Goal: Use online tool/utility: Utilize a website feature to perform a specific function

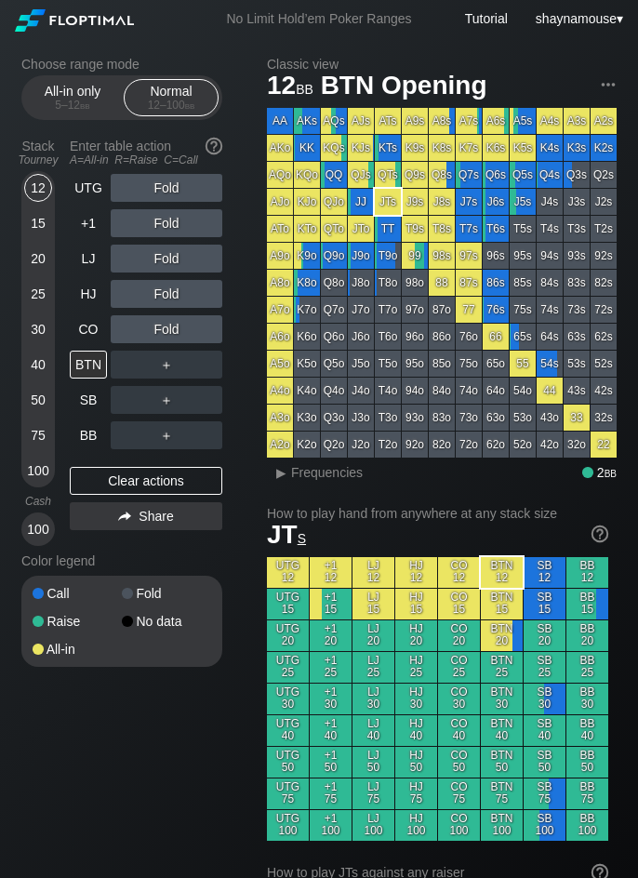
click at [179, 93] on div "Normal 12 – 100 bb" at bounding box center [171, 97] width 86 height 35
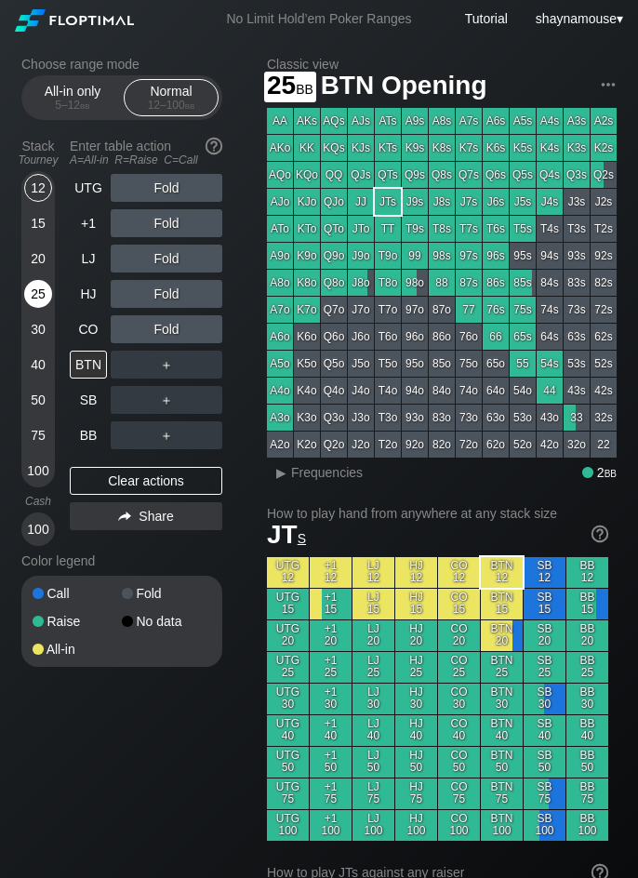
click at [46, 296] on div "25" at bounding box center [38, 294] width 28 height 28
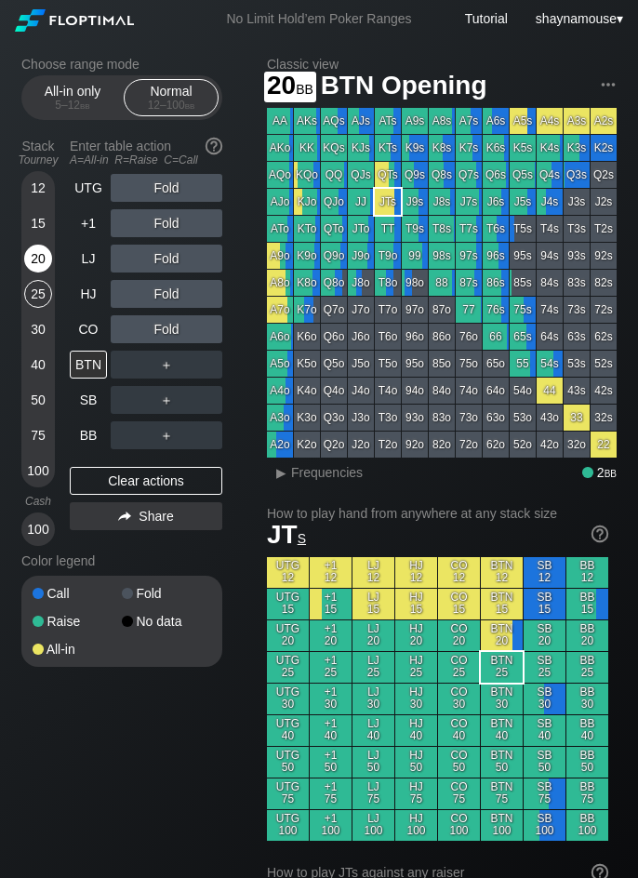
click at [47, 271] on div "20" at bounding box center [38, 262] width 28 height 35
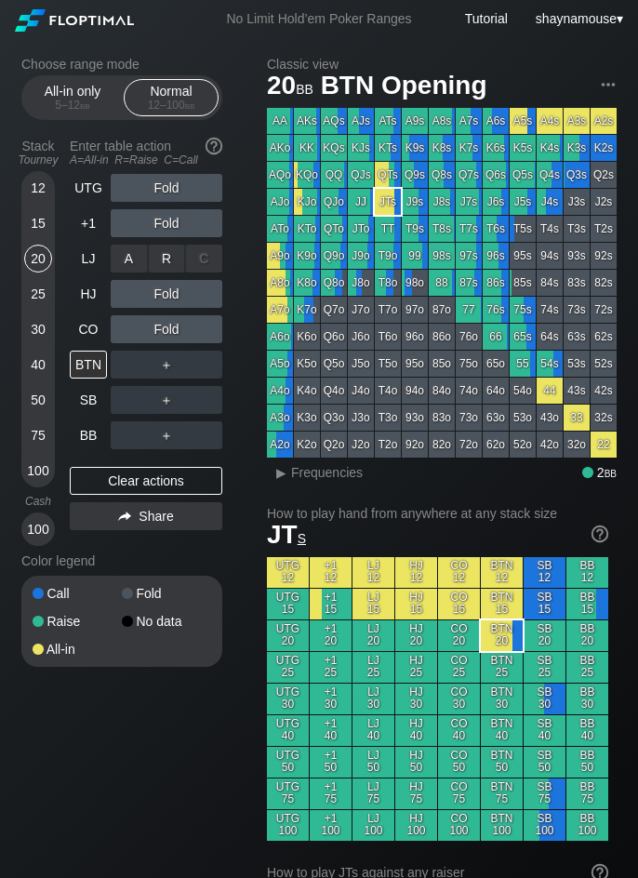
click at [167, 256] on div "R ✕" at bounding box center [167, 259] width 36 height 28
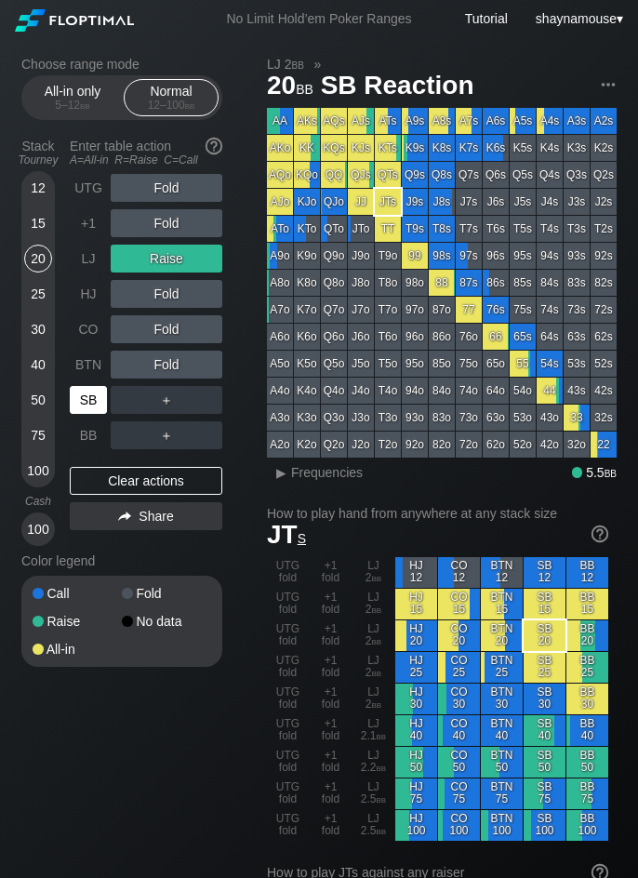
click at [88, 388] on div "SB" at bounding box center [88, 400] width 37 height 28
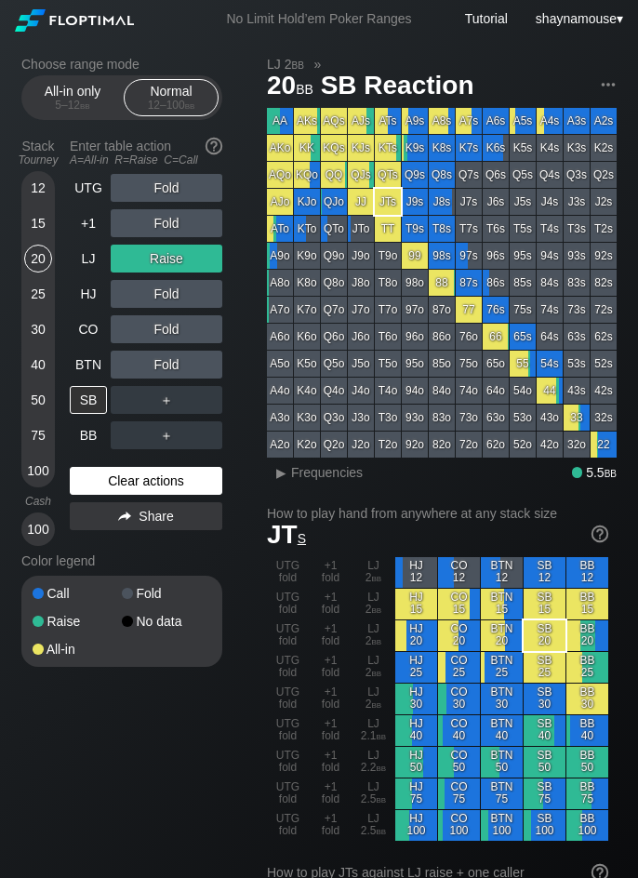
click at [126, 483] on div "Clear actions" at bounding box center [146, 481] width 152 height 28
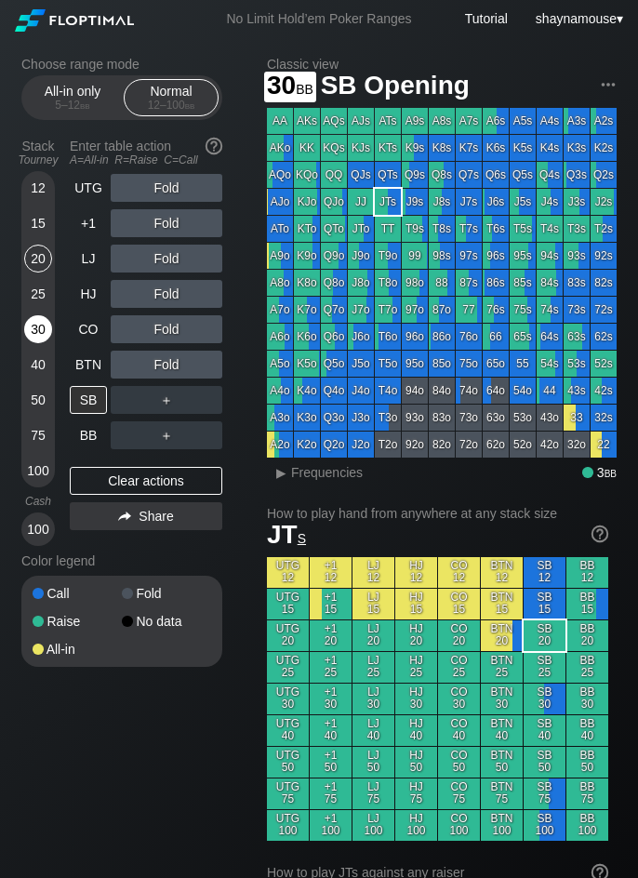
click at [41, 337] on div "30" at bounding box center [38, 329] width 28 height 28
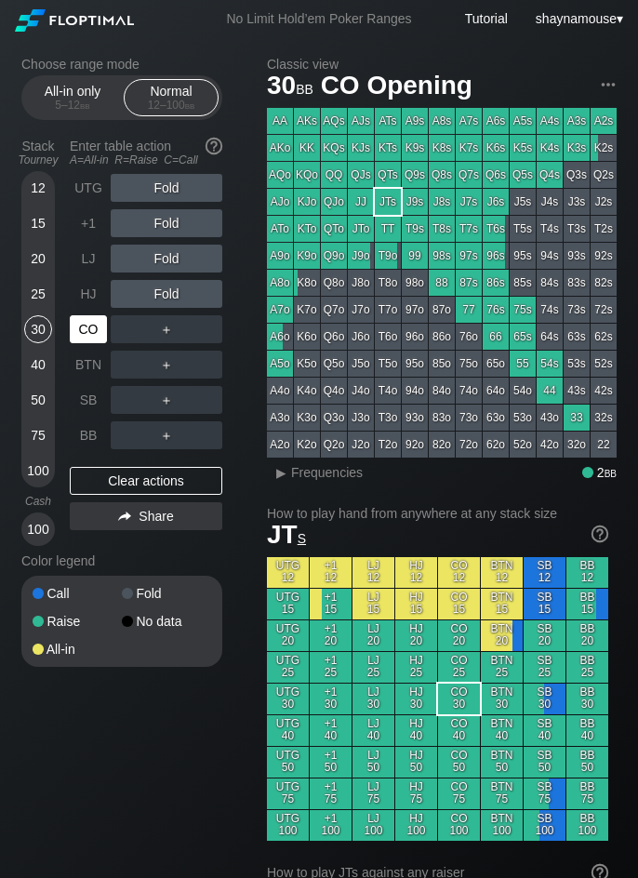
click at [90, 329] on div "CO" at bounding box center [88, 329] width 37 height 28
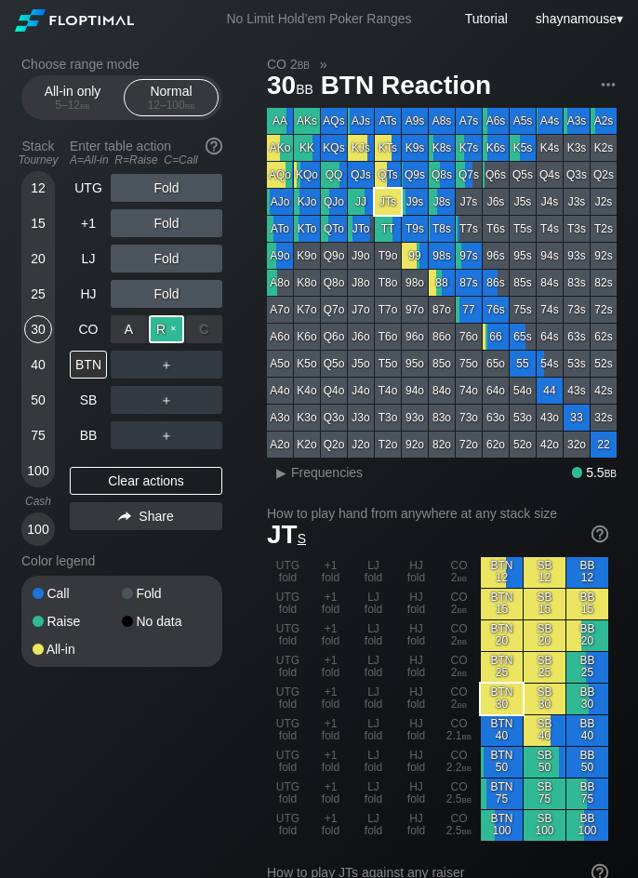
click at [181, 329] on div "R ✕" at bounding box center [167, 329] width 36 height 28
click at [85, 363] on div "BTN" at bounding box center [88, 364] width 37 height 28
click at [205, 496] on div "UTG Fold +1 Fold LJ Fold HJ Fold CO Raise BTN ＋ SB ＋ BB ＋ Clear actions Share" at bounding box center [146, 360] width 152 height 372
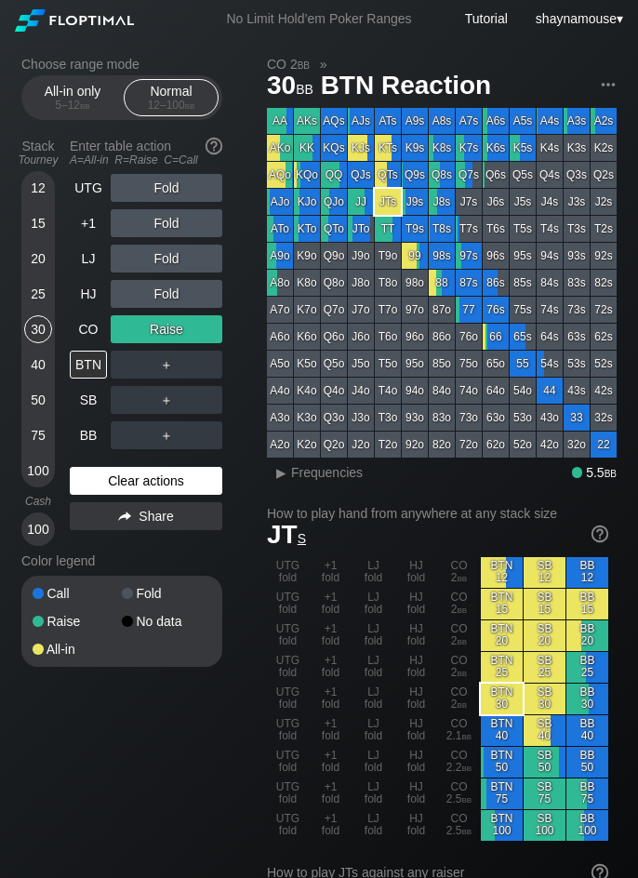
click at [196, 487] on div "Clear actions" at bounding box center [146, 481] width 152 height 28
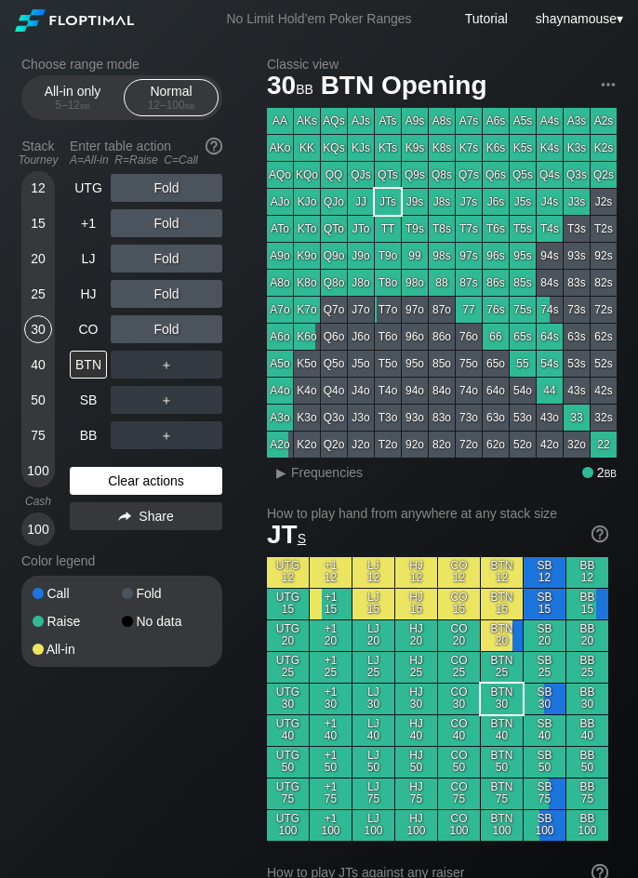
click at [196, 487] on div "Clear actions" at bounding box center [146, 481] width 152 height 28
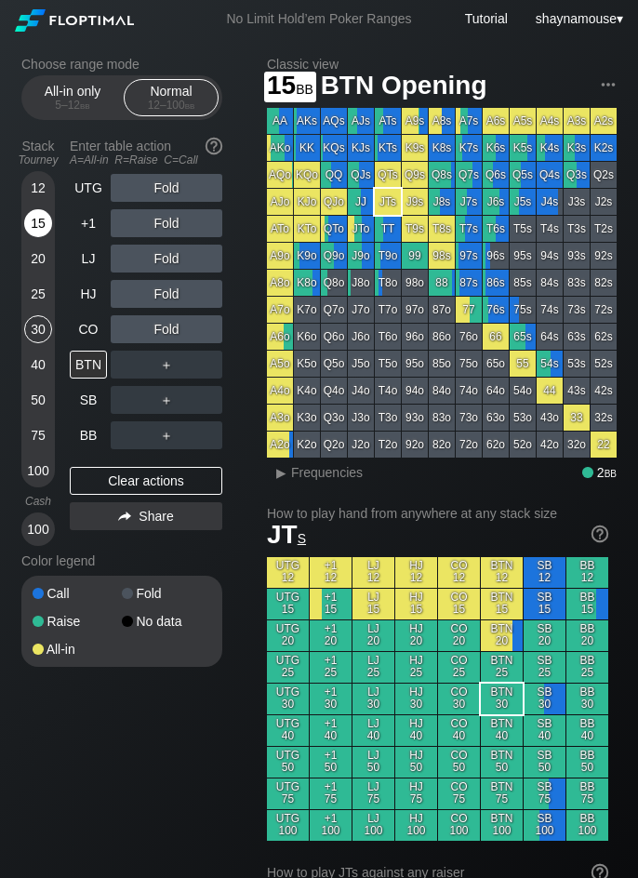
click at [30, 218] on div "15" at bounding box center [38, 223] width 28 height 28
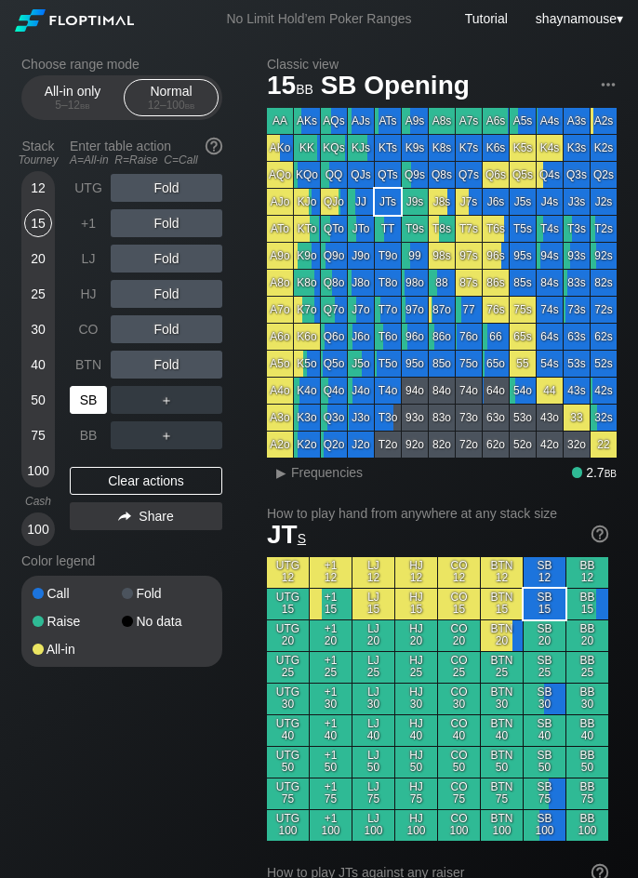
click at [81, 403] on div "SB" at bounding box center [88, 400] width 37 height 28
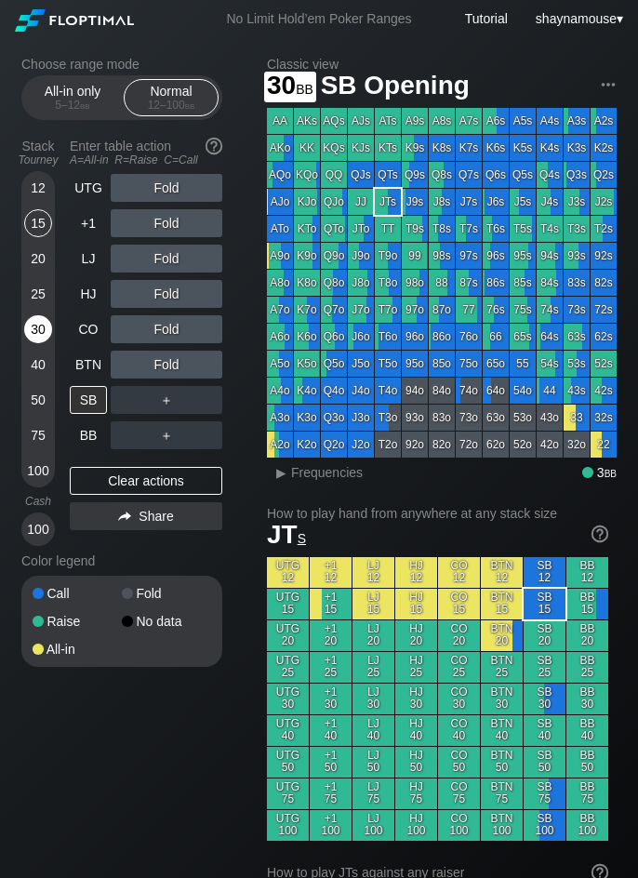
click at [34, 320] on div "30" at bounding box center [38, 329] width 28 height 28
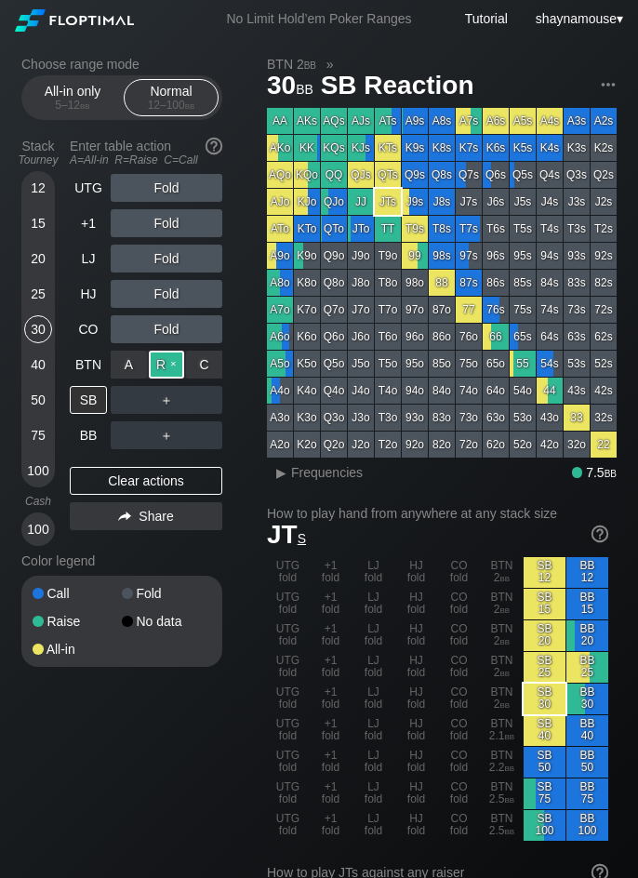
click at [156, 366] on div "R ✕" at bounding box center [167, 364] width 36 height 28
click at [85, 400] on div "SB" at bounding box center [88, 400] width 37 height 28
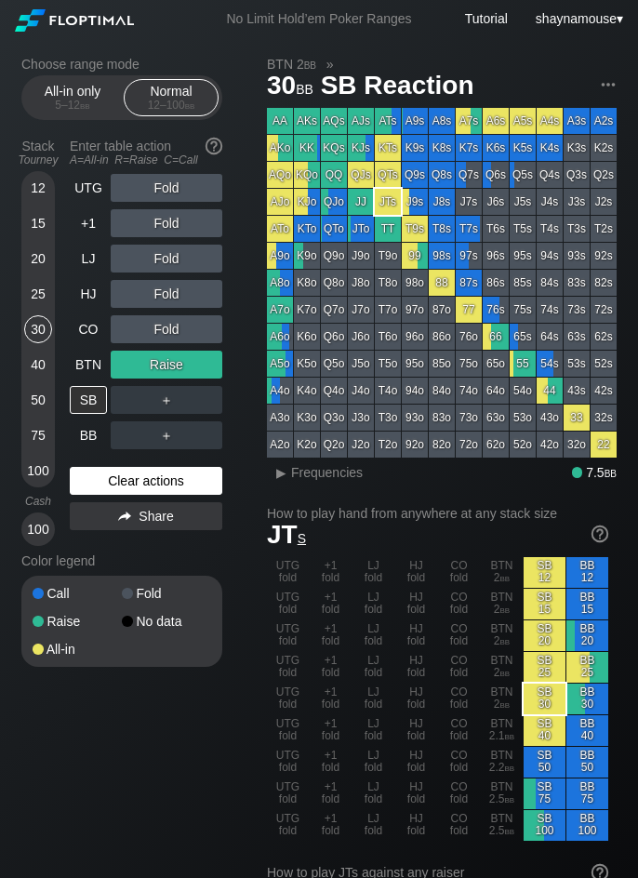
click at [121, 483] on div "Clear actions" at bounding box center [146, 481] width 152 height 28
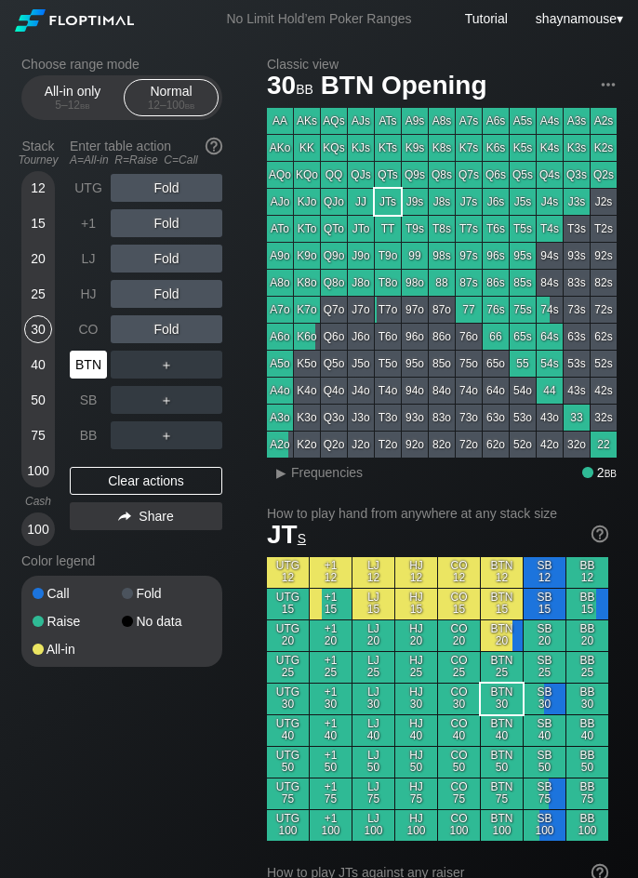
click at [87, 364] on div "BTN" at bounding box center [88, 364] width 37 height 28
click at [158, 361] on div "R ✕" at bounding box center [167, 364] width 36 height 28
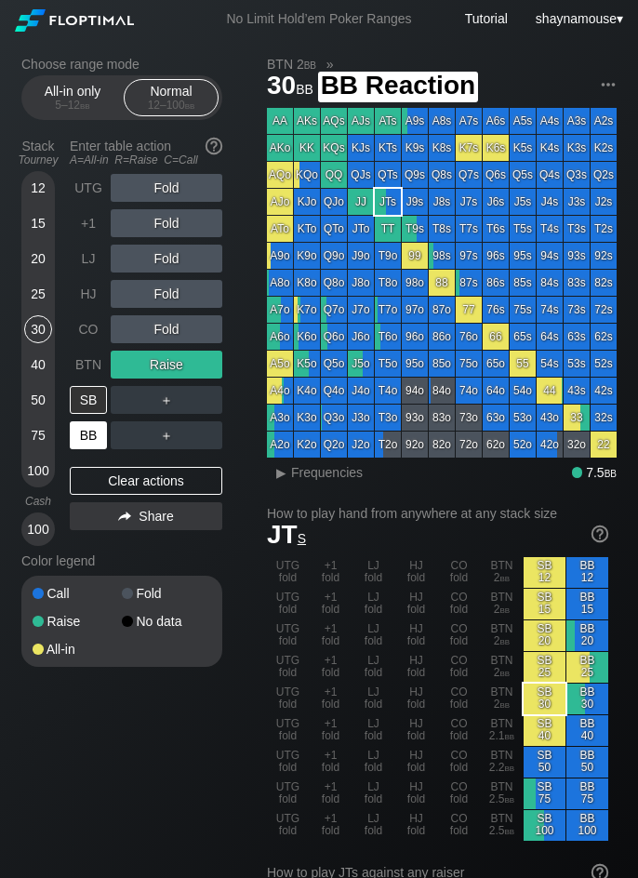
click at [94, 424] on div "BB" at bounding box center [88, 435] width 37 height 28
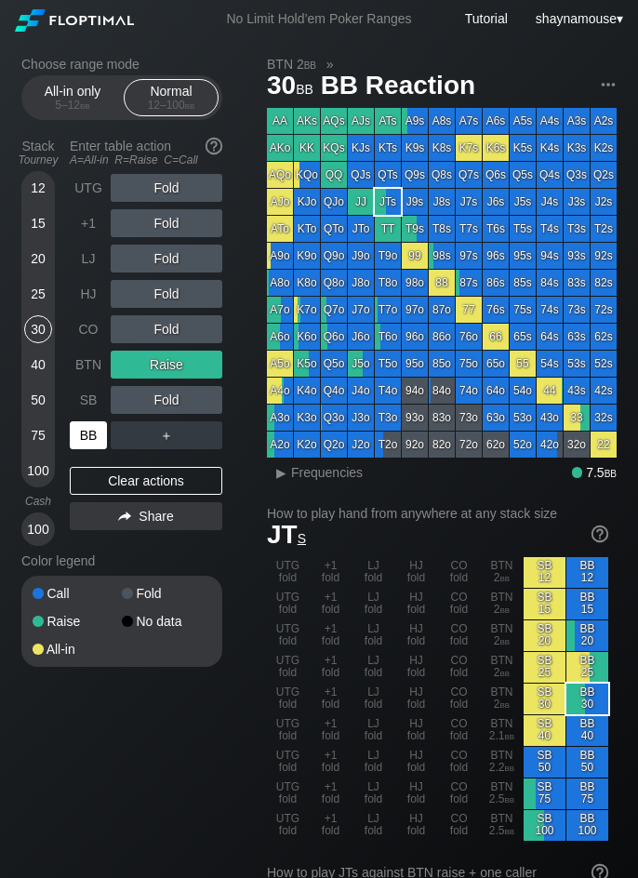
click at [94, 424] on div "BB" at bounding box center [88, 435] width 37 height 28
click at [130, 465] on div "UTG Fold +1 Fold LJ Fold HJ Fold CO Fold BTN Raise SB Fold BB ＋ Clear actions S…" at bounding box center [146, 360] width 152 height 372
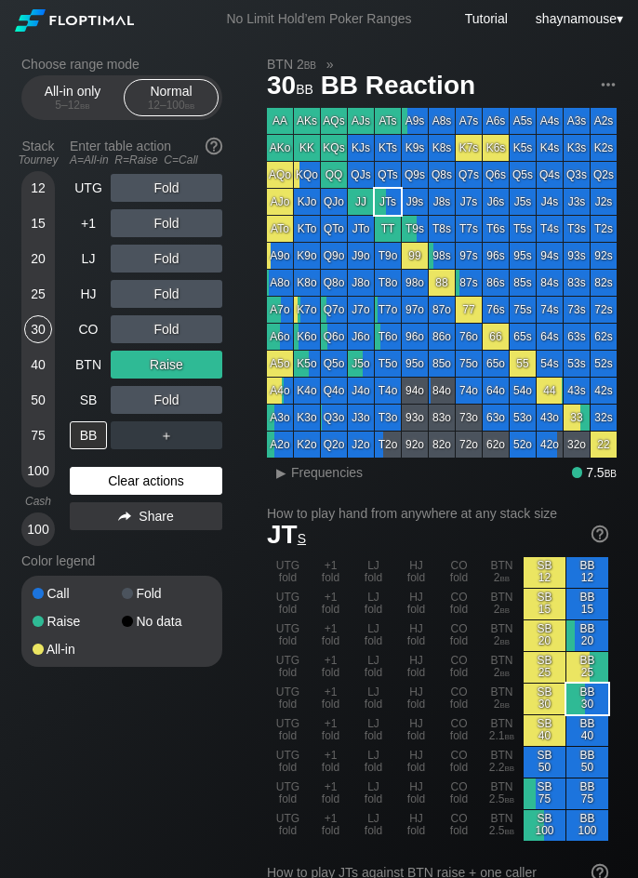
click at [128, 471] on div "Clear actions" at bounding box center [146, 481] width 152 height 28
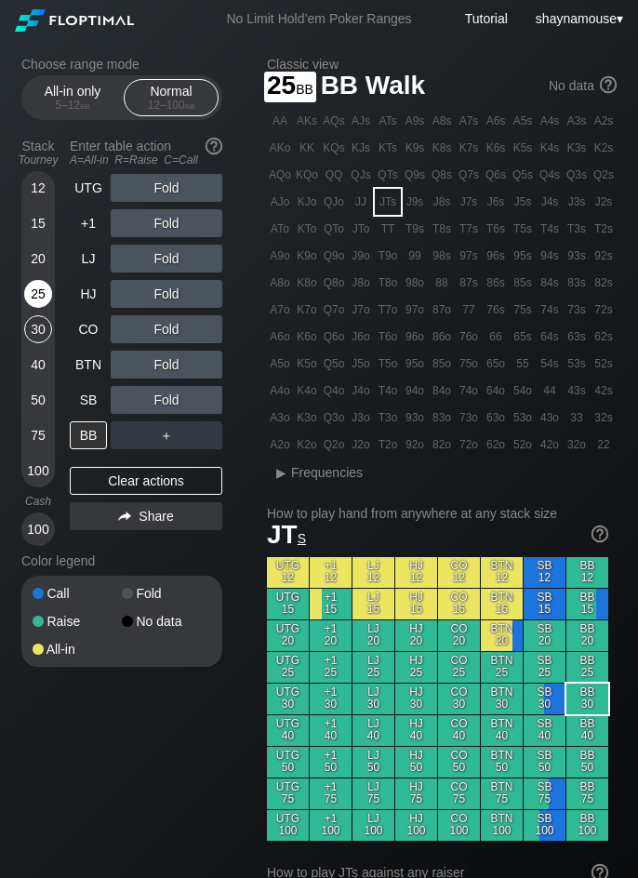
click at [41, 301] on div "25" at bounding box center [38, 294] width 28 height 28
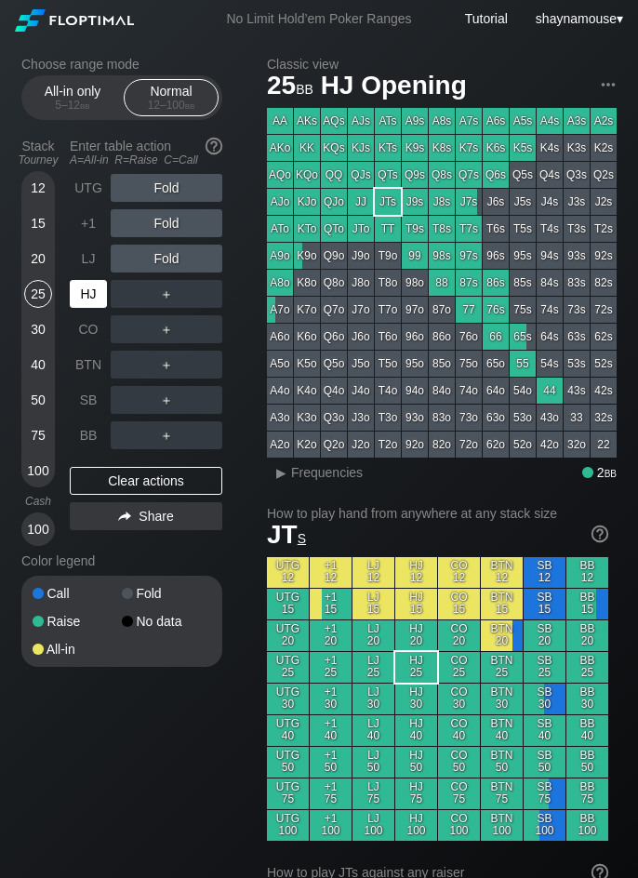
click at [75, 304] on div "HJ" at bounding box center [88, 294] width 37 height 28
click at [167, 298] on div "R ✕" at bounding box center [167, 294] width 36 height 28
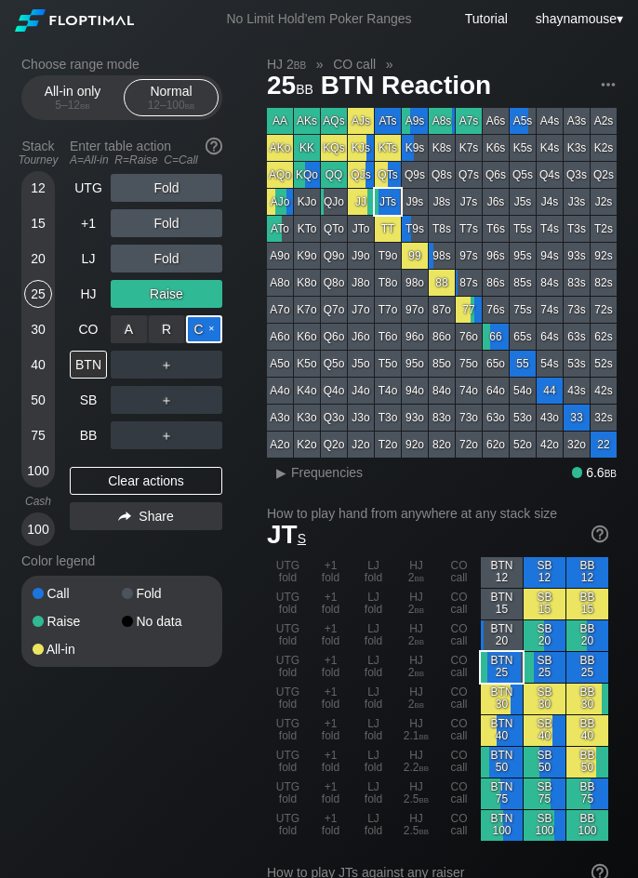
drag, startPoint x: 202, startPoint y: 331, endPoint x: 165, endPoint y: 349, distance: 40.3
click at [202, 330] on div "C ✕" at bounding box center [204, 329] width 36 height 28
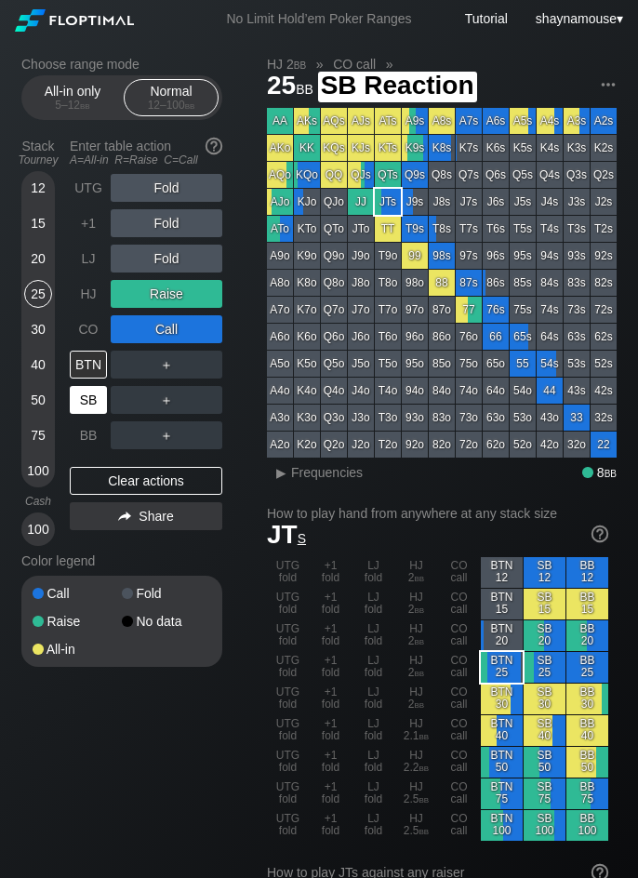
click at [90, 409] on div "SB" at bounding box center [88, 400] width 37 height 28
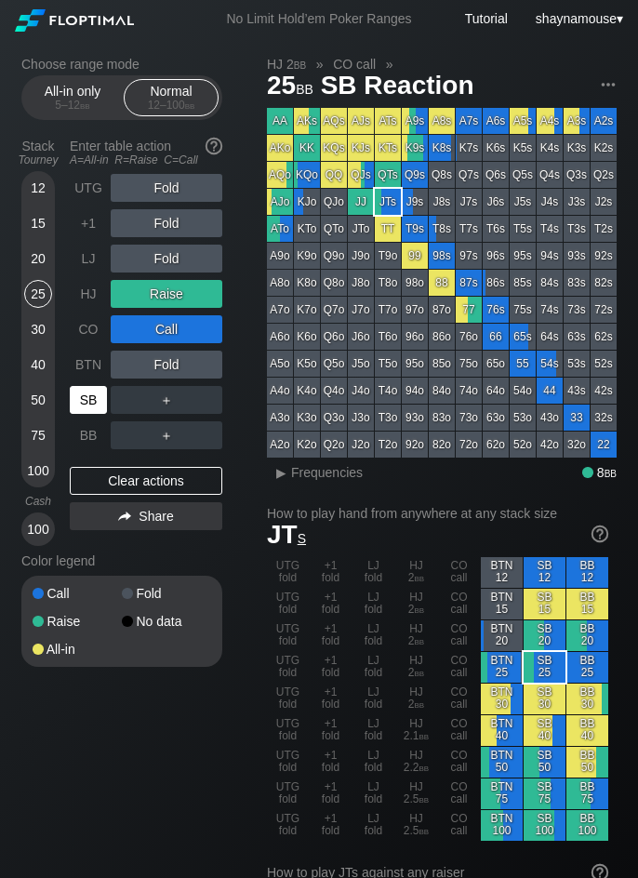
click at [90, 409] on div "SB" at bounding box center [88, 400] width 37 height 28
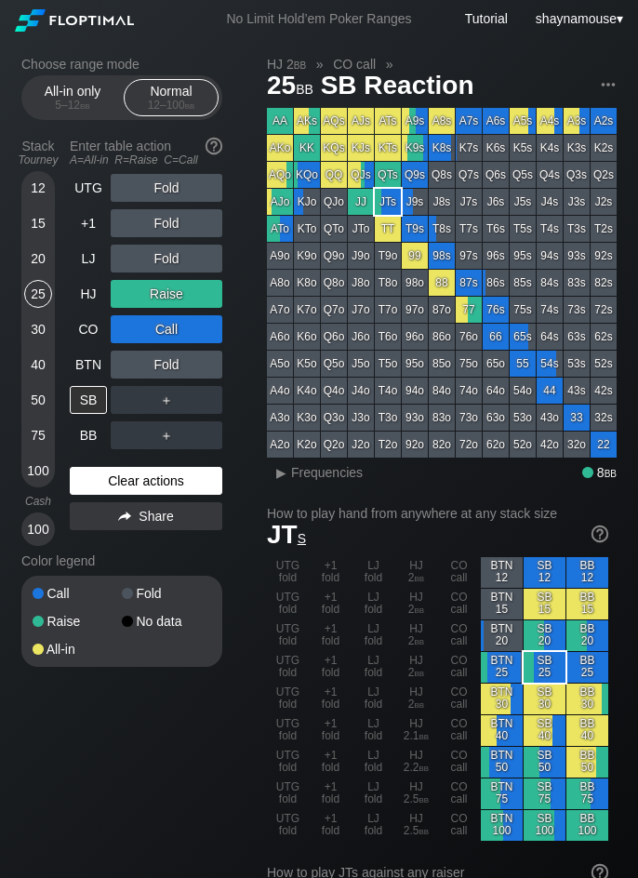
click at [126, 483] on div "Clear actions" at bounding box center [146, 481] width 152 height 28
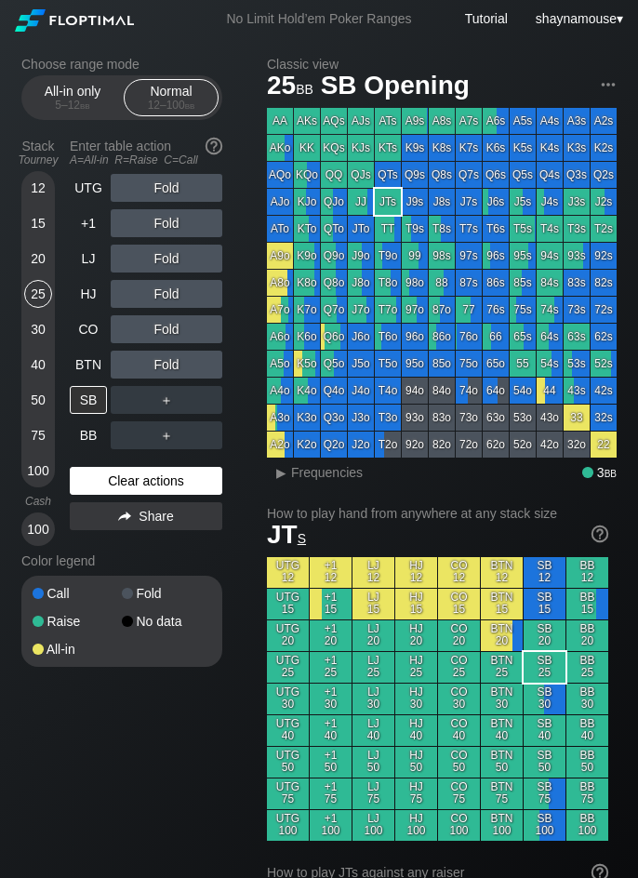
click at [126, 483] on div "Clear actions" at bounding box center [146, 481] width 152 height 28
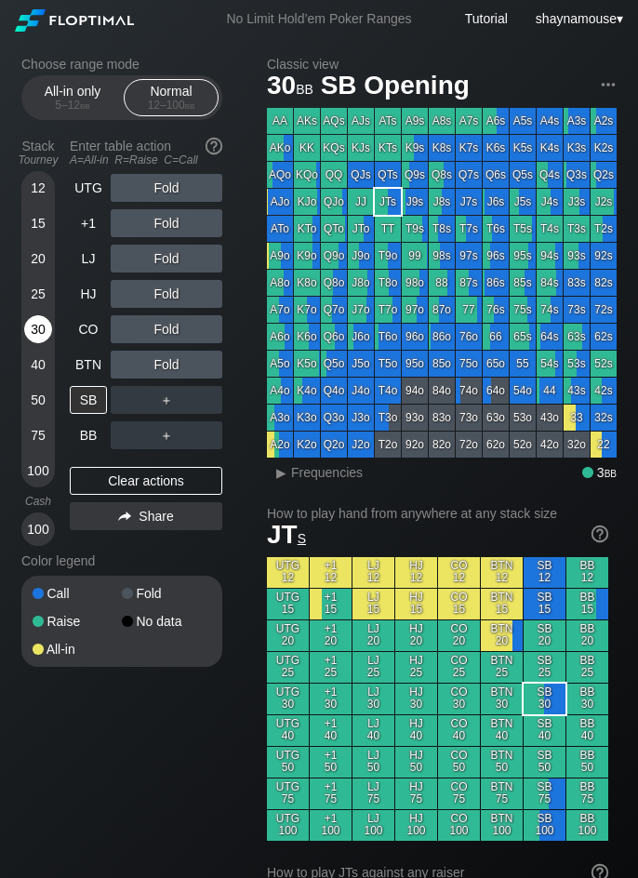
click at [45, 339] on div "30" at bounding box center [38, 329] width 28 height 28
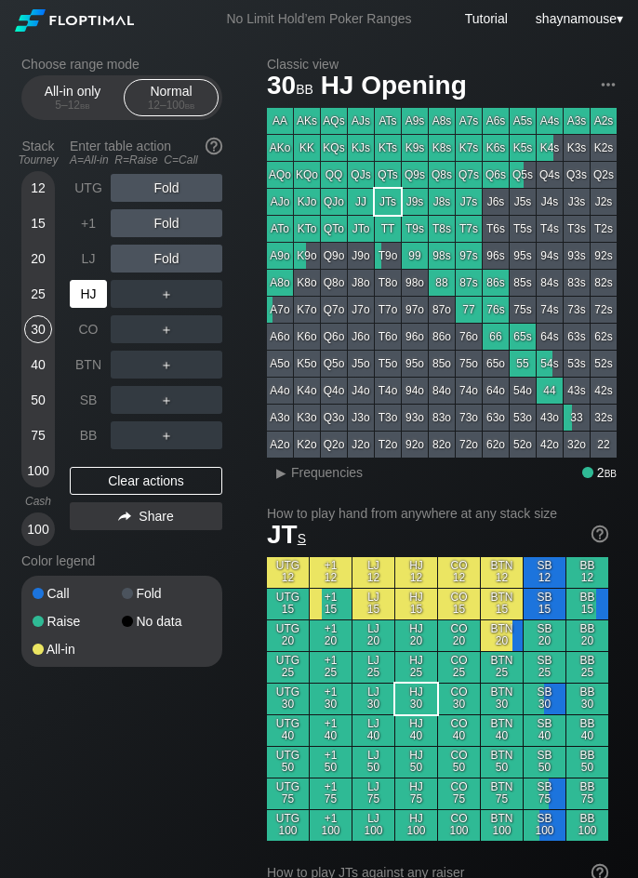
click at [97, 301] on div "HJ" at bounding box center [88, 294] width 37 height 28
click at [159, 302] on div "R ✕" at bounding box center [167, 294] width 36 height 28
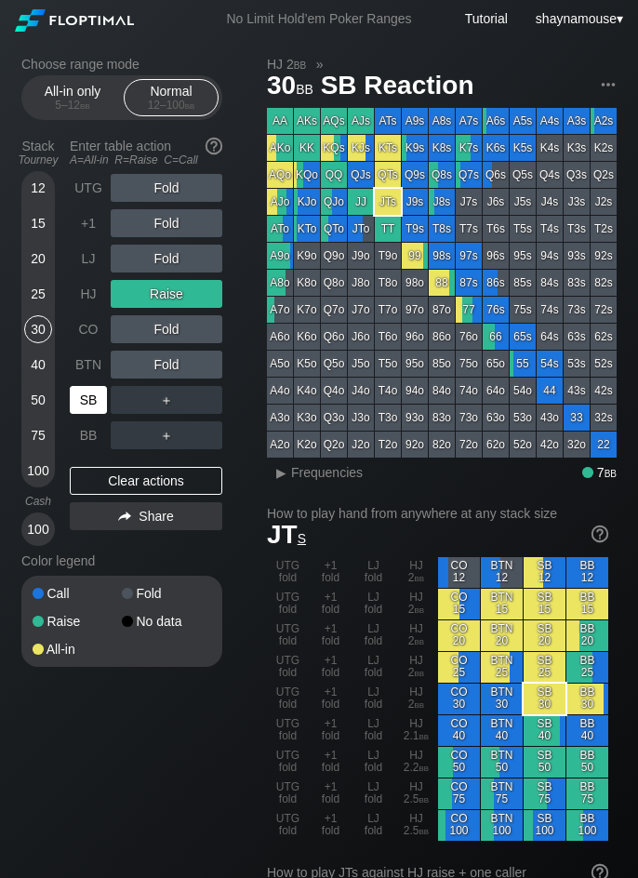
click at [89, 411] on div "SB" at bounding box center [88, 400] width 37 height 28
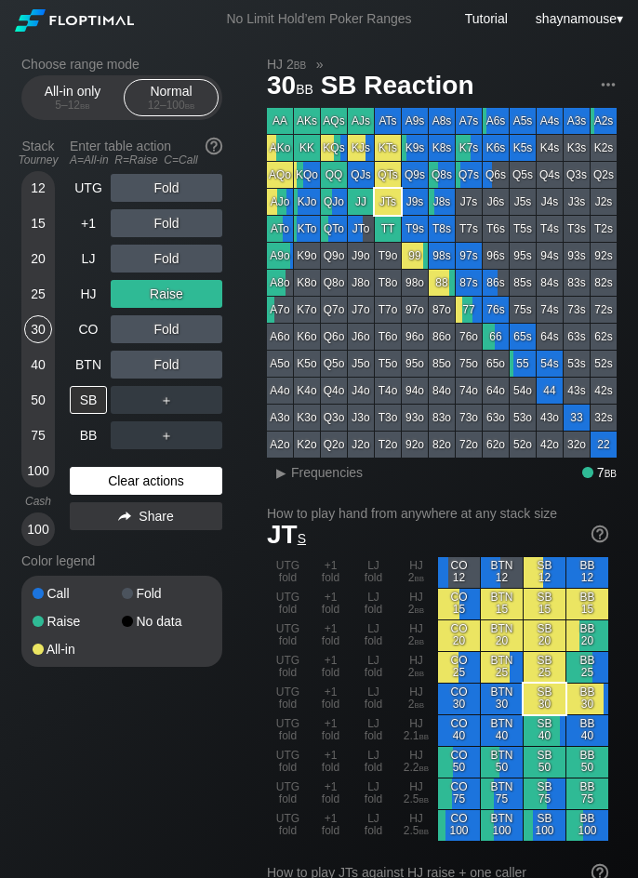
click at [162, 476] on div "Clear actions" at bounding box center [146, 481] width 152 height 28
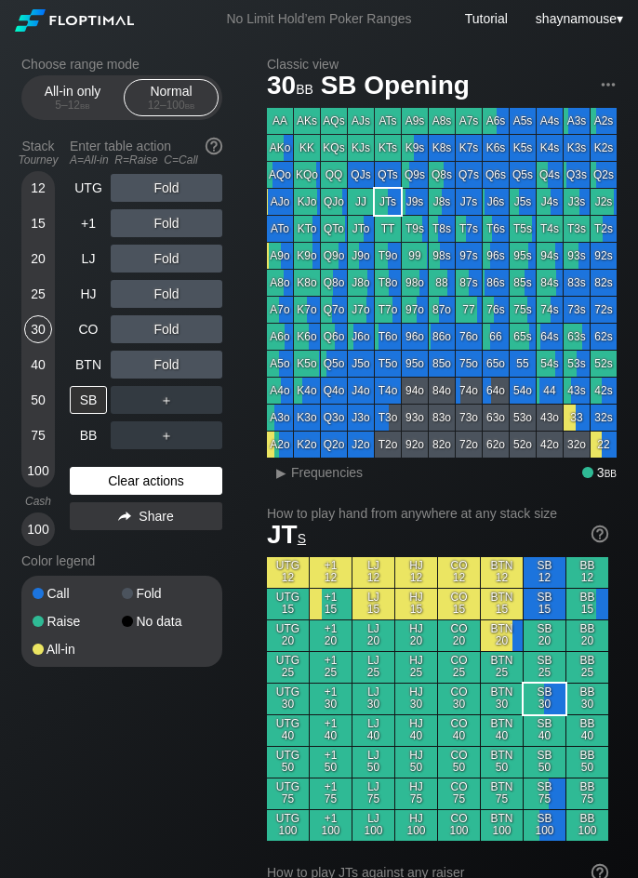
click at [161, 476] on div "Clear actions" at bounding box center [146, 481] width 152 height 28
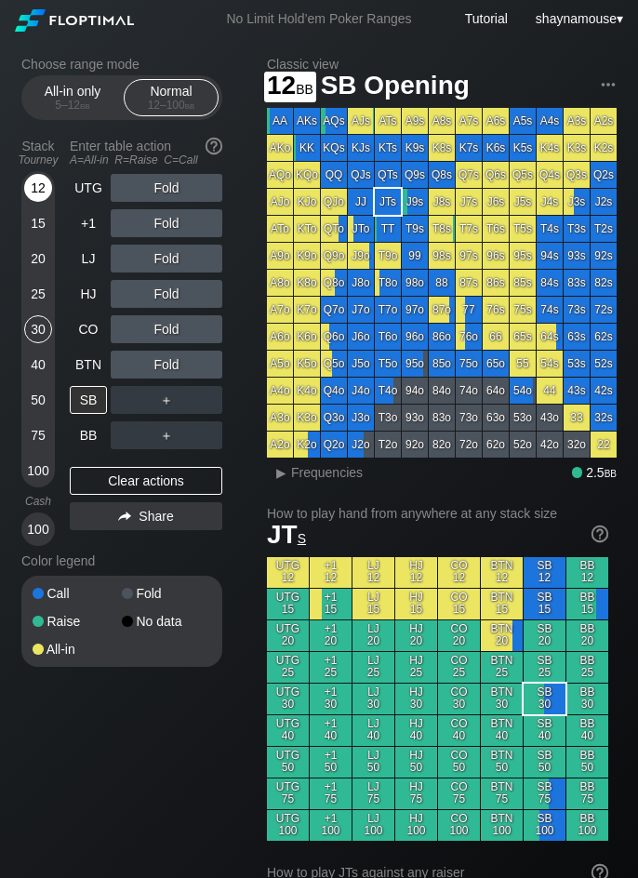
click at [44, 182] on div "12" at bounding box center [38, 188] width 28 height 28
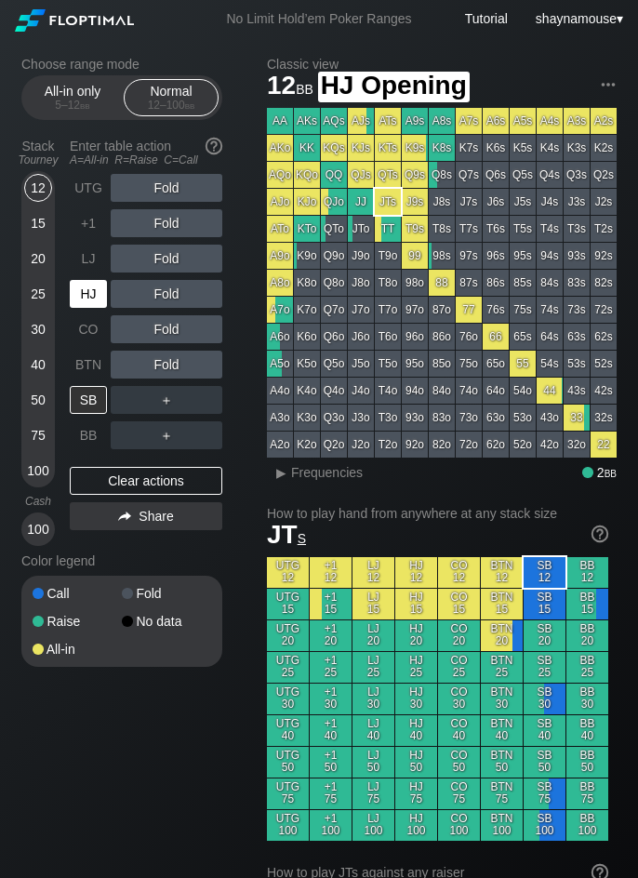
click at [98, 284] on div "HJ" at bounding box center [88, 294] width 37 height 28
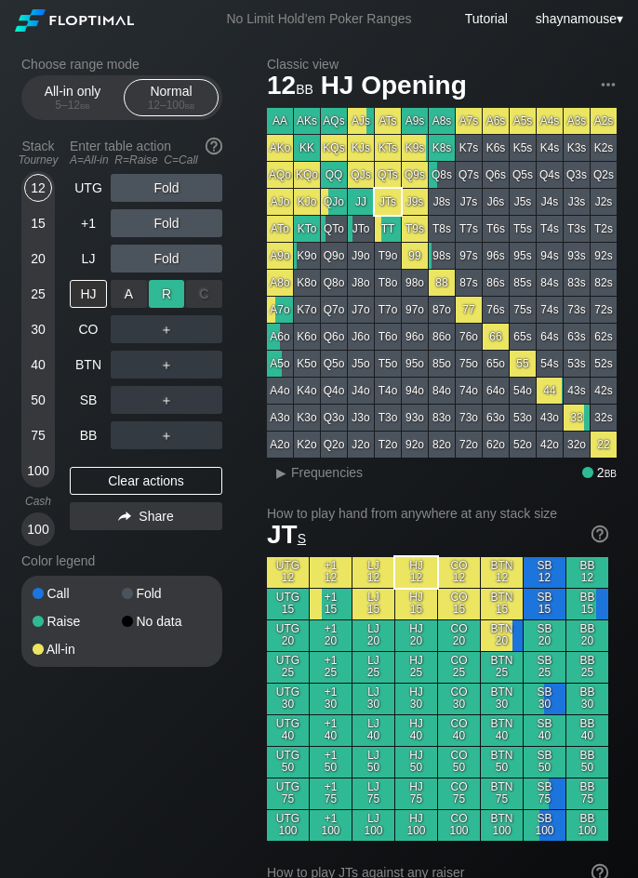
click at [155, 298] on div "R ✕" at bounding box center [167, 294] width 36 height 28
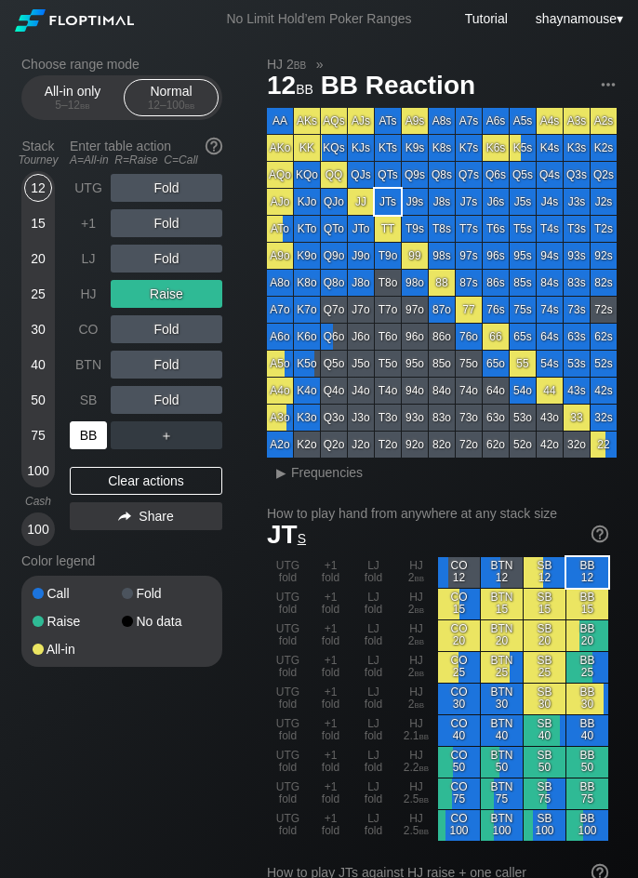
click at [97, 427] on div "BB" at bounding box center [88, 435] width 37 height 28
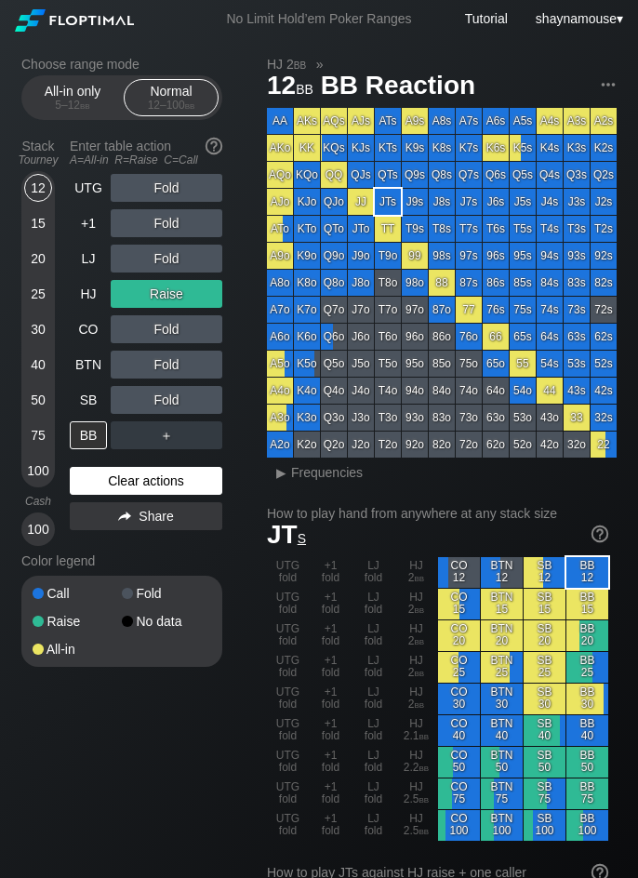
click at [103, 488] on div "Clear actions" at bounding box center [146, 481] width 152 height 28
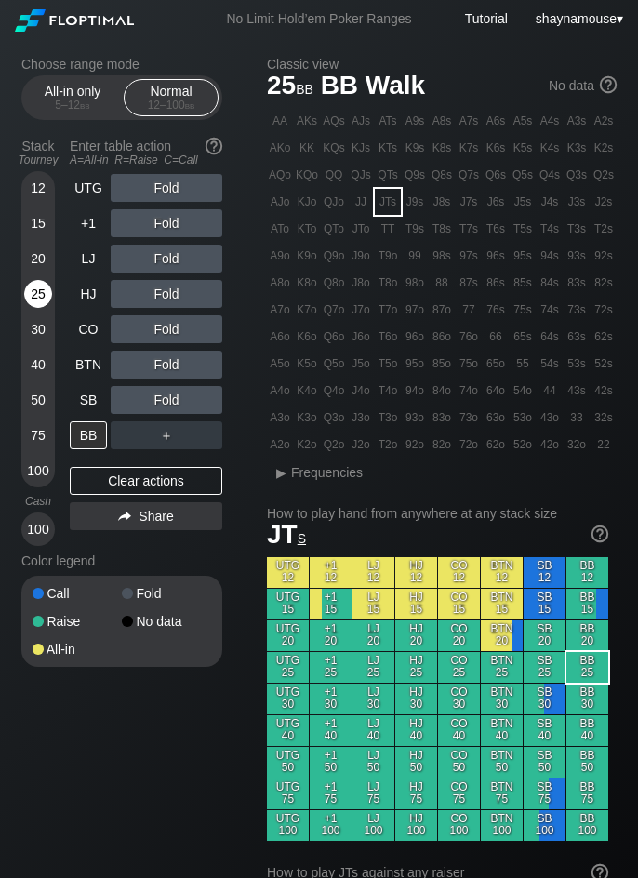
click at [46, 300] on div "25" at bounding box center [38, 294] width 28 height 28
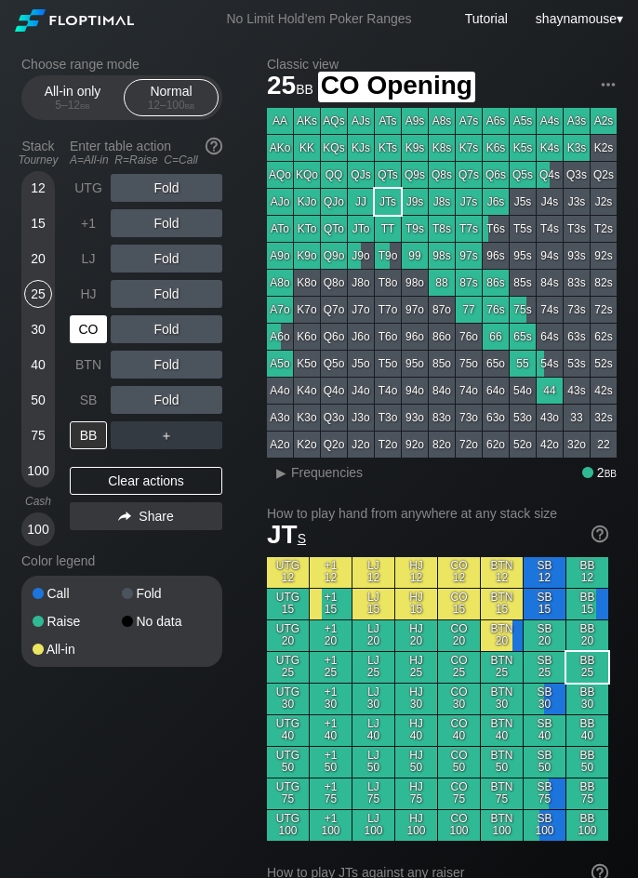
click at [78, 327] on div "CO" at bounding box center [88, 329] width 37 height 28
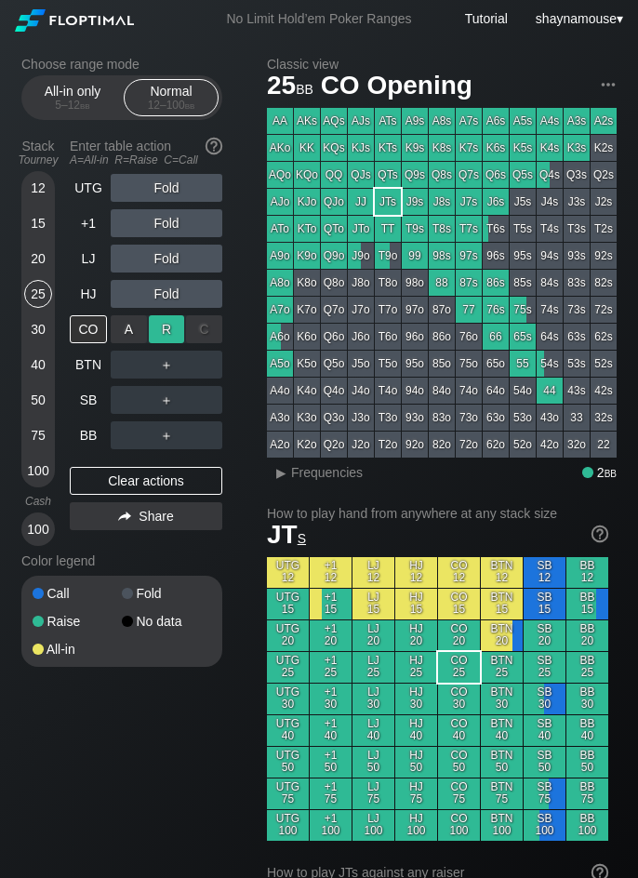
click at [164, 337] on div "R ✕" at bounding box center [167, 329] width 36 height 28
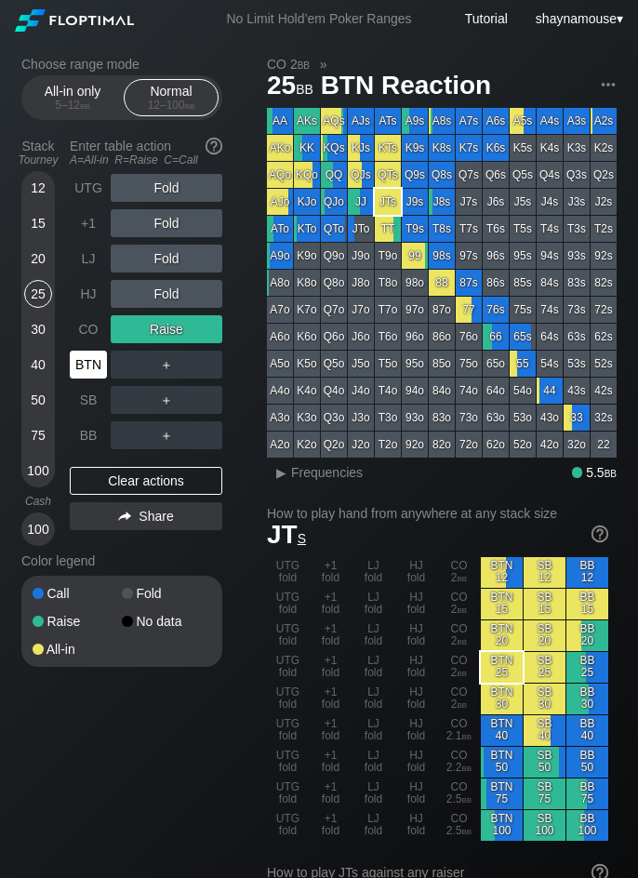
click at [84, 377] on div "BTN" at bounding box center [88, 364] width 37 height 28
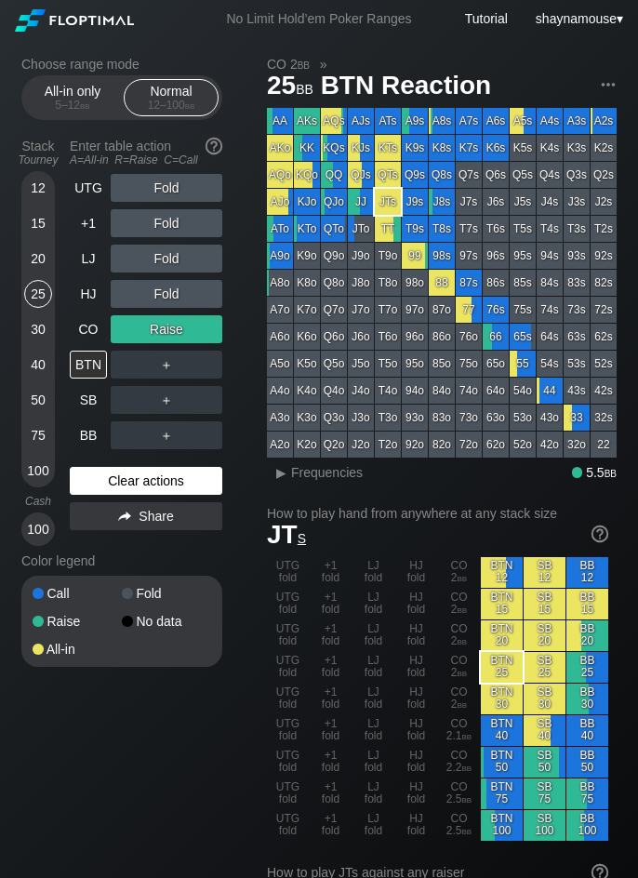
click at [125, 493] on div "Clear actions" at bounding box center [146, 481] width 152 height 28
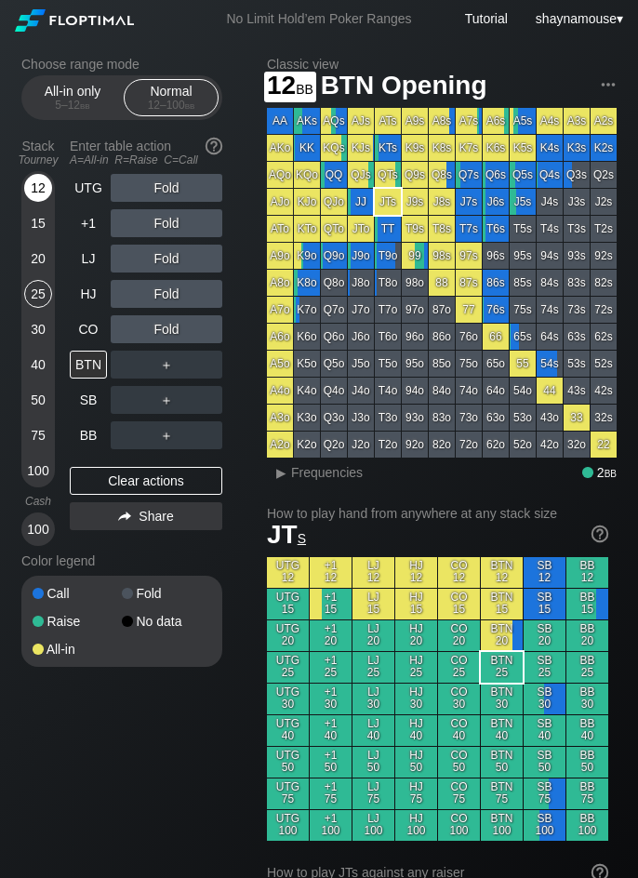
click at [45, 196] on div "12" at bounding box center [38, 188] width 28 height 28
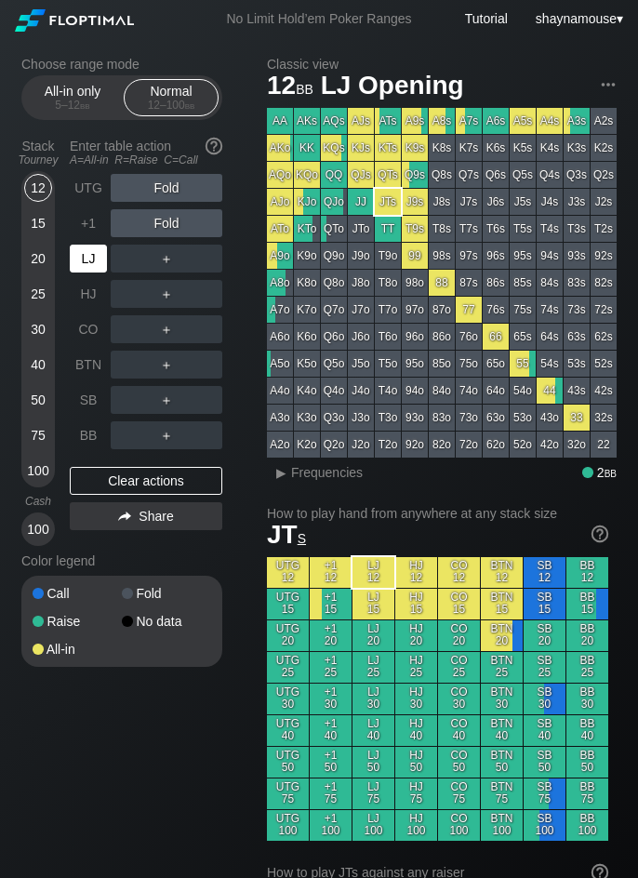
click at [81, 250] on div "LJ" at bounding box center [88, 259] width 37 height 28
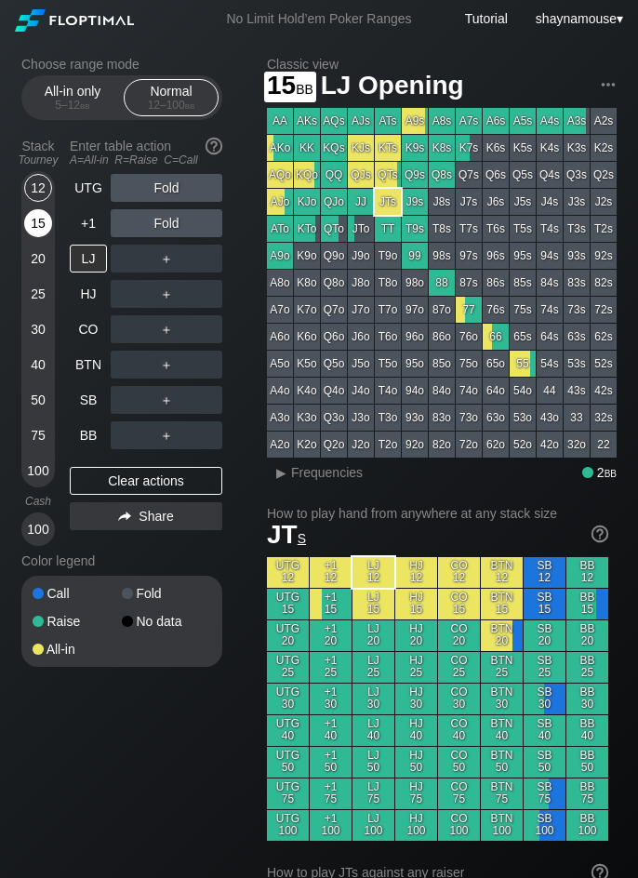
click at [39, 230] on div "15" at bounding box center [38, 223] width 28 height 28
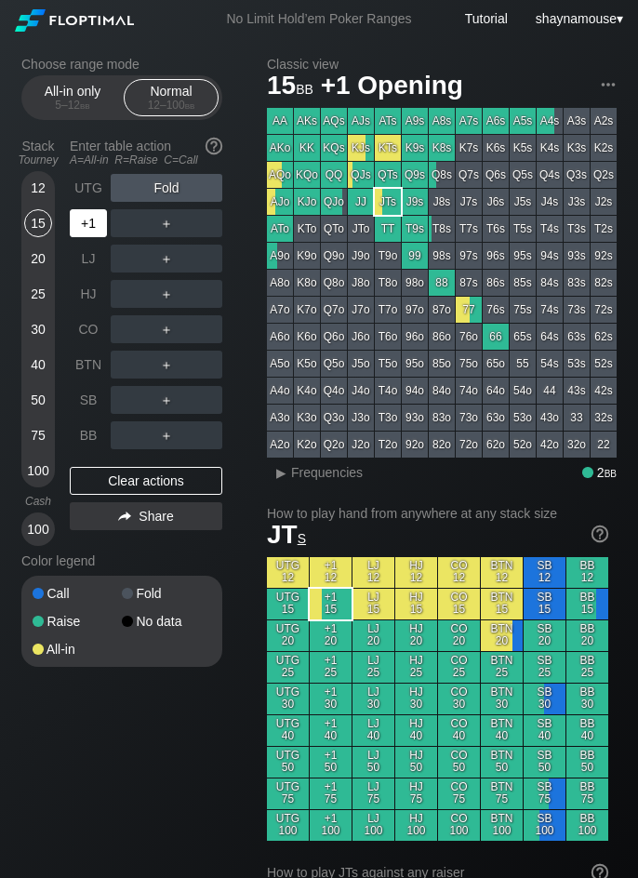
click at [82, 228] on div "+1" at bounding box center [88, 223] width 37 height 28
click at [163, 227] on div "R ✕" at bounding box center [167, 223] width 36 height 28
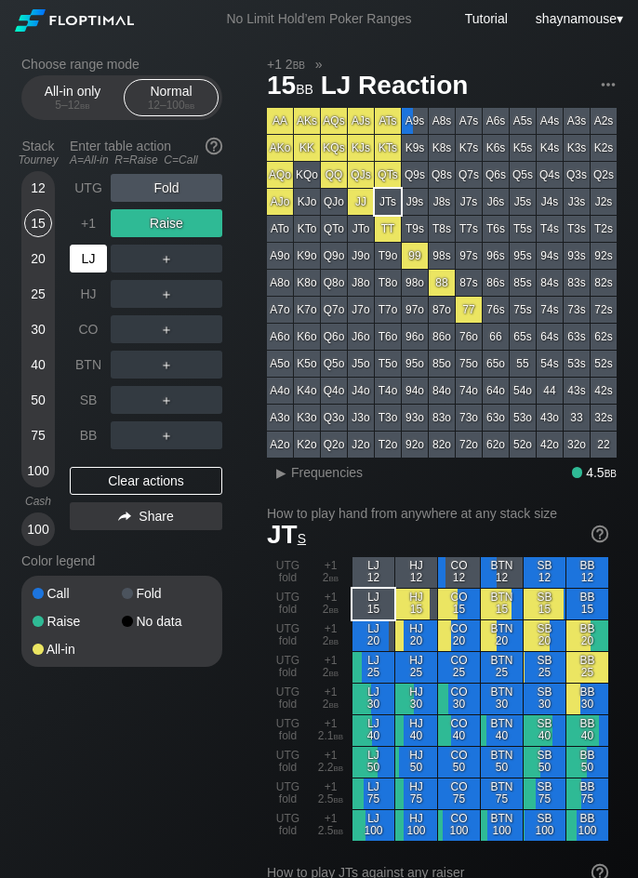
click at [99, 250] on div "LJ" at bounding box center [88, 259] width 37 height 28
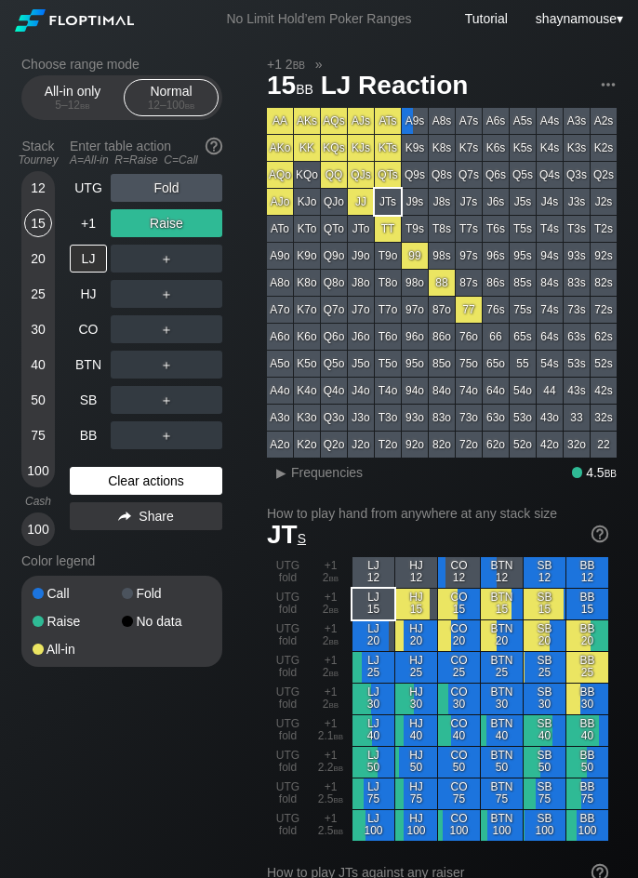
click at [181, 488] on div "Clear actions" at bounding box center [146, 481] width 152 height 28
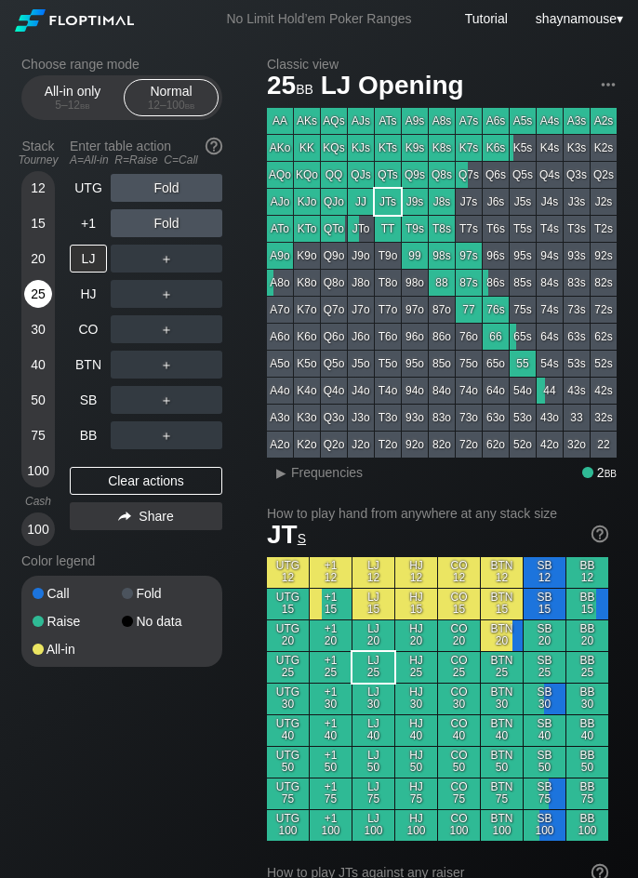
click at [32, 298] on div "25" at bounding box center [38, 294] width 28 height 28
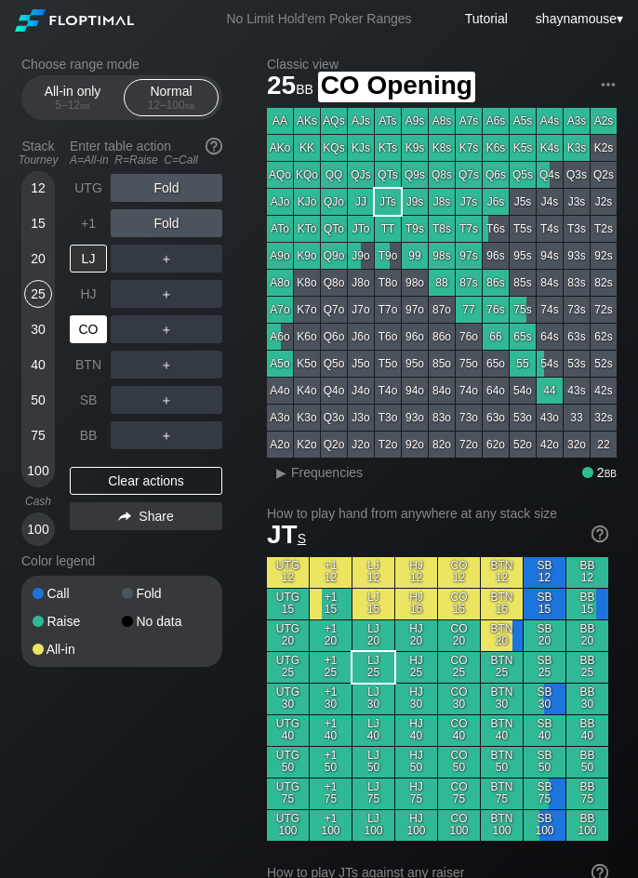
click at [86, 327] on div "CO" at bounding box center [88, 329] width 37 height 28
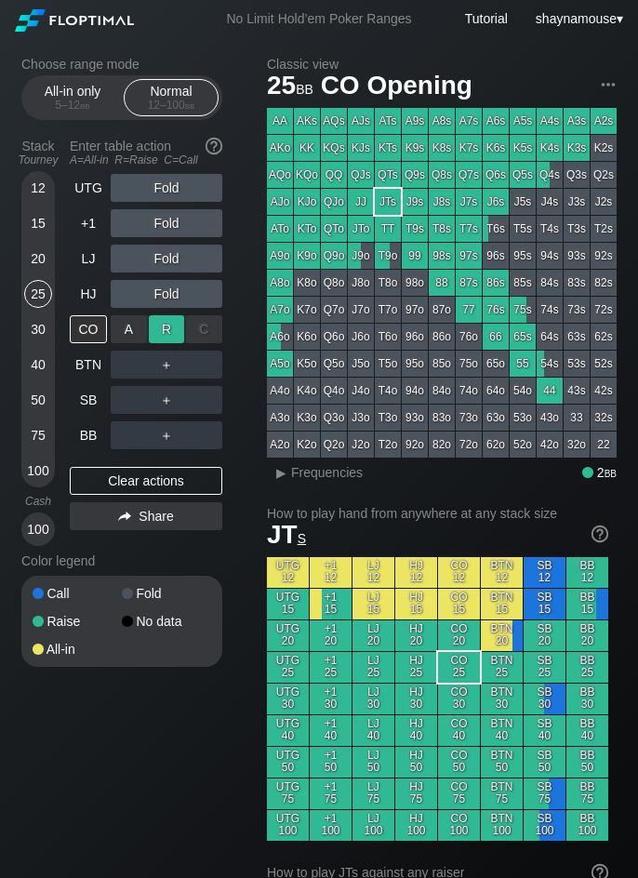
click at [155, 327] on div "R ✕" at bounding box center [167, 329] width 36 height 28
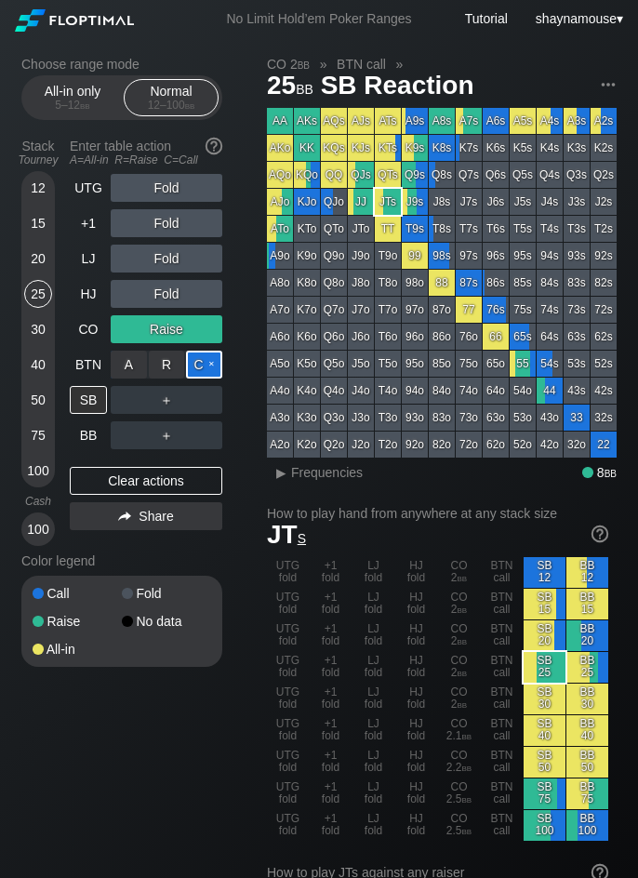
click at [200, 364] on div "C ✕" at bounding box center [204, 364] width 36 height 28
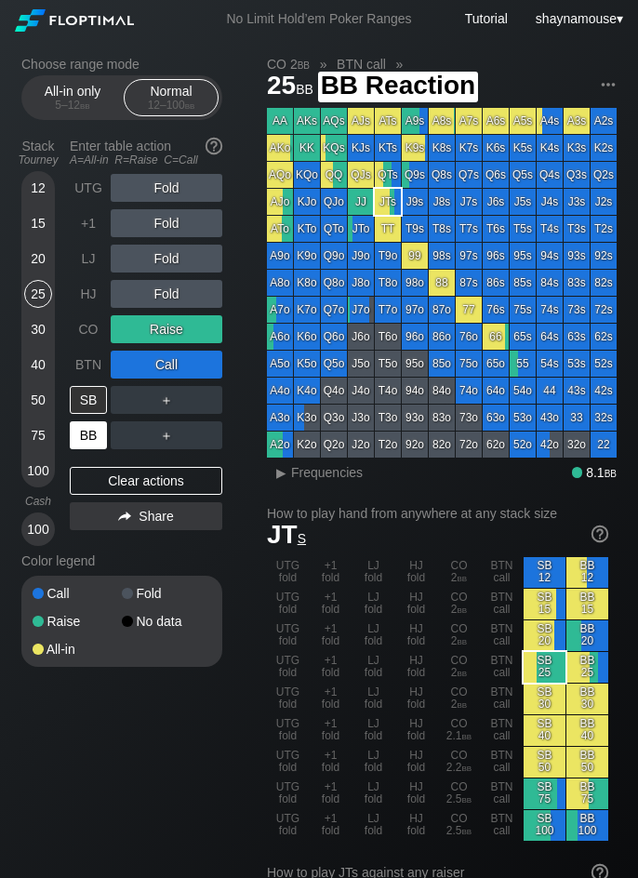
click at [92, 441] on div "BB" at bounding box center [88, 435] width 37 height 28
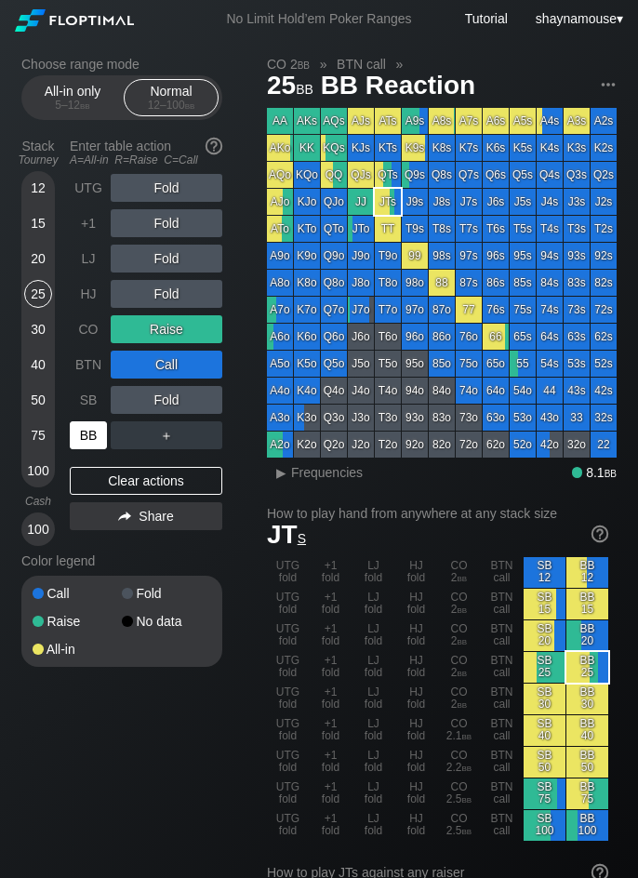
click at [92, 441] on div "BB" at bounding box center [88, 435] width 37 height 28
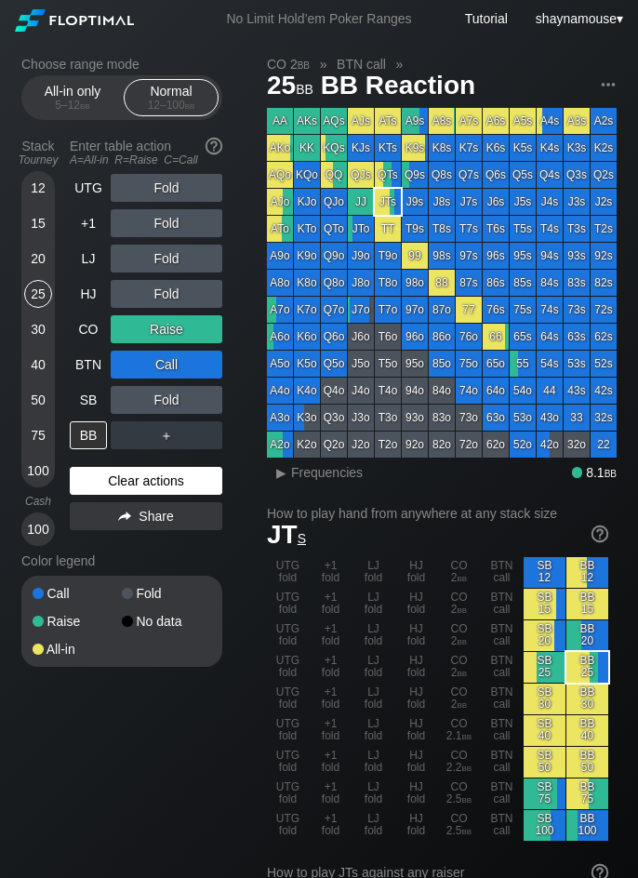
click at [133, 478] on div "Clear actions" at bounding box center [146, 481] width 152 height 28
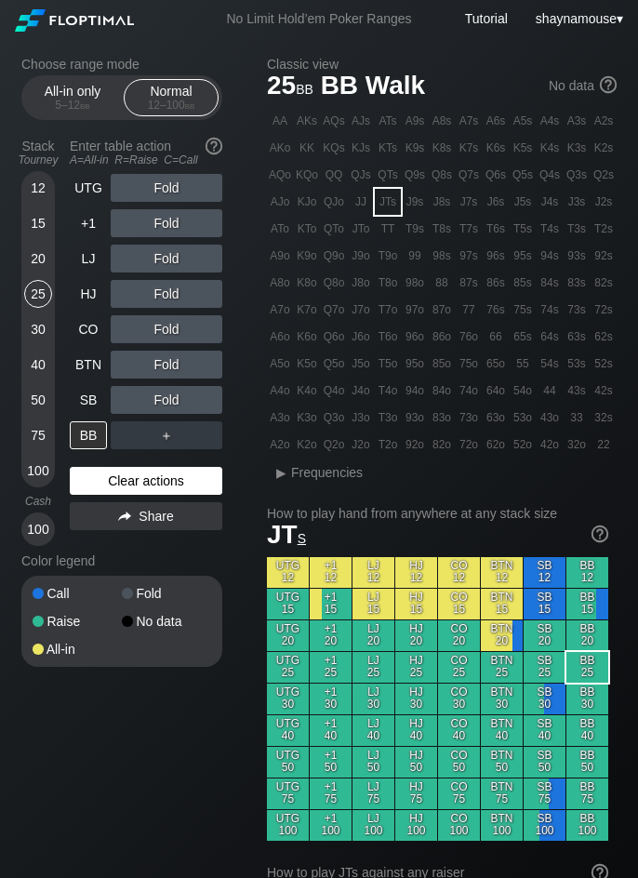
click at [133, 478] on div "Clear actions" at bounding box center [146, 481] width 152 height 28
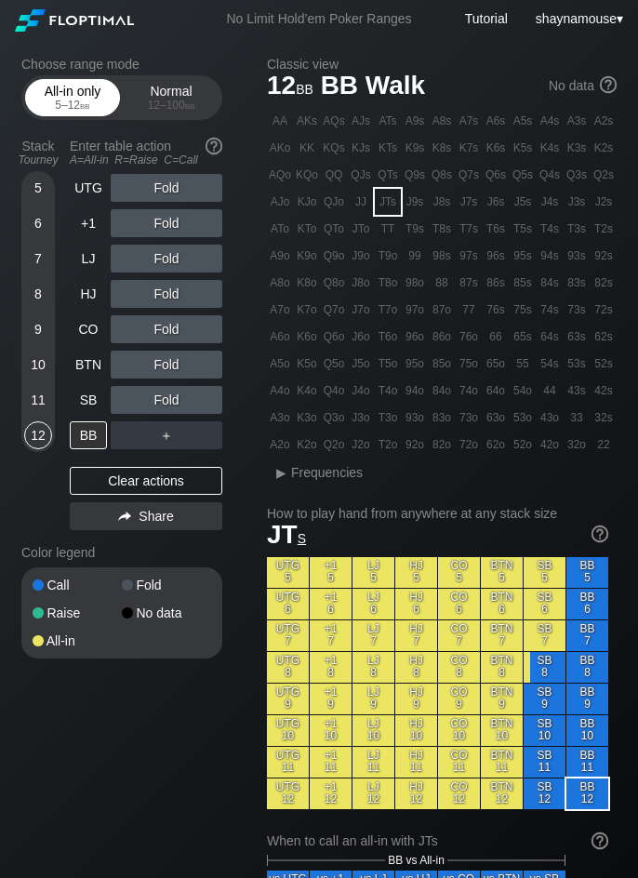
click at [80, 105] on span "bb" at bounding box center [85, 105] width 10 height 13
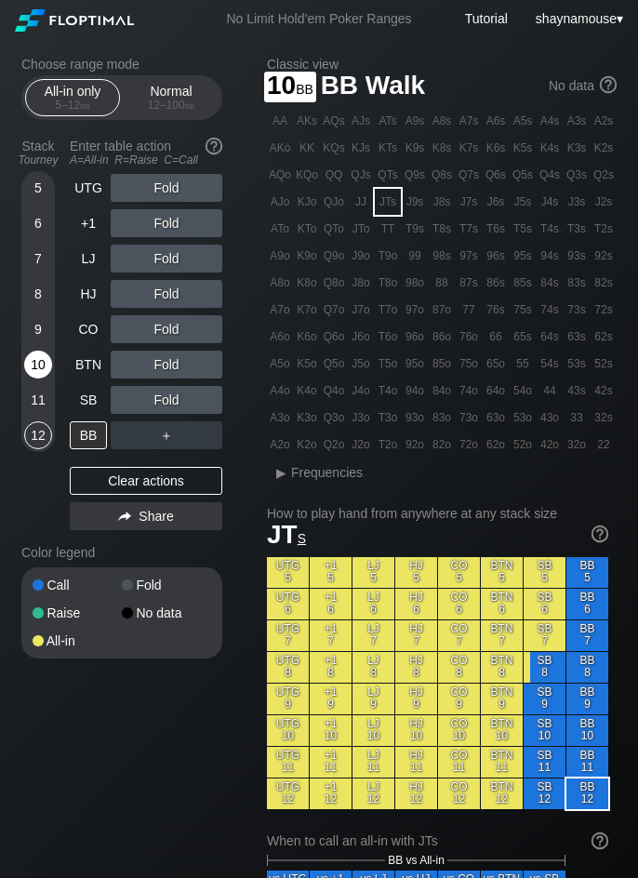
click at [28, 370] on div "10" at bounding box center [38, 364] width 28 height 28
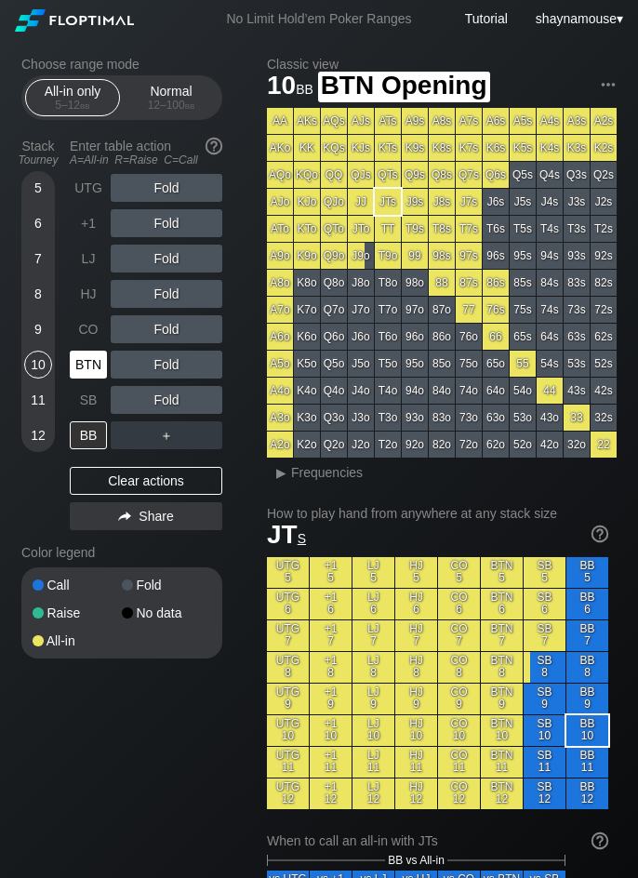
click at [83, 376] on div "BTN" at bounding box center [88, 364] width 37 height 28
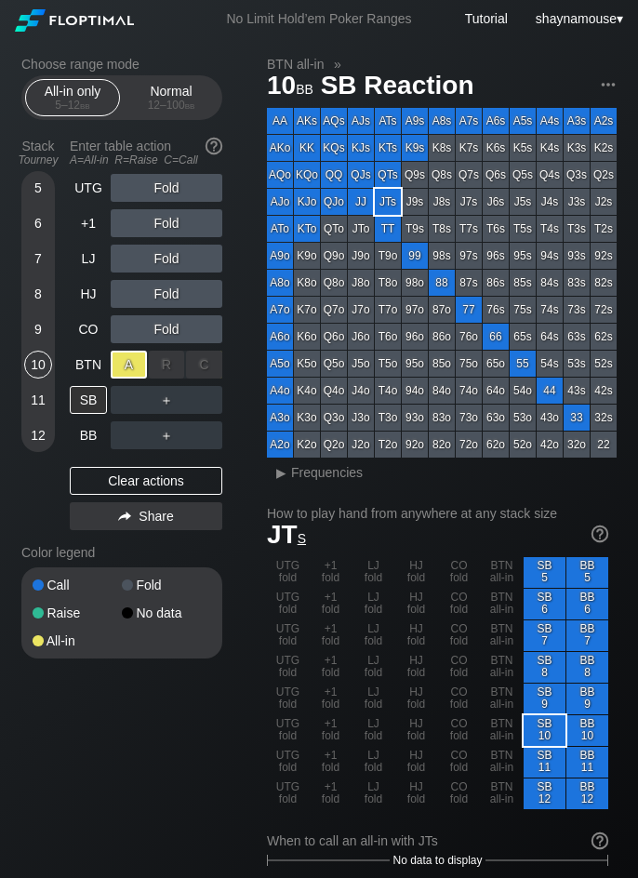
click at [126, 368] on div "A ✕" at bounding box center [129, 364] width 36 height 28
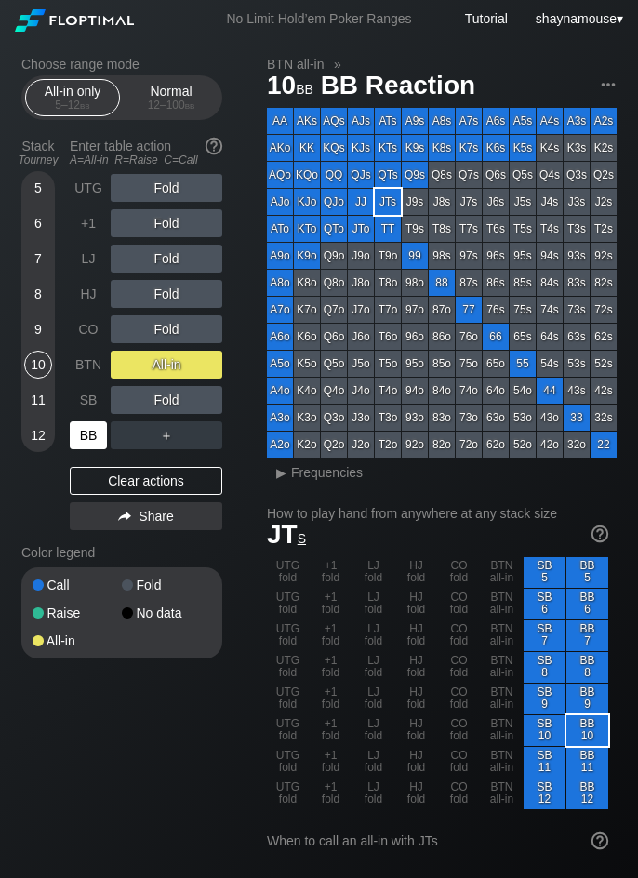
click at [87, 444] on div "BB" at bounding box center [88, 435] width 37 height 28
click at [140, 495] on div "UTG Fold +1 Fold LJ Fold HJ Fold CO Fold BTN All-in SB Fold BB ＋ Clear actions …" at bounding box center [146, 356] width 152 height 364
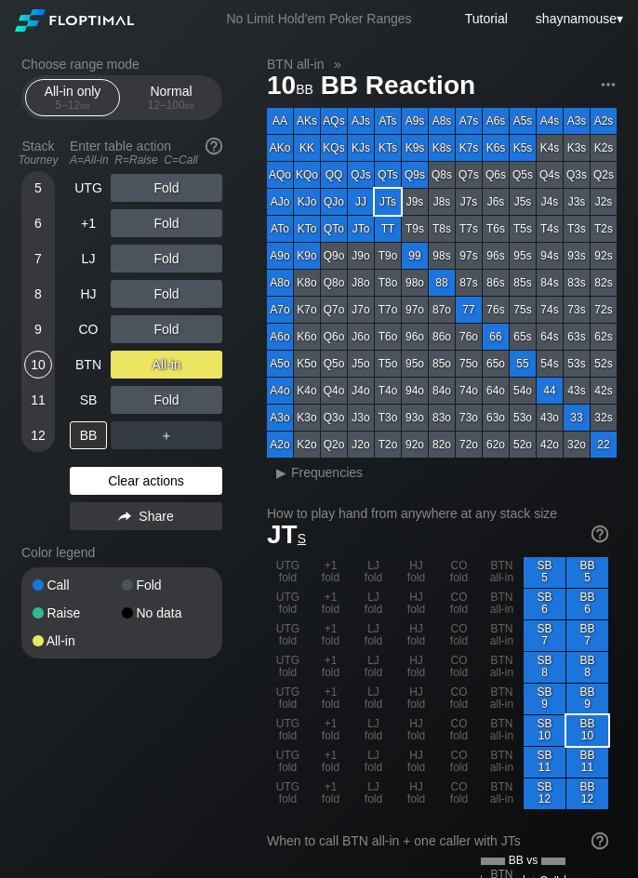
click at [139, 478] on div "Clear actions" at bounding box center [146, 481] width 152 height 28
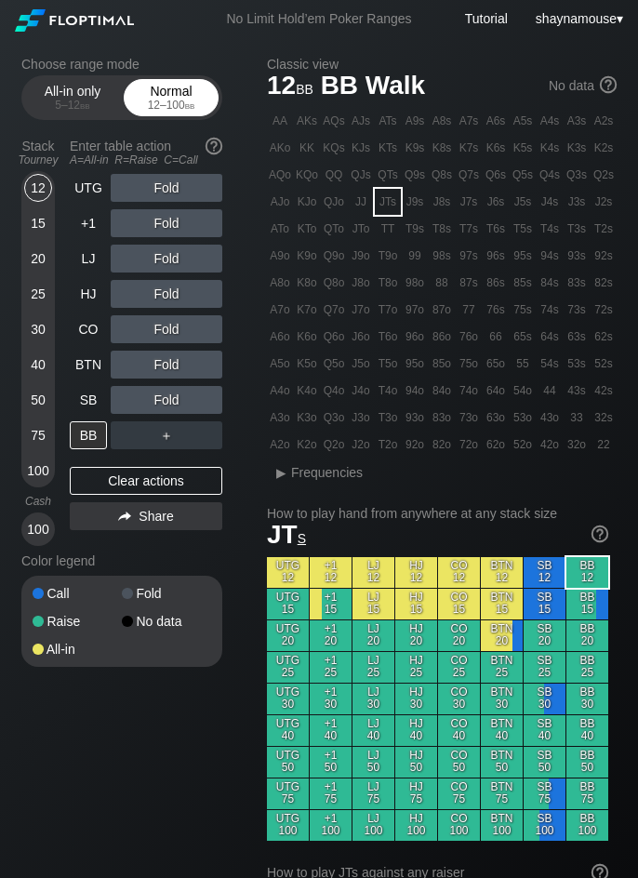
click at [154, 112] on div "Normal 12 – 100 bb" at bounding box center [171, 97] width 86 height 35
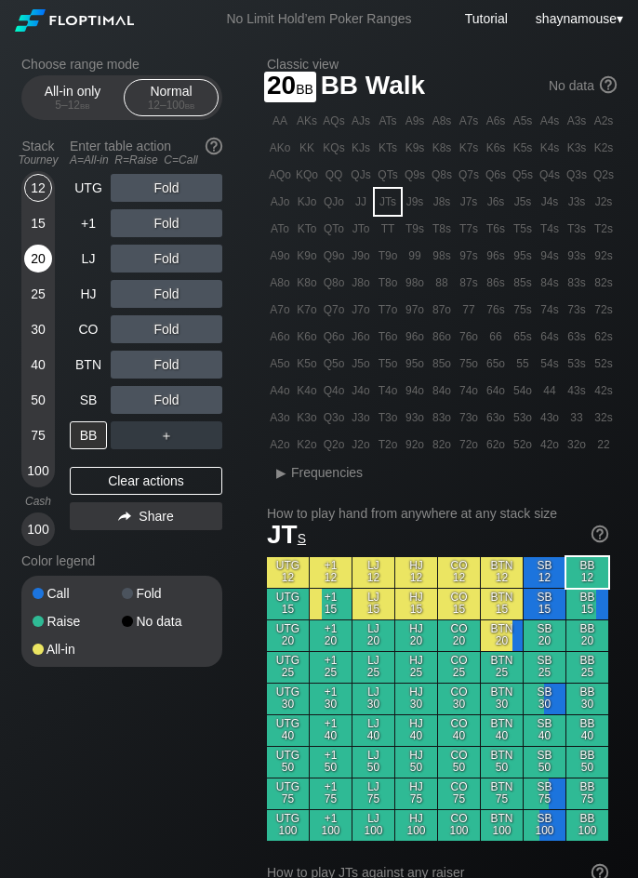
click at [33, 272] on div "20" at bounding box center [38, 262] width 28 height 35
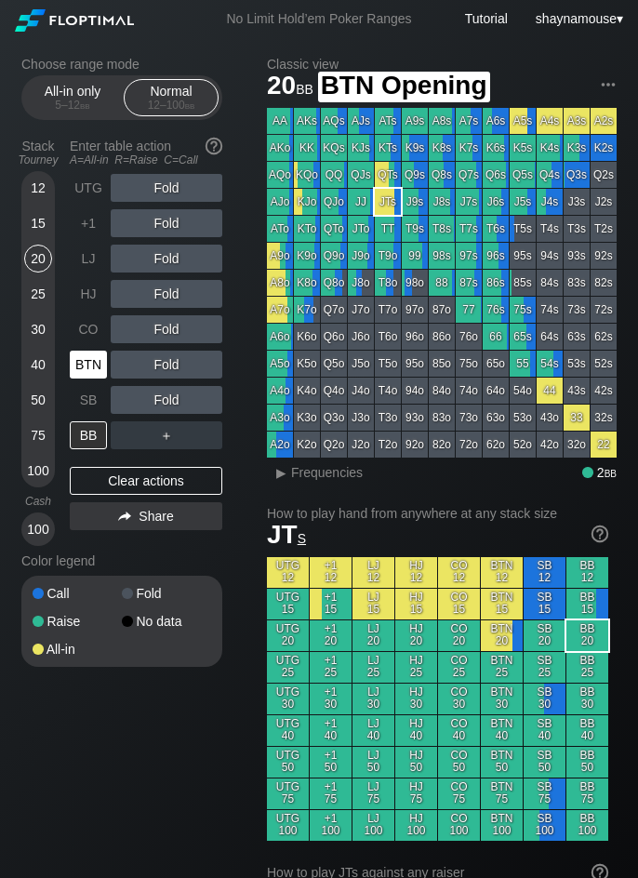
click at [110, 378] on div "BTN" at bounding box center [90, 364] width 41 height 35
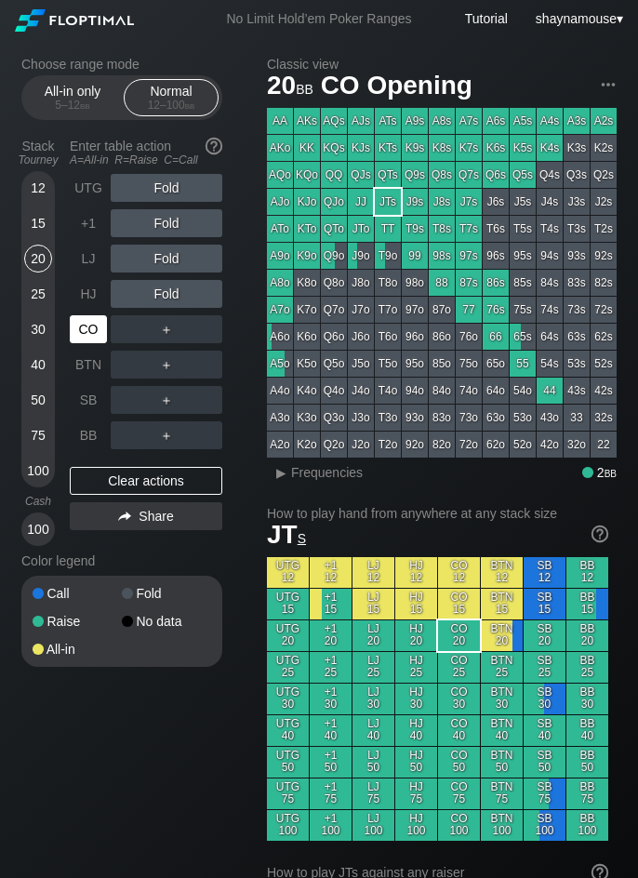
click at [87, 333] on div "CO" at bounding box center [88, 329] width 37 height 28
click at [163, 323] on div "R ✕" at bounding box center [167, 329] width 36 height 28
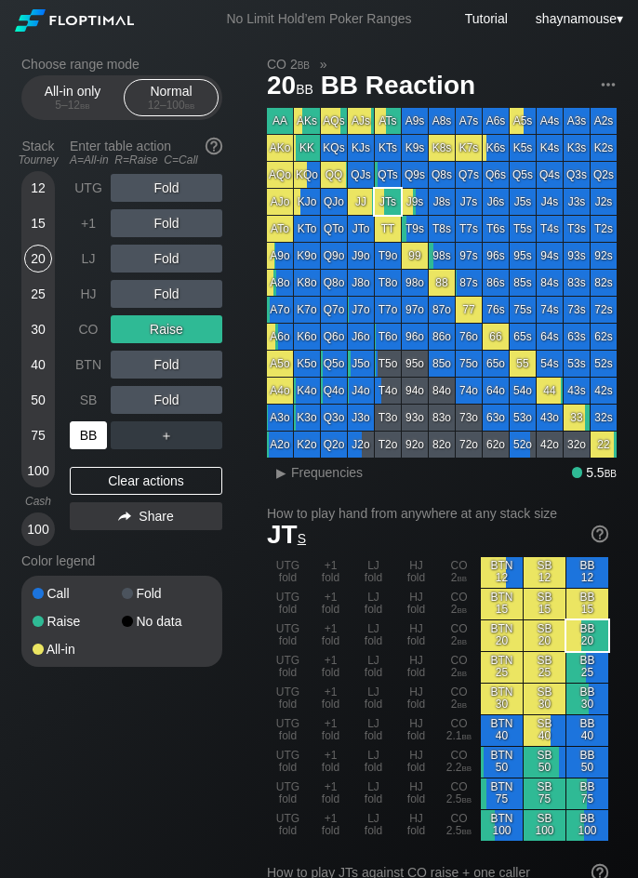
click at [83, 432] on div "BB" at bounding box center [88, 435] width 37 height 28
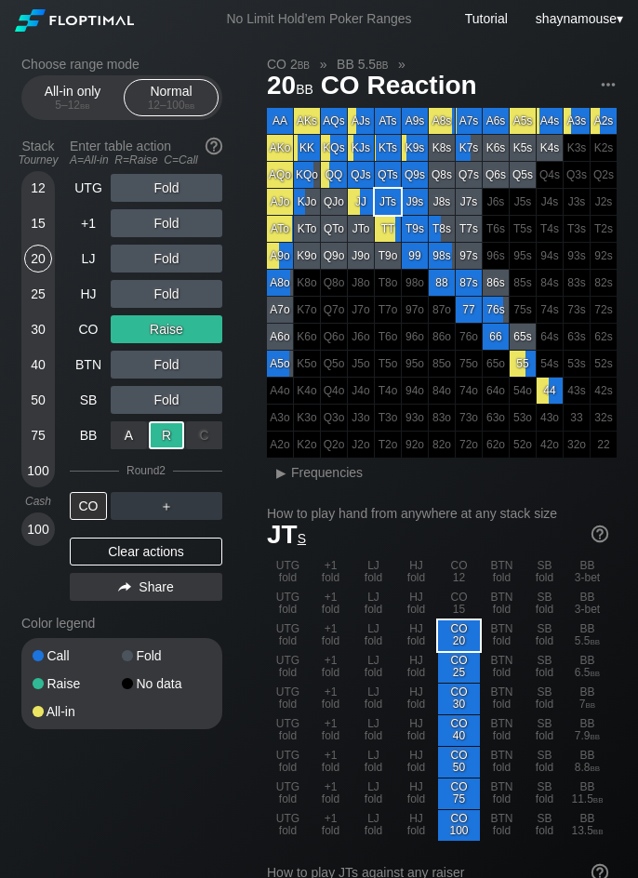
click at [163, 431] on div "R ✕" at bounding box center [167, 435] width 36 height 28
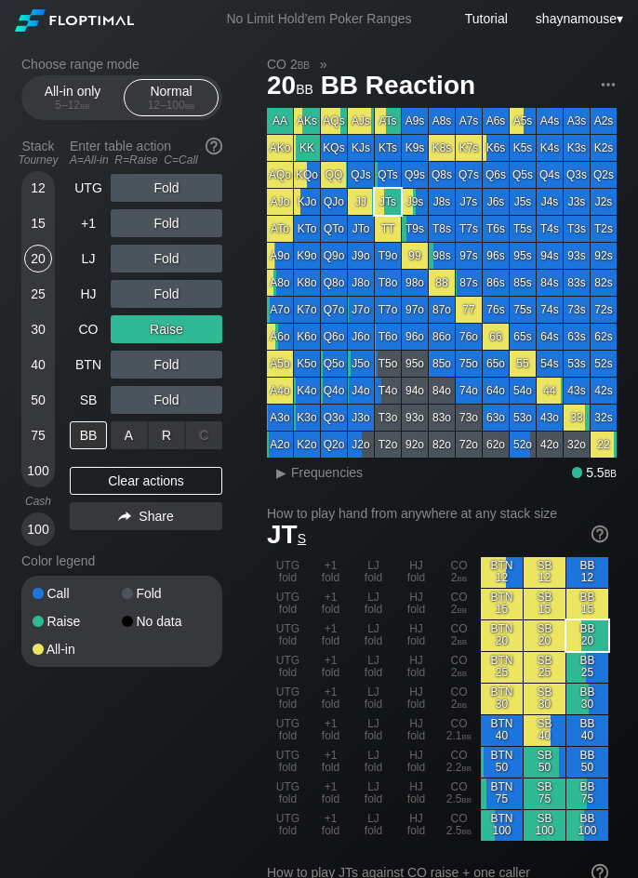
click at [163, 431] on div "R ✕" at bounding box center [167, 435] width 36 height 28
click at [102, 430] on div "BB" at bounding box center [88, 435] width 37 height 28
click at [152, 480] on div "Clear actions" at bounding box center [146, 481] width 152 height 28
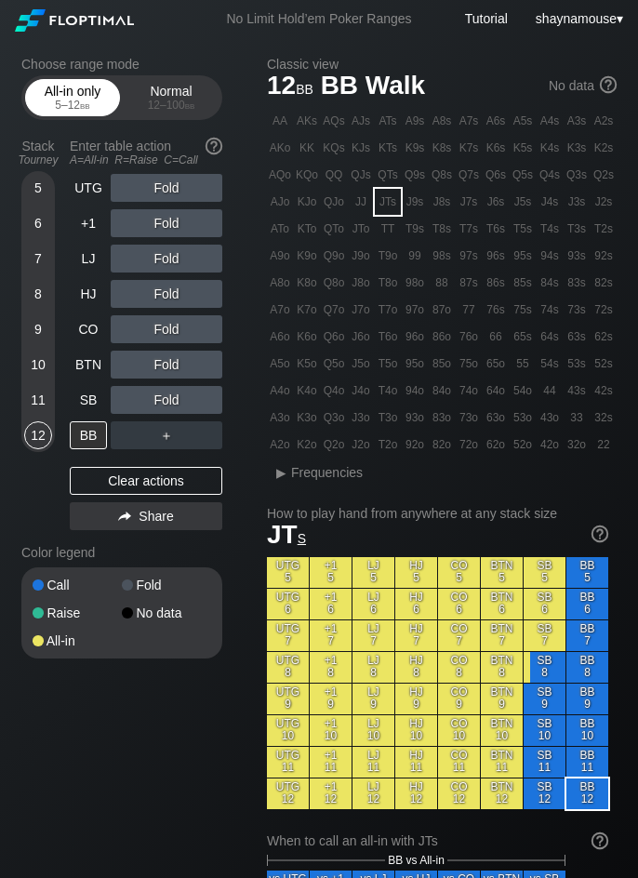
click at [89, 86] on div "All-in only 5 – 12 bb" at bounding box center [73, 97] width 86 height 35
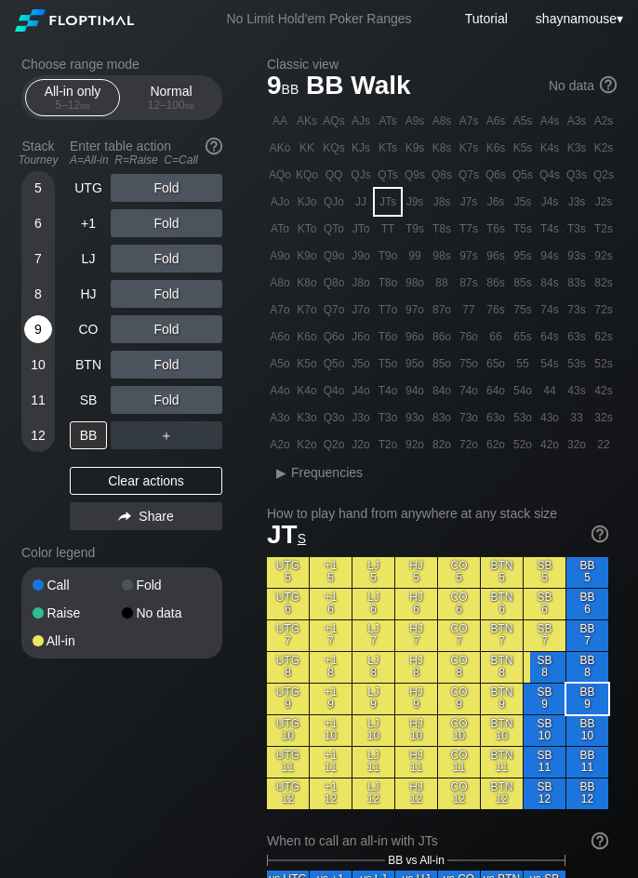
click at [40, 337] on div "9" at bounding box center [38, 329] width 28 height 28
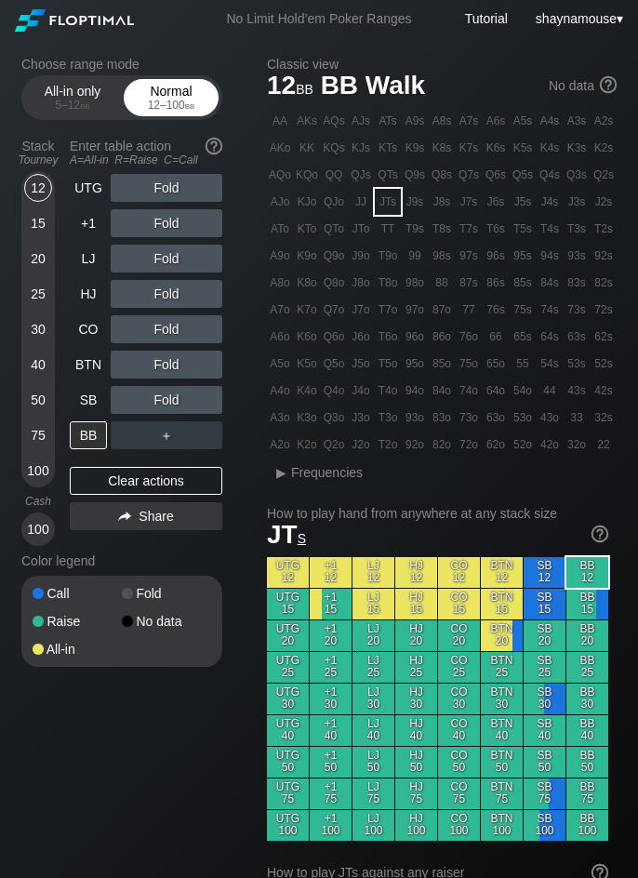
click at [140, 99] on div "12 – 100 bb" at bounding box center [171, 105] width 78 height 13
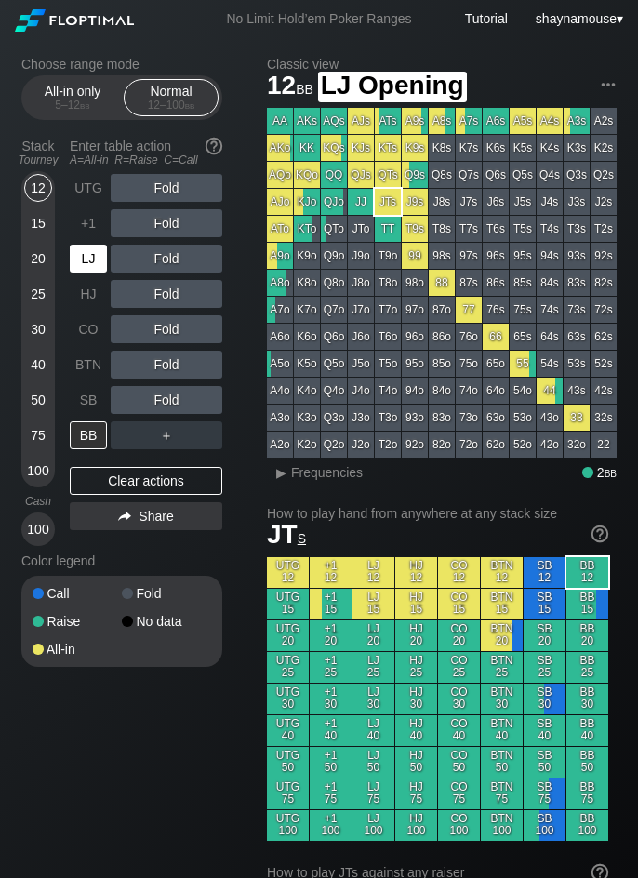
click at [90, 267] on div "LJ" at bounding box center [88, 259] width 37 height 28
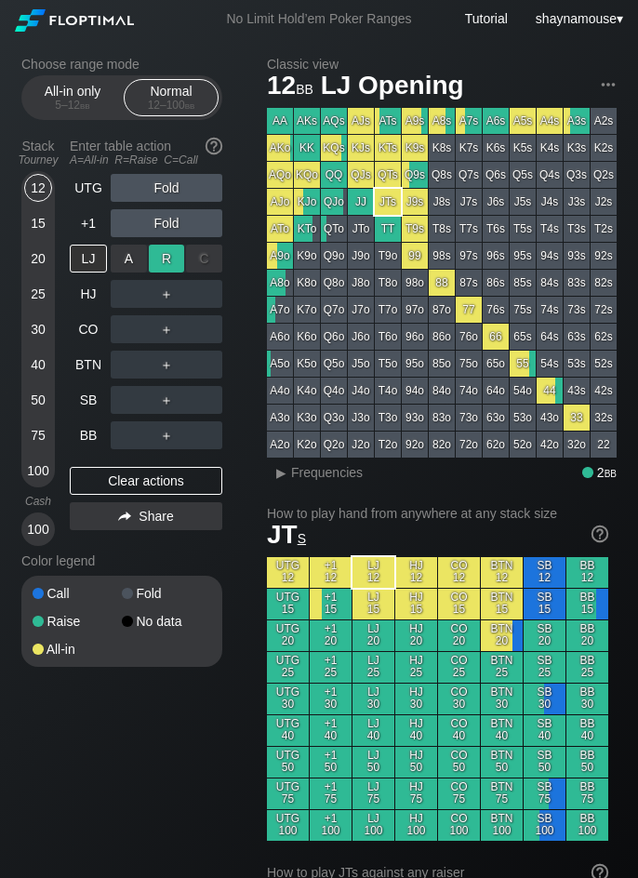
click at [175, 262] on div "R ✕" at bounding box center [167, 259] width 36 height 28
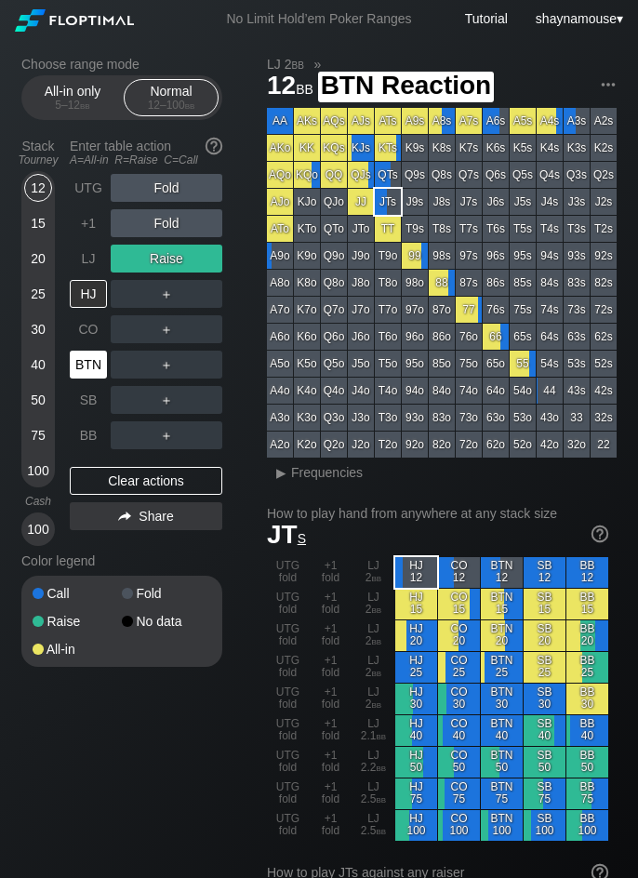
click at [92, 370] on div "BTN" at bounding box center [88, 364] width 37 height 28
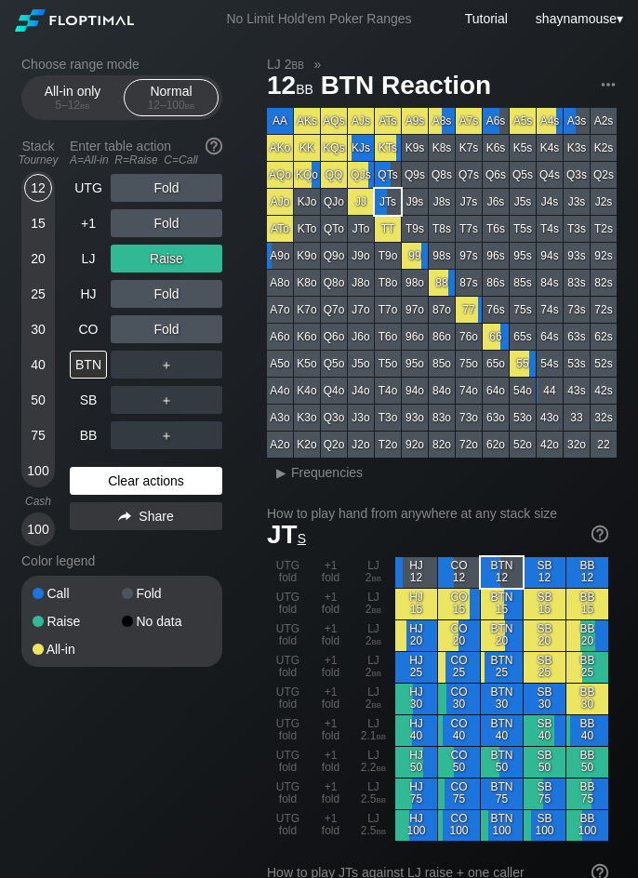
click at [143, 490] on div "Clear actions" at bounding box center [146, 481] width 152 height 28
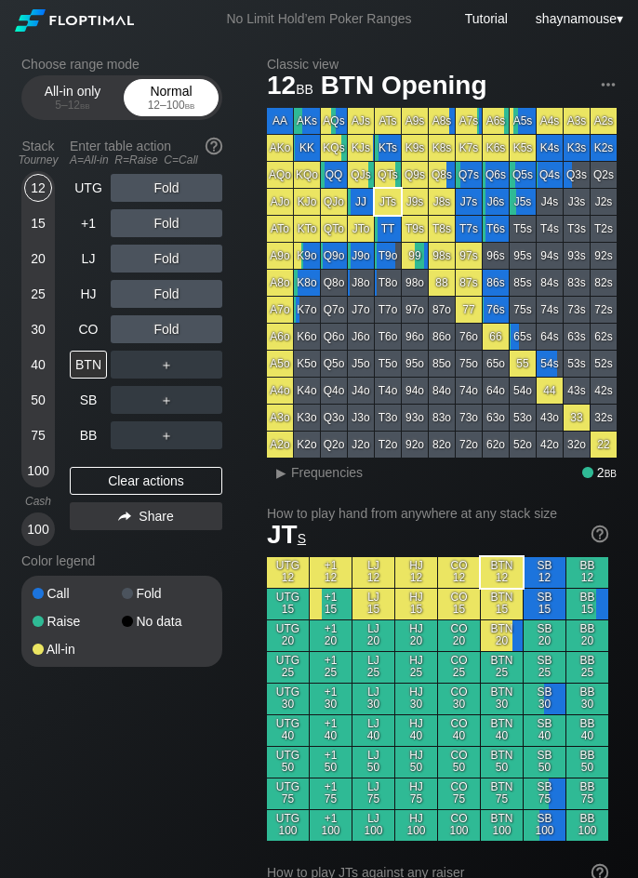
click at [151, 111] on div "12 – 100 bb" at bounding box center [171, 105] width 78 height 13
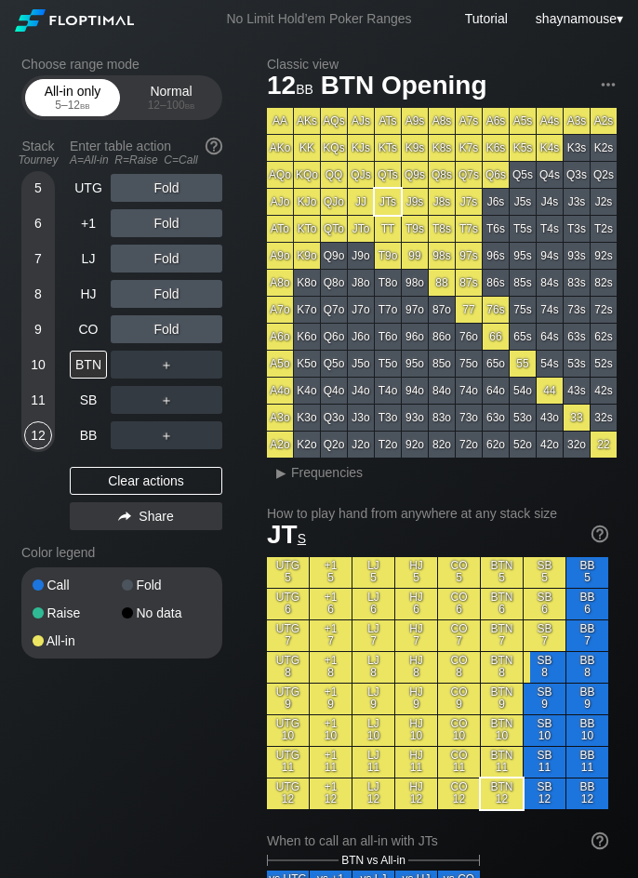
click at [98, 84] on div "All-in only 5 – 12 bb" at bounding box center [73, 97] width 86 height 35
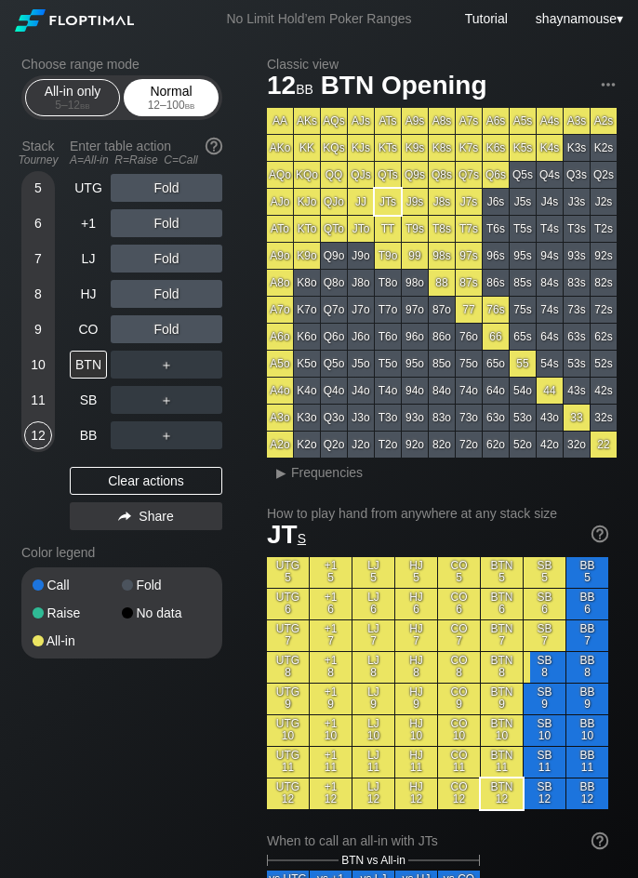
click at [152, 89] on div "Normal 12 – 100 bb" at bounding box center [171, 97] width 86 height 35
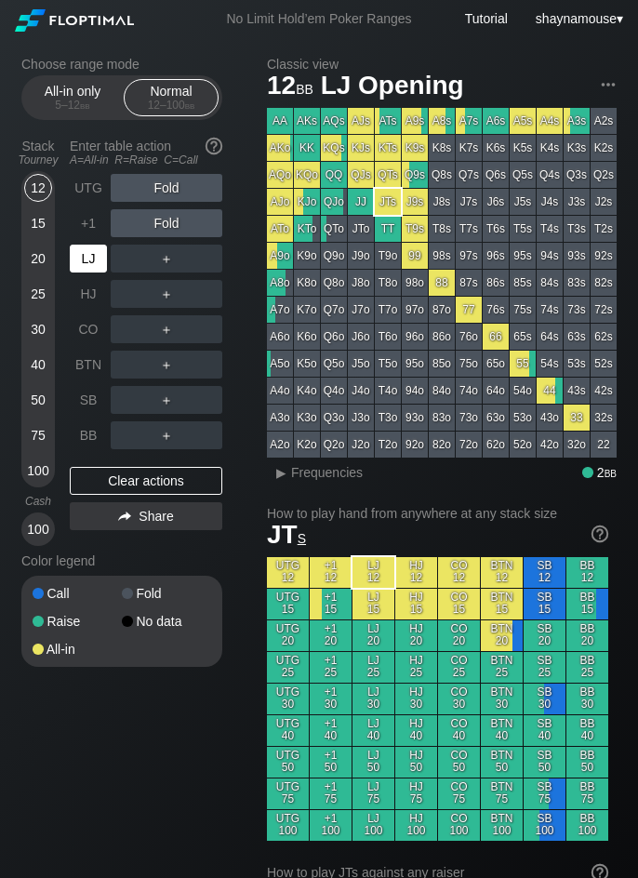
click at [93, 270] on div "LJ" at bounding box center [88, 259] width 37 height 28
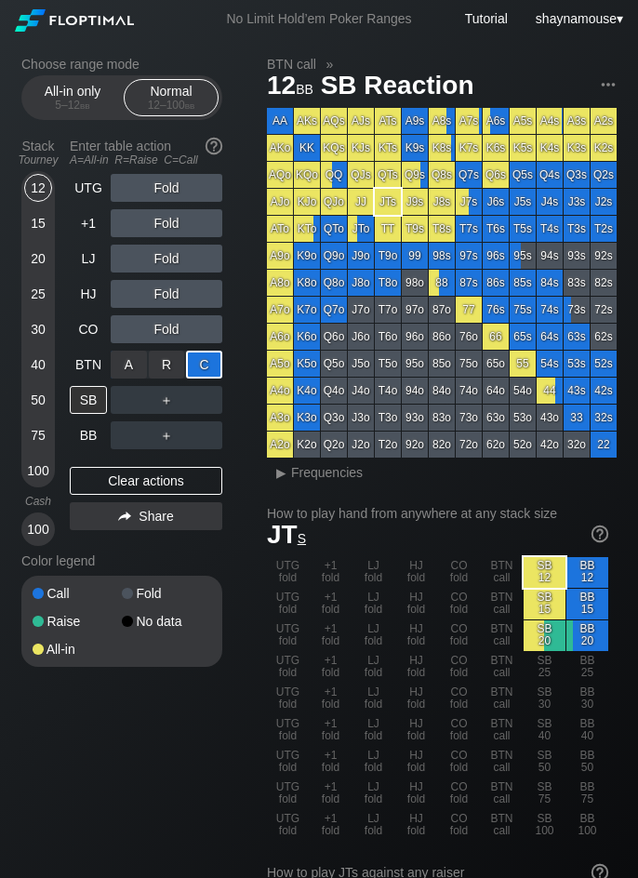
click at [214, 356] on div "C ✕" at bounding box center [204, 364] width 36 height 28
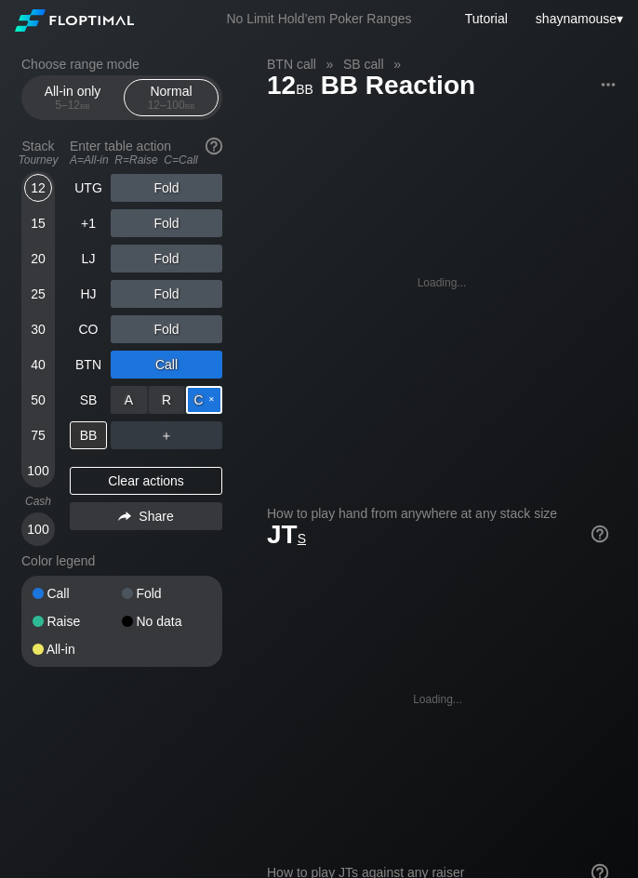
click at [205, 397] on div "C ✕" at bounding box center [204, 400] width 36 height 28
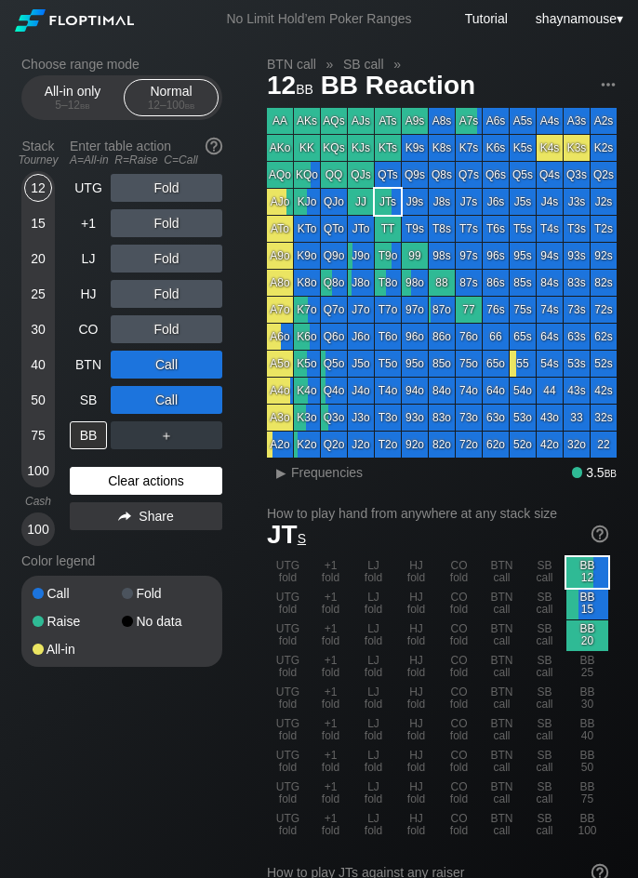
click at [171, 474] on div "Clear actions" at bounding box center [146, 481] width 152 height 28
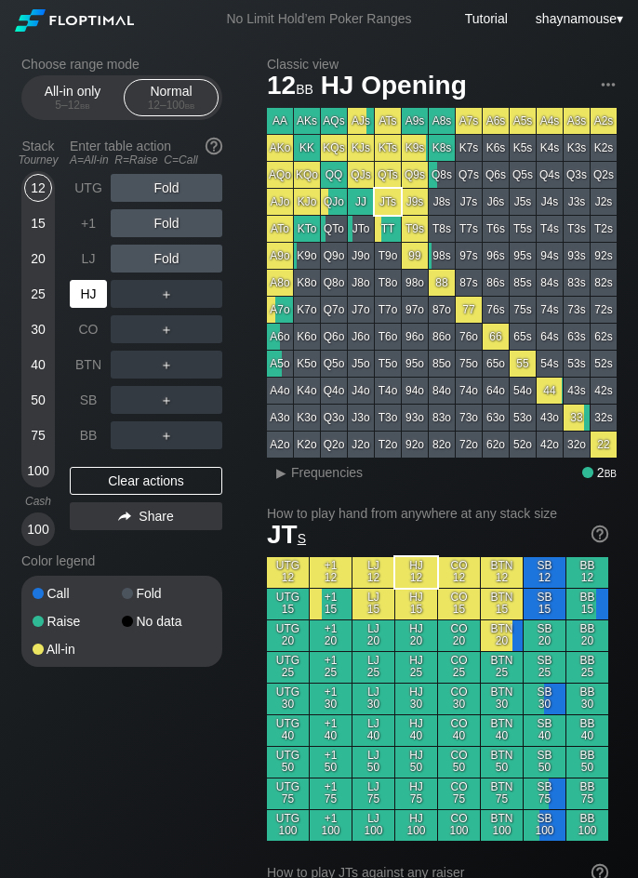
click at [81, 292] on div "HJ" at bounding box center [88, 294] width 37 height 28
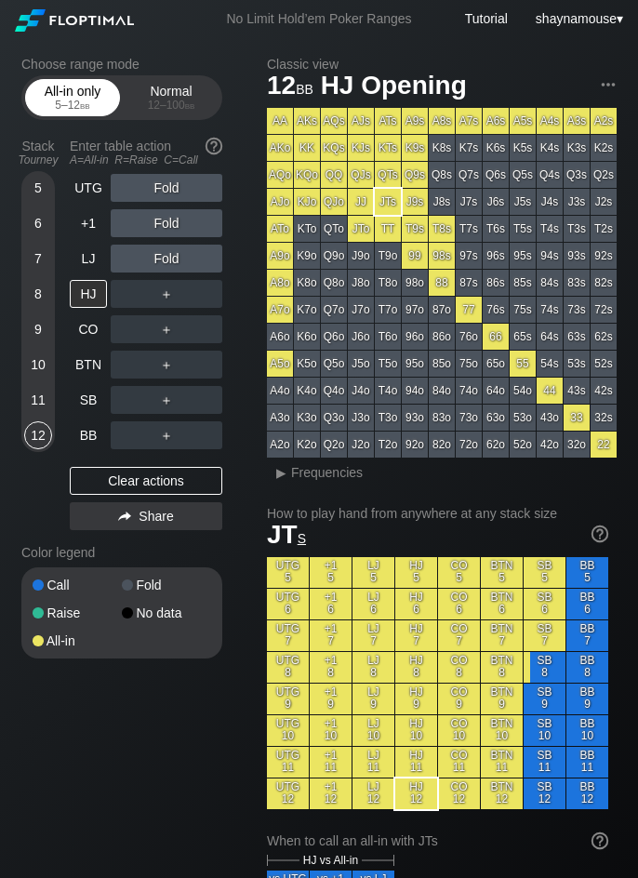
click at [73, 94] on div "All-in only 5 – 12 bb" at bounding box center [73, 97] width 86 height 35
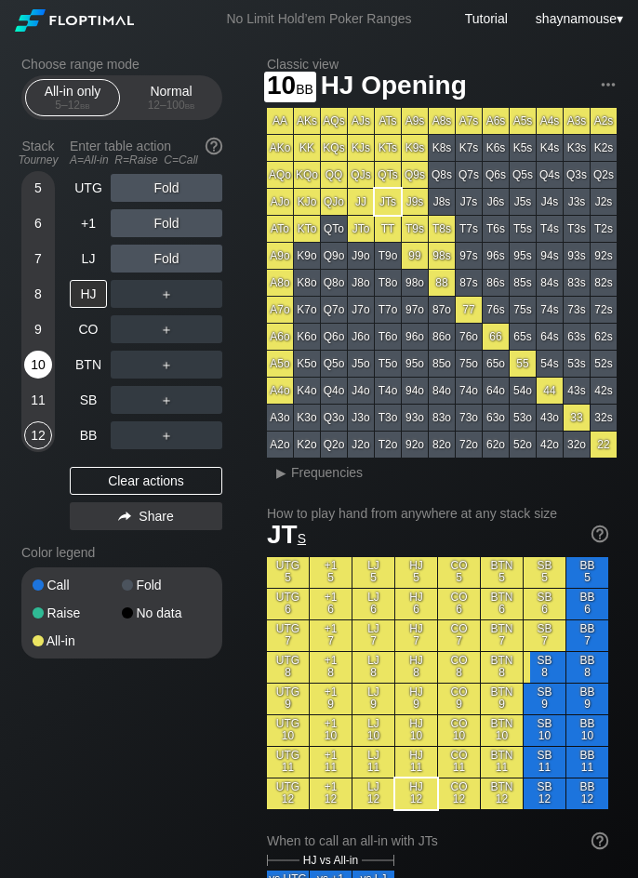
click at [39, 356] on div "10" at bounding box center [38, 364] width 28 height 28
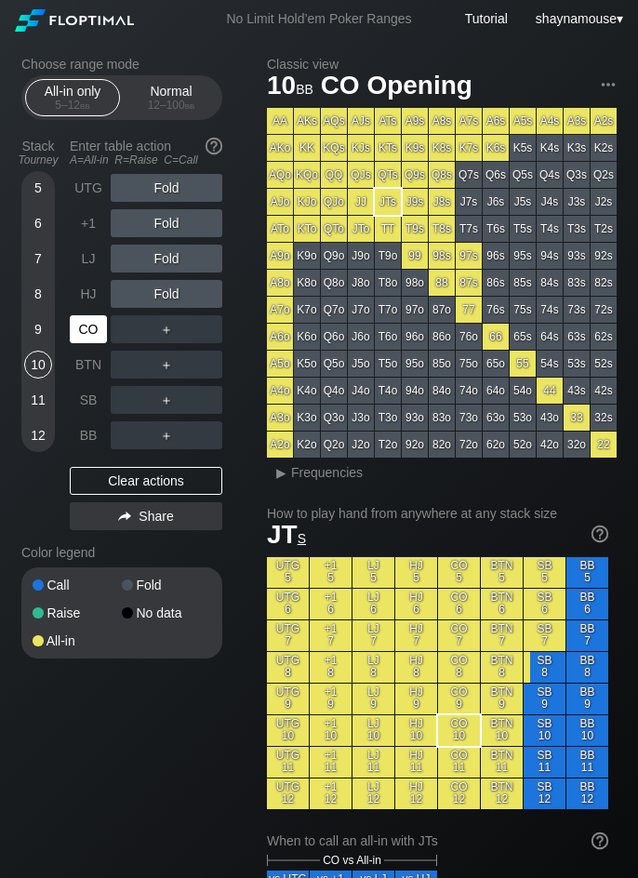
click at [87, 334] on div "CO" at bounding box center [88, 329] width 37 height 28
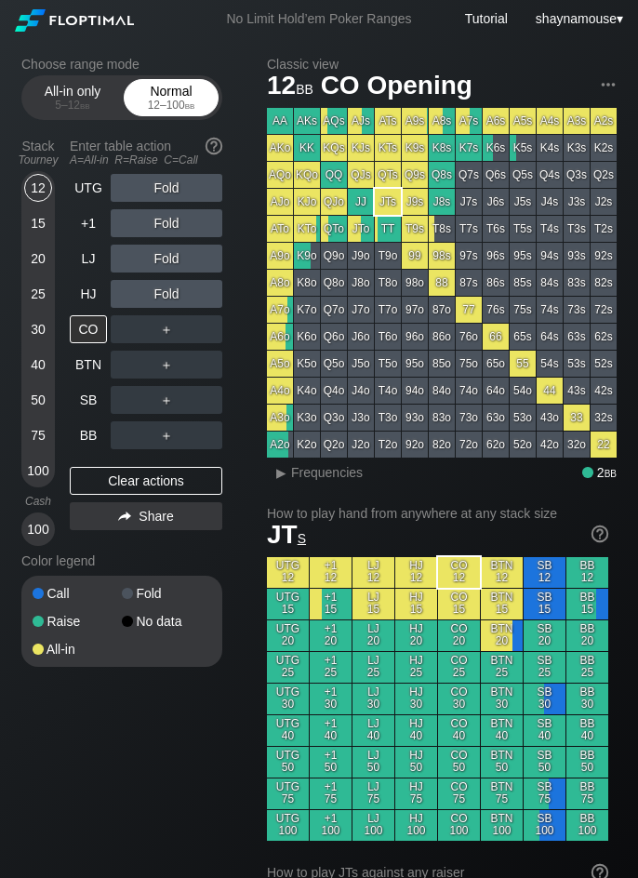
click at [194, 108] on span "bb" at bounding box center [190, 105] width 10 height 13
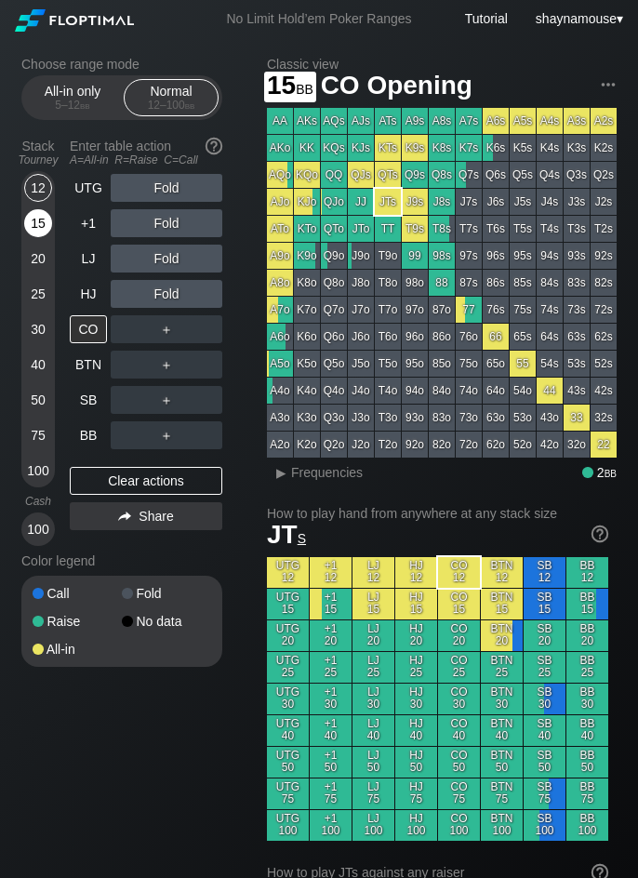
click at [45, 224] on div "15" at bounding box center [38, 223] width 28 height 28
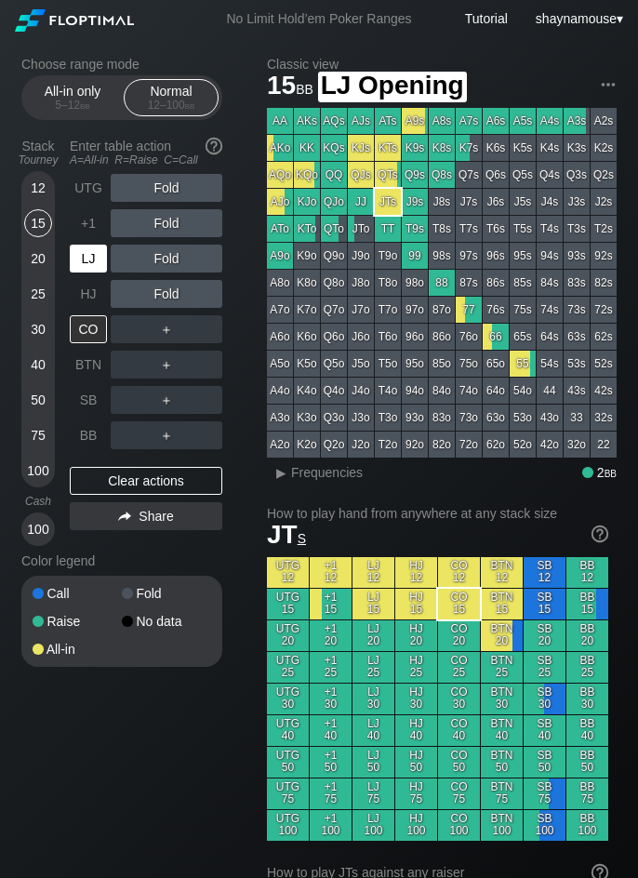
click at [85, 260] on div "LJ" at bounding box center [88, 259] width 37 height 28
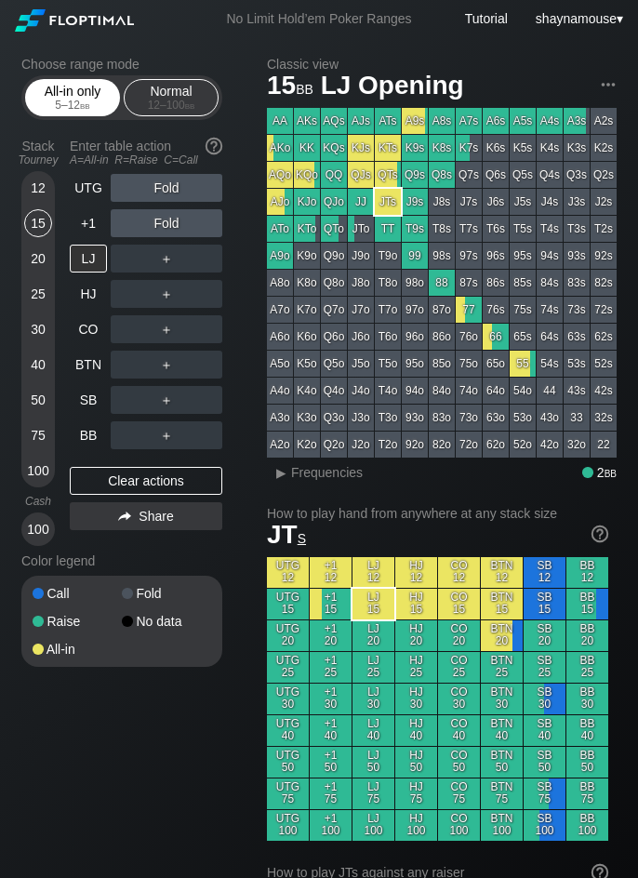
click at [55, 86] on div "All-in only 5 – 12 bb" at bounding box center [73, 97] width 86 height 35
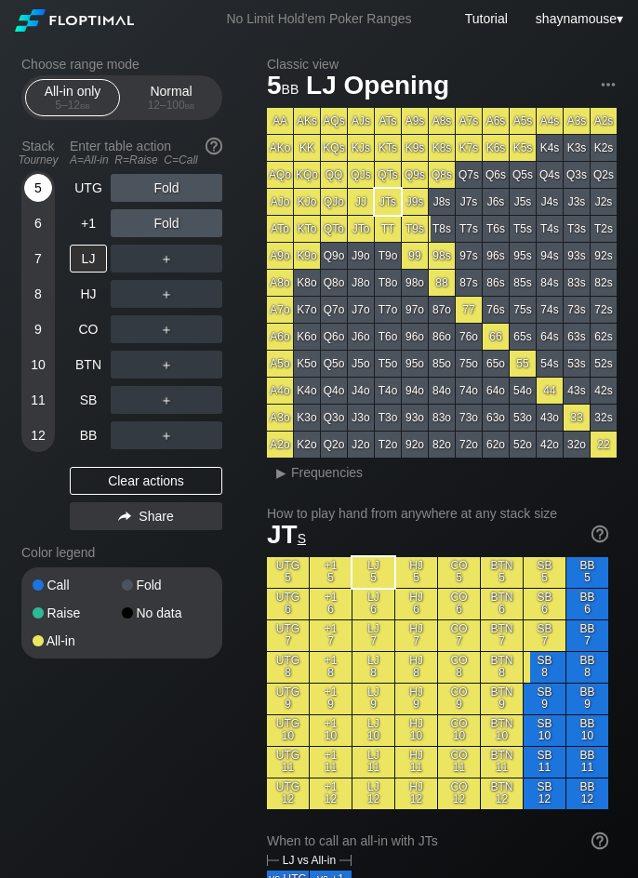
click at [44, 190] on div "5" at bounding box center [38, 188] width 28 height 28
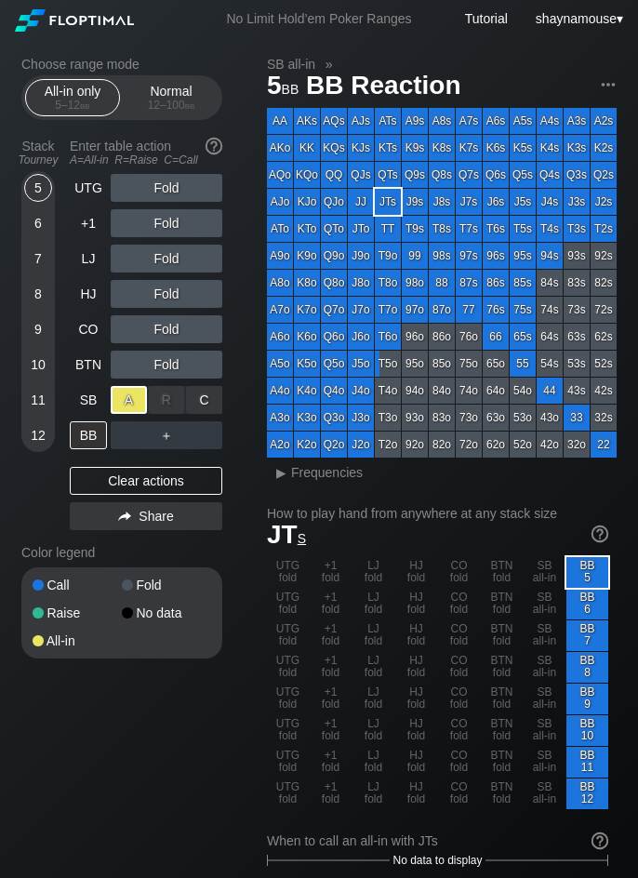
click at [131, 397] on div "A ✕" at bounding box center [129, 400] width 36 height 28
click at [97, 425] on div "BB" at bounding box center [88, 435] width 37 height 28
click at [96, 425] on div "BB" at bounding box center [88, 435] width 37 height 28
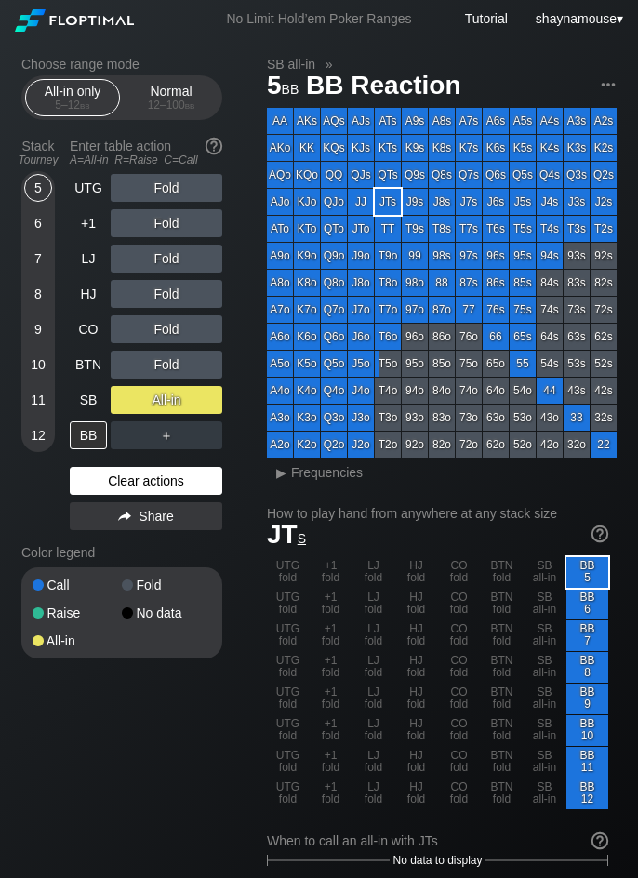
click at [119, 467] on div "Clear actions" at bounding box center [146, 481] width 152 height 28
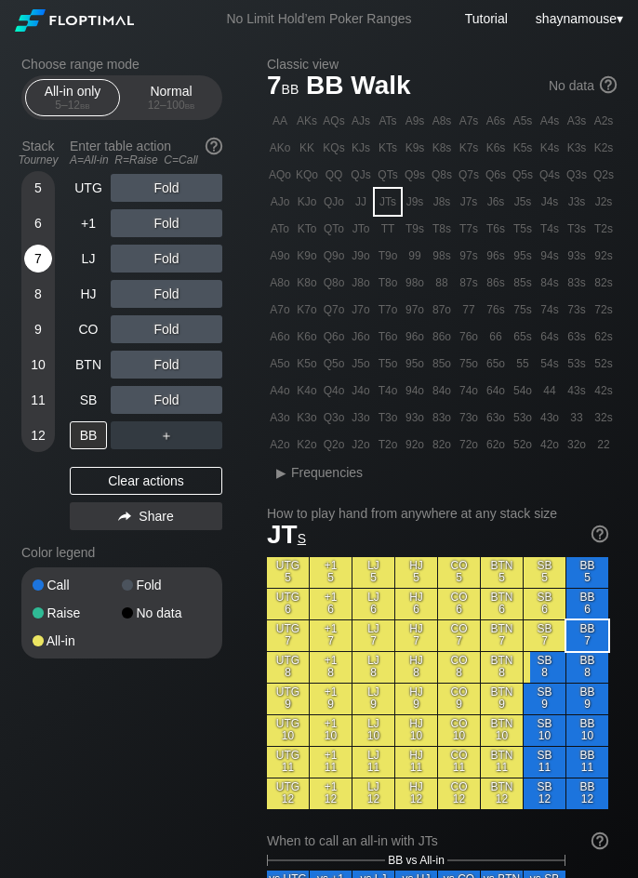
click at [43, 255] on div "7" at bounding box center [38, 259] width 28 height 28
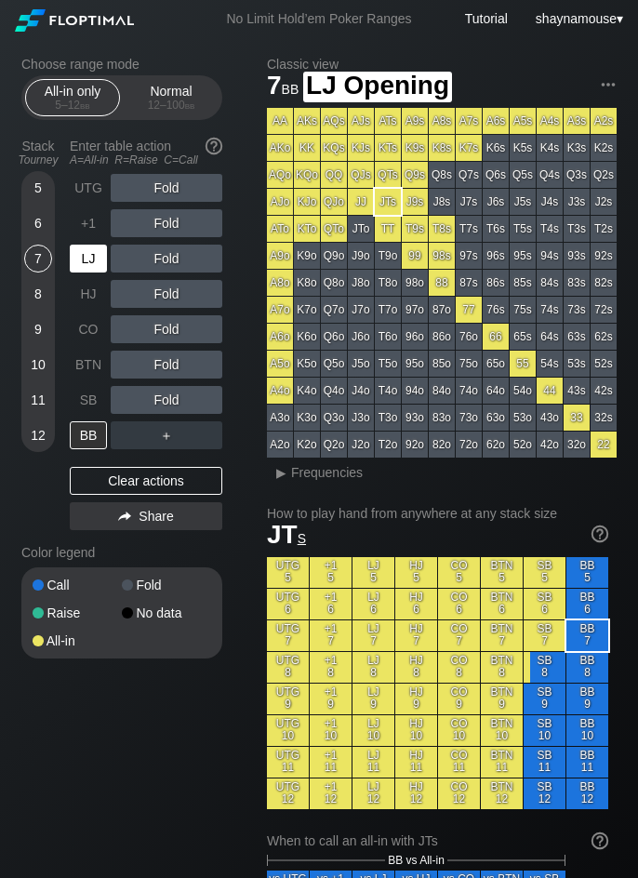
click at [88, 262] on div "LJ" at bounding box center [88, 259] width 37 height 28
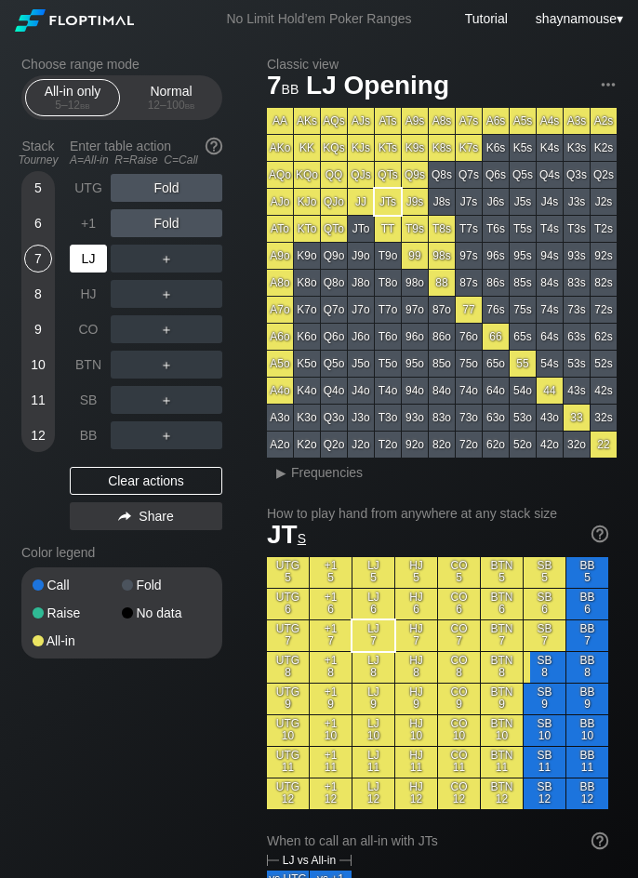
click at [88, 262] on div "LJ" at bounding box center [88, 259] width 37 height 28
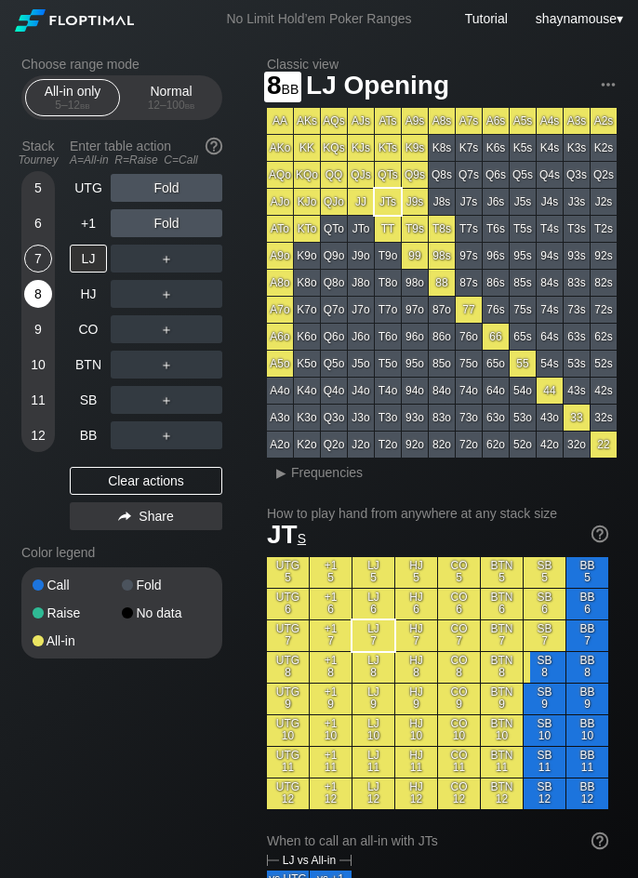
click at [37, 287] on div "8" at bounding box center [38, 294] width 28 height 28
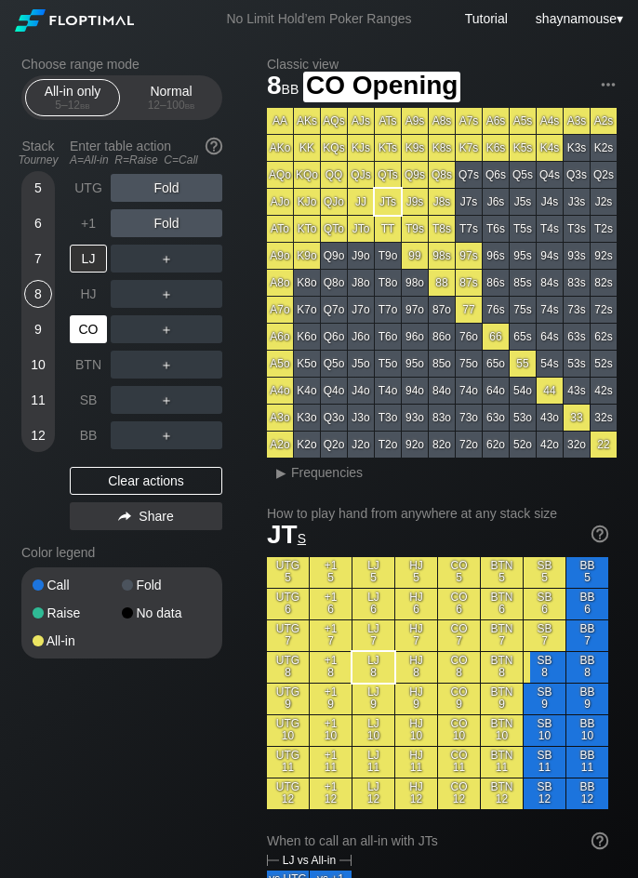
click at [92, 342] on div "CO" at bounding box center [88, 329] width 37 height 28
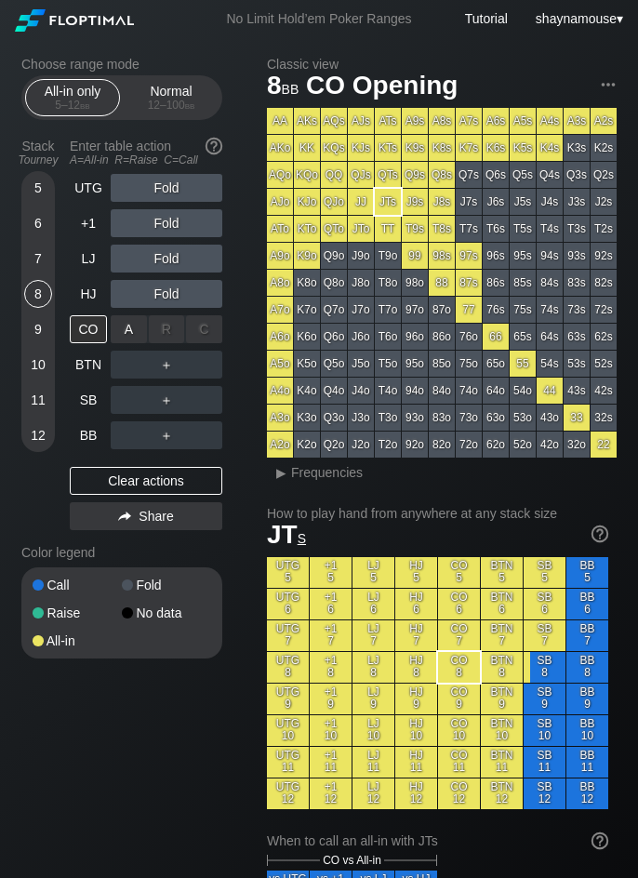
click at [117, 334] on div "A ✕" at bounding box center [129, 329] width 36 height 28
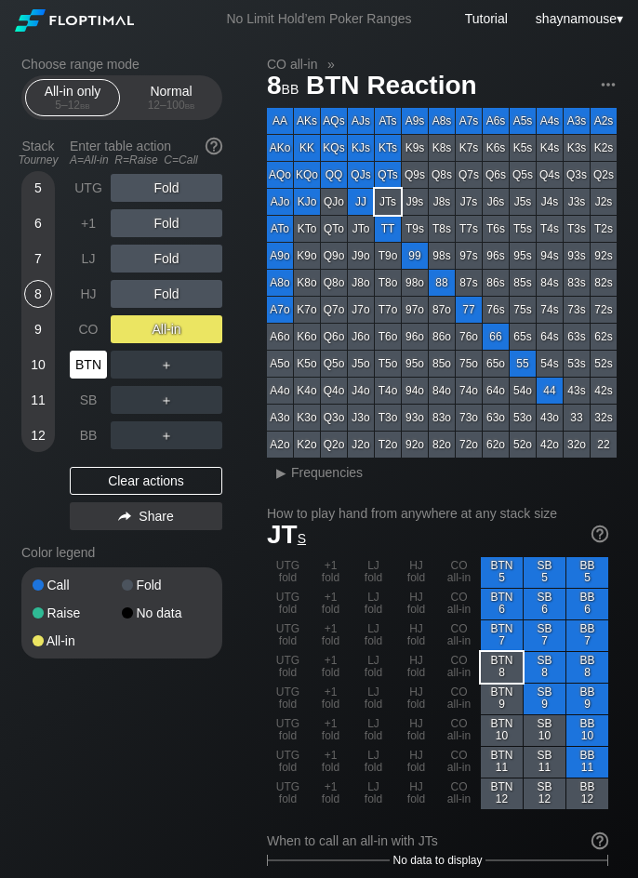
click at [91, 364] on div "BTN" at bounding box center [88, 364] width 37 height 28
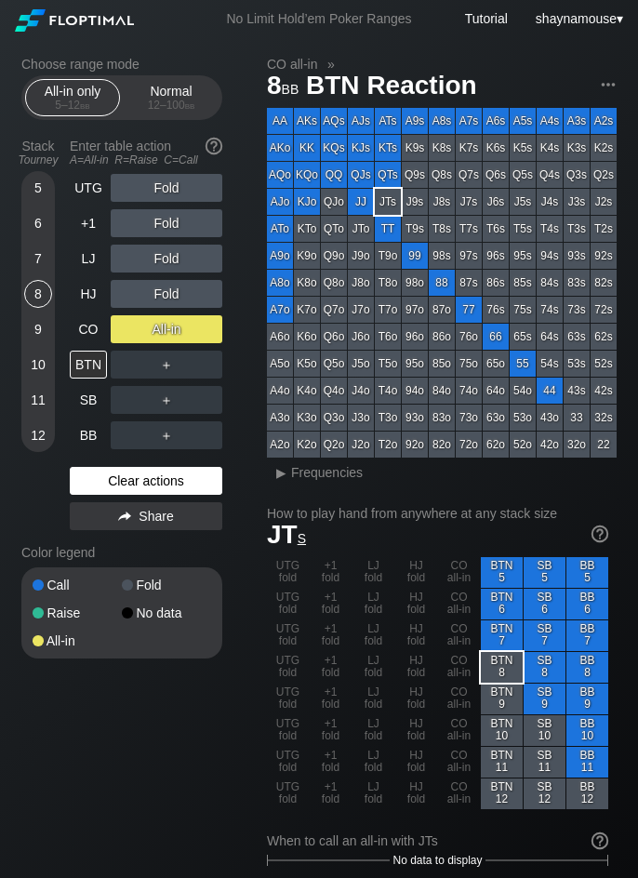
click at [166, 477] on div "Clear actions" at bounding box center [146, 481] width 152 height 28
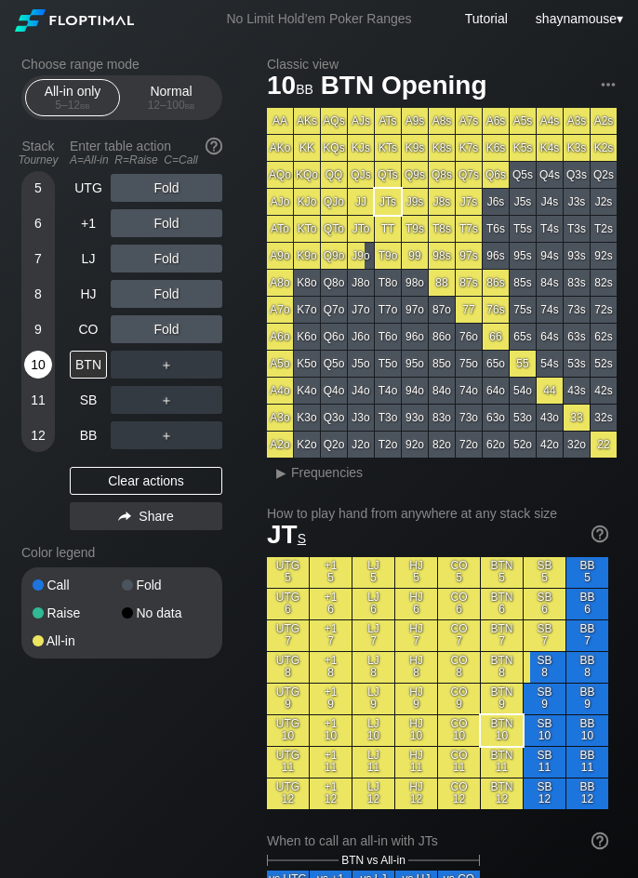
click at [36, 376] on div "10" at bounding box center [38, 364] width 28 height 28
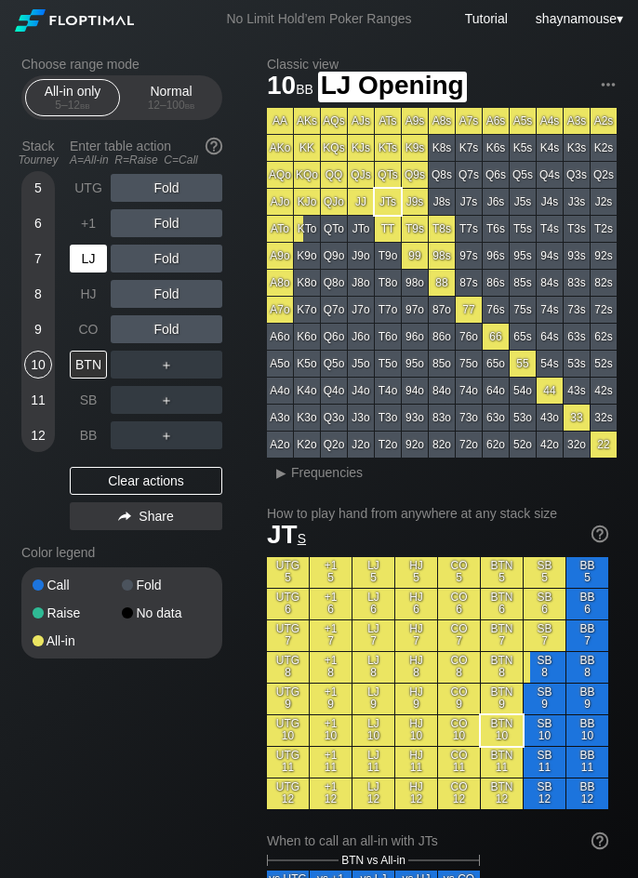
click at [82, 267] on div "LJ" at bounding box center [88, 259] width 37 height 28
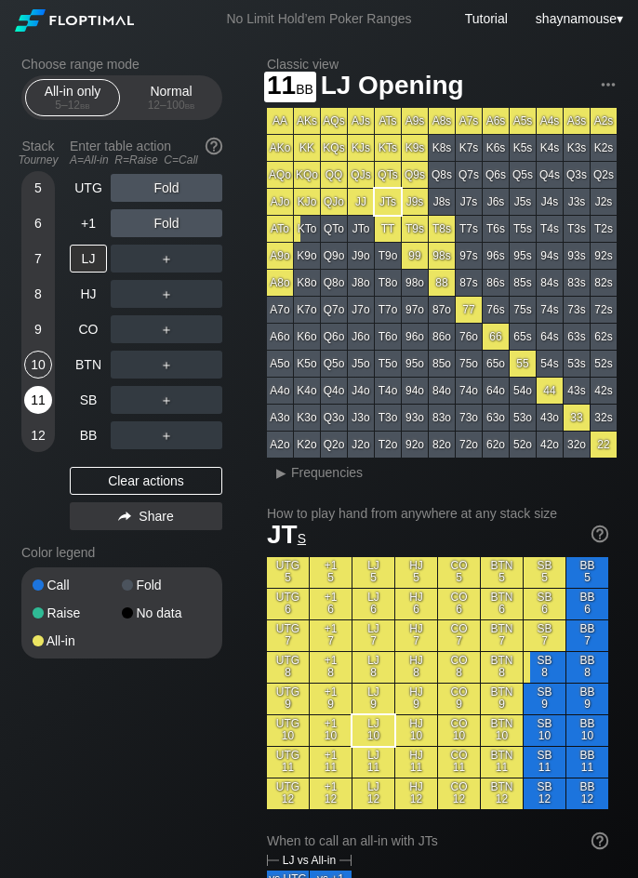
click at [42, 399] on div "11" at bounding box center [38, 400] width 28 height 28
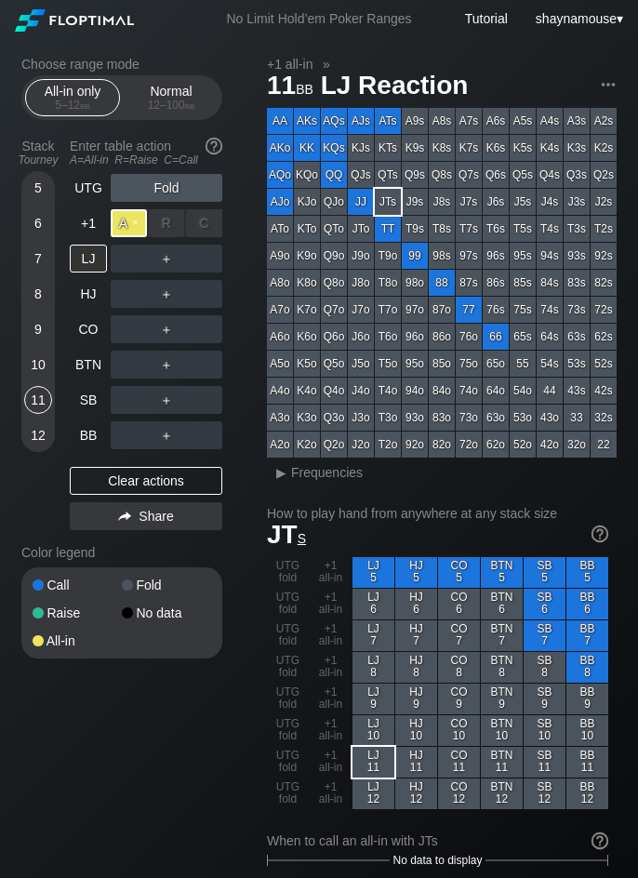
click at [138, 225] on div "A ✕" at bounding box center [129, 223] width 36 height 28
click at [205, 297] on div "C ✕" at bounding box center [204, 294] width 36 height 28
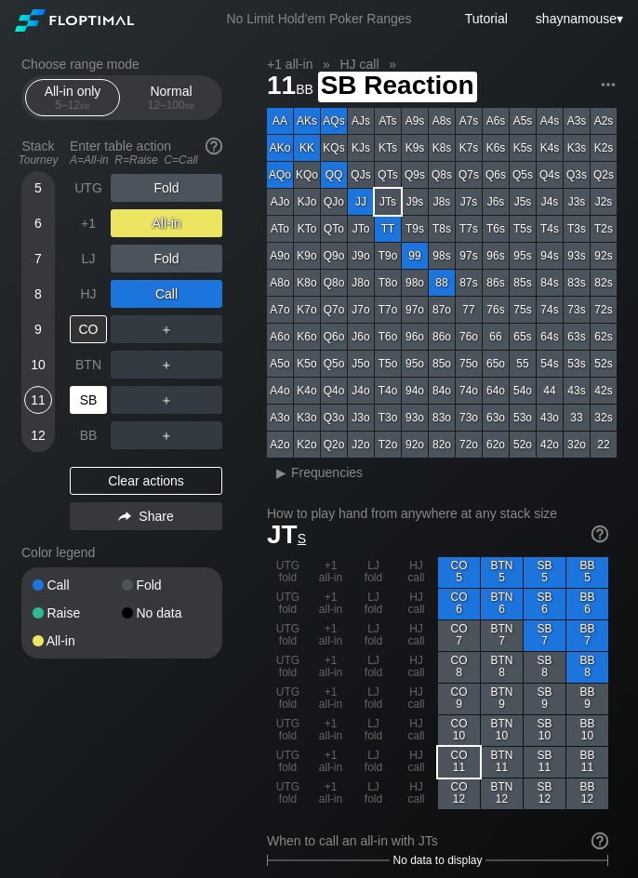
click at [81, 401] on div "SB" at bounding box center [88, 400] width 37 height 28
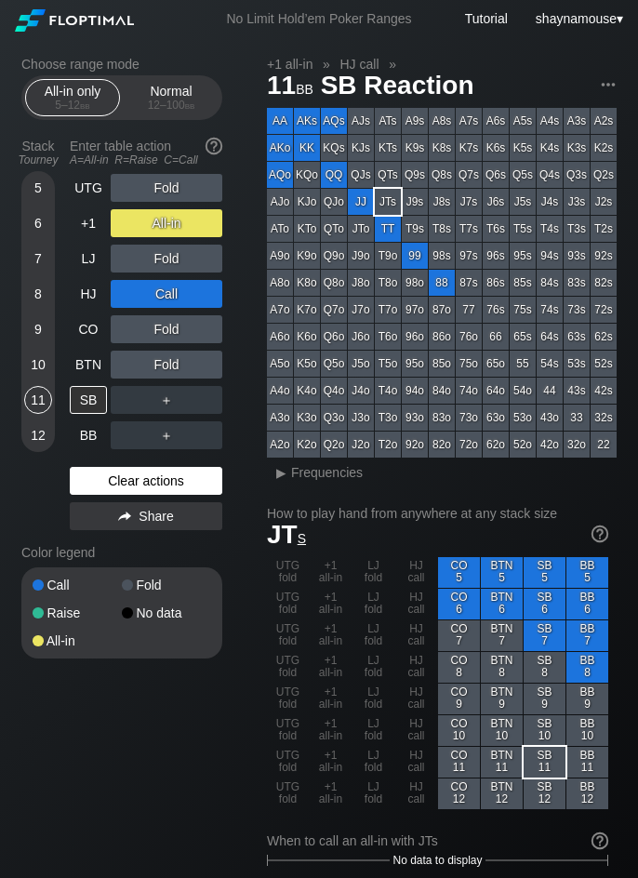
click at [130, 474] on div "Clear actions" at bounding box center [146, 481] width 152 height 28
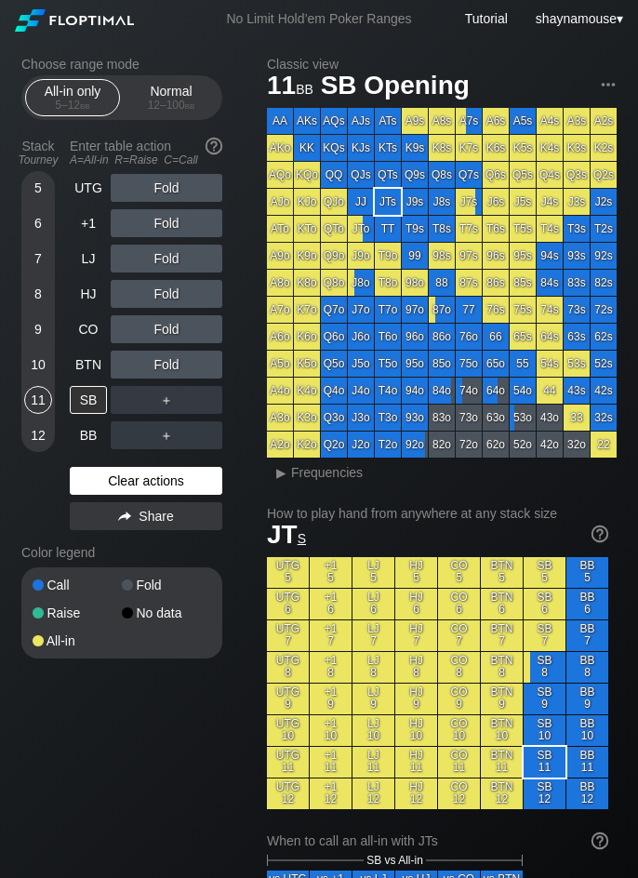
click at [130, 474] on div "Clear actions" at bounding box center [146, 481] width 152 height 28
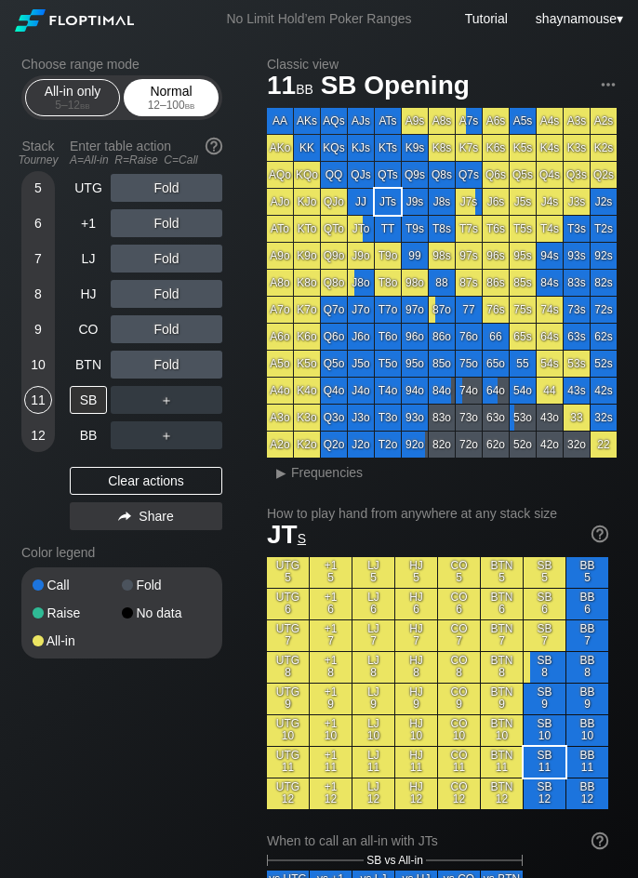
click at [179, 89] on div "Normal 12 – 100 bb" at bounding box center [171, 97] width 86 height 35
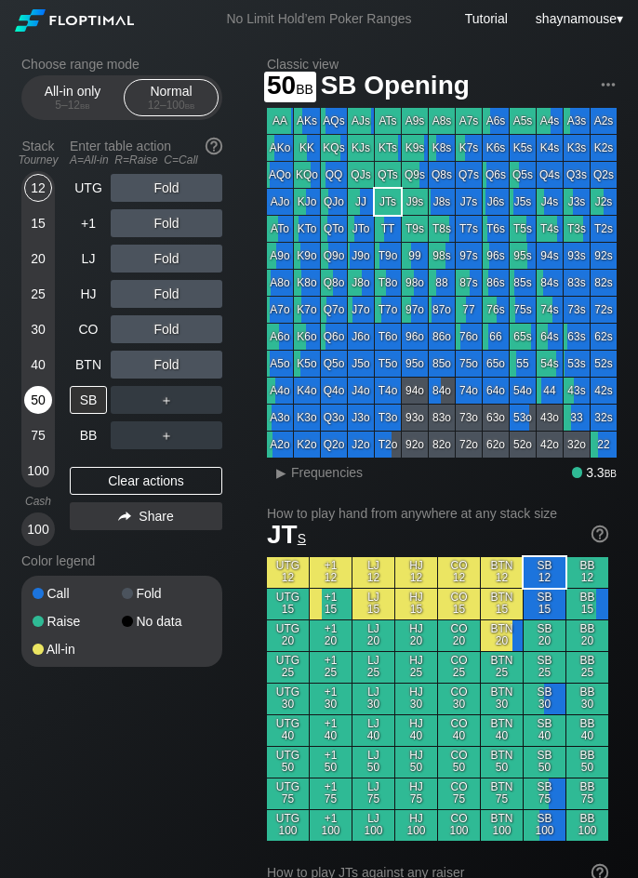
click at [42, 403] on div "50" at bounding box center [38, 400] width 28 height 28
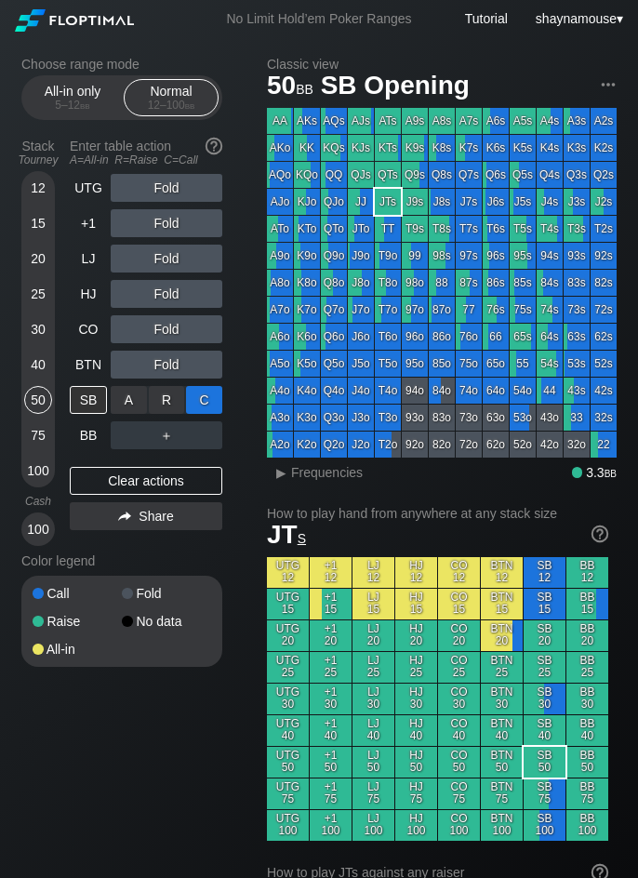
click at [217, 402] on div "C ✕" at bounding box center [204, 400] width 36 height 28
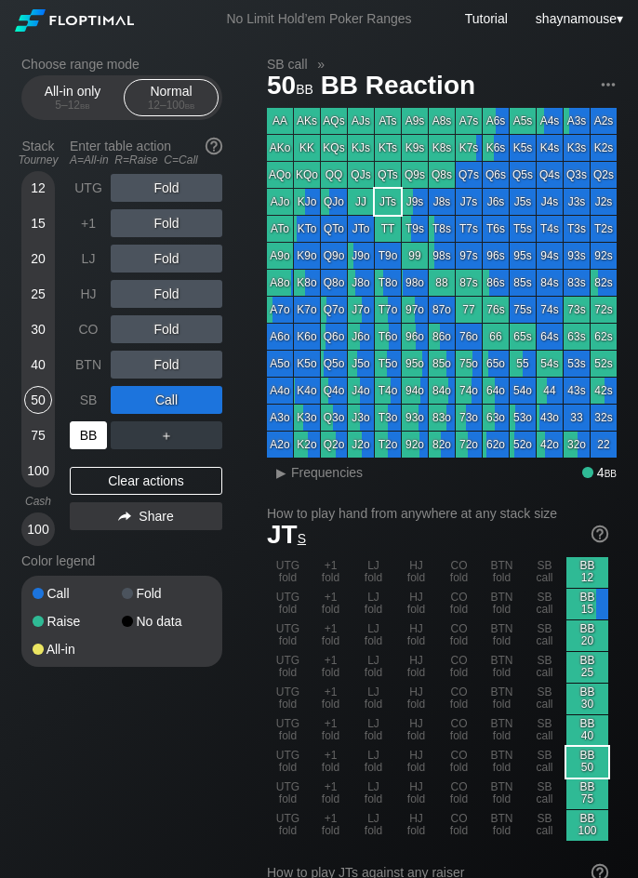
click at [90, 434] on div "BB" at bounding box center [88, 435] width 37 height 28
click at [312, 467] on span "Frequencies" at bounding box center [327, 472] width 72 height 15
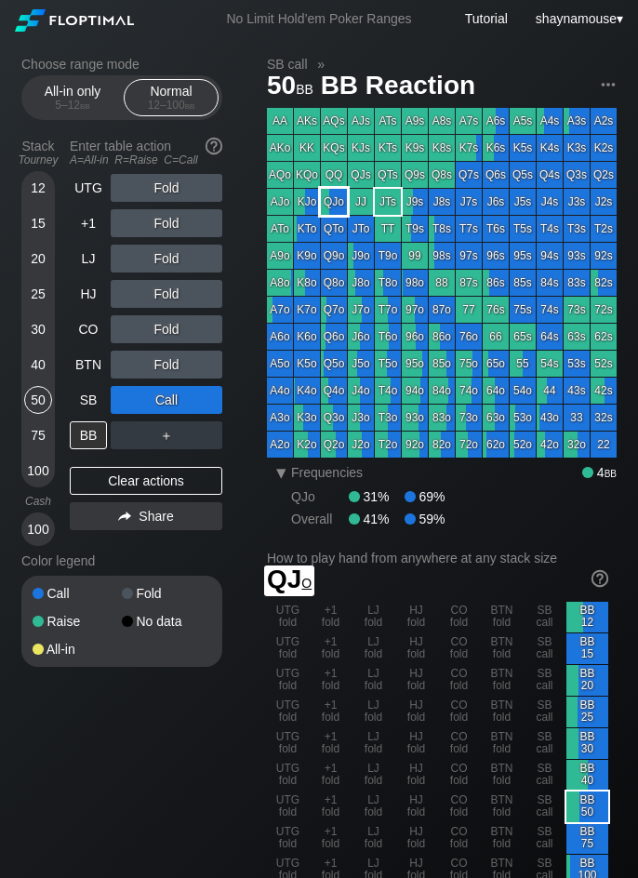
click at [338, 202] on div "QJo" at bounding box center [334, 202] width 26 height 26
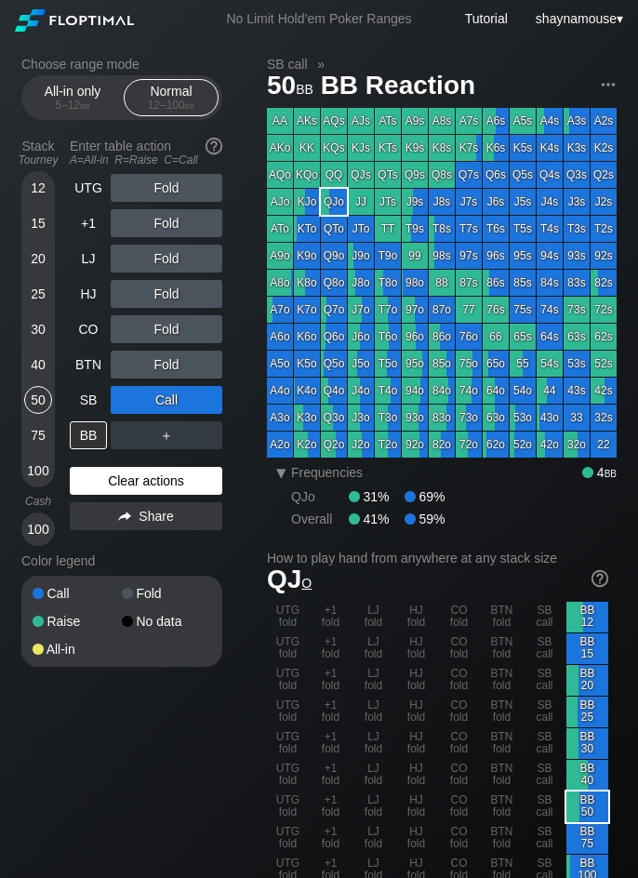
click at [154, 477] on div "Clear actions" at bounding box center [146, 481] width 152 height 28
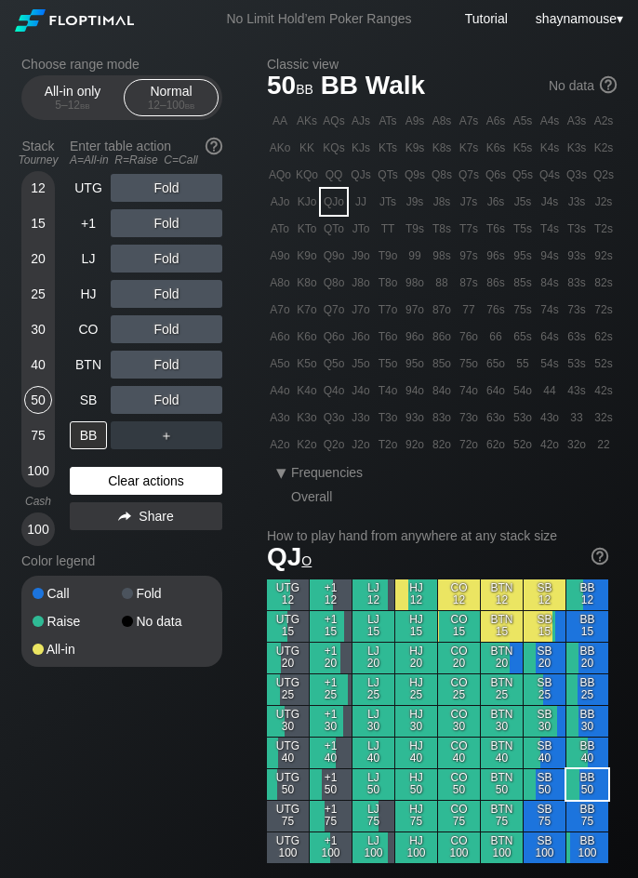
click at [154, 477] on div "Clear actions" at bounding box center [146, 481] width 152 height 28
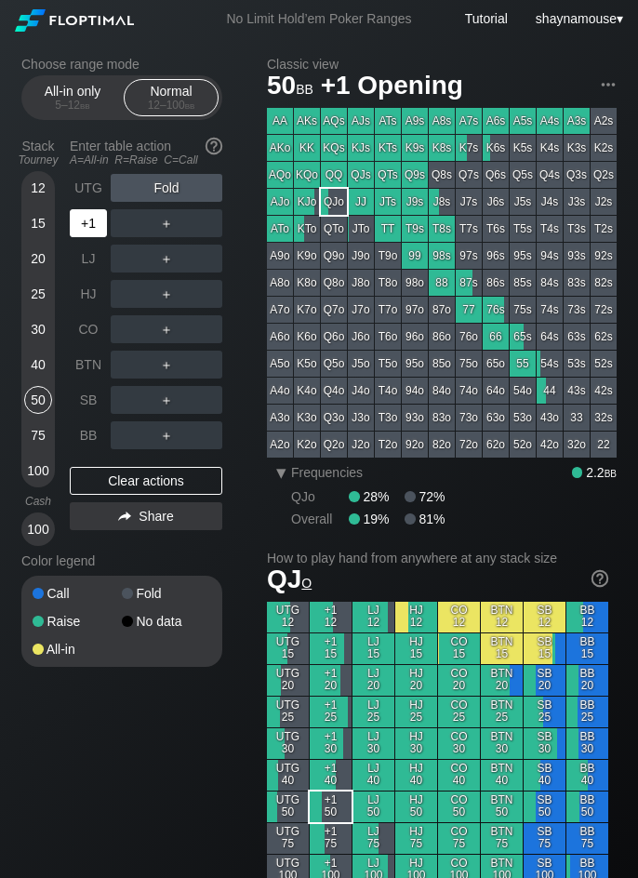
click at [87, 210] on div "+1" at bounding box center [88, 223] width 37 height 28
drag, startPoint x: 163, startPoint y: 217, endPoint x: 129, endPoint y: 241, distance: 41.3
click at [163, 218] on div "R ✕" at bounding box center [167, 223] width 36 height 28
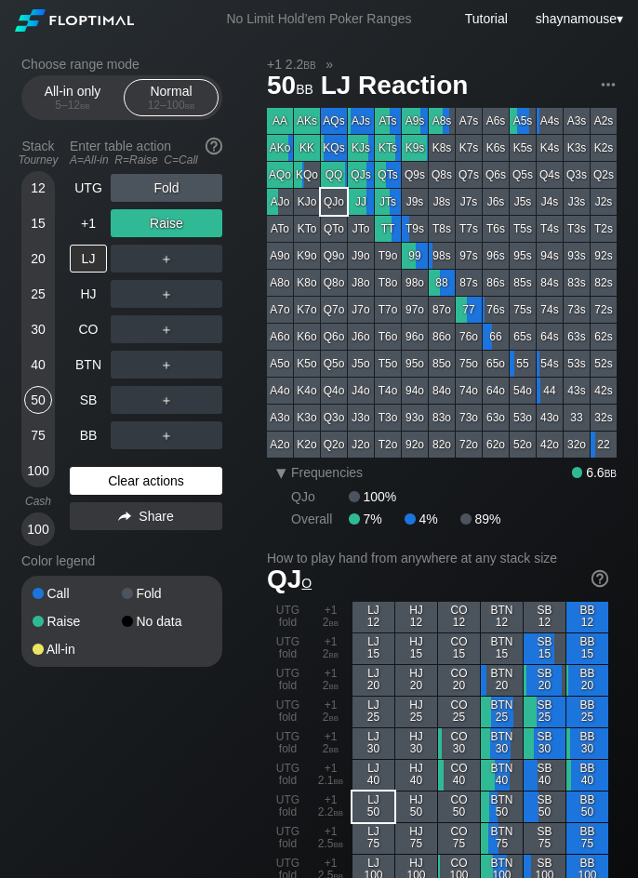
click at [168, 476] on div "Clear actions" at bounding box center [146, 481] width 152 height 28
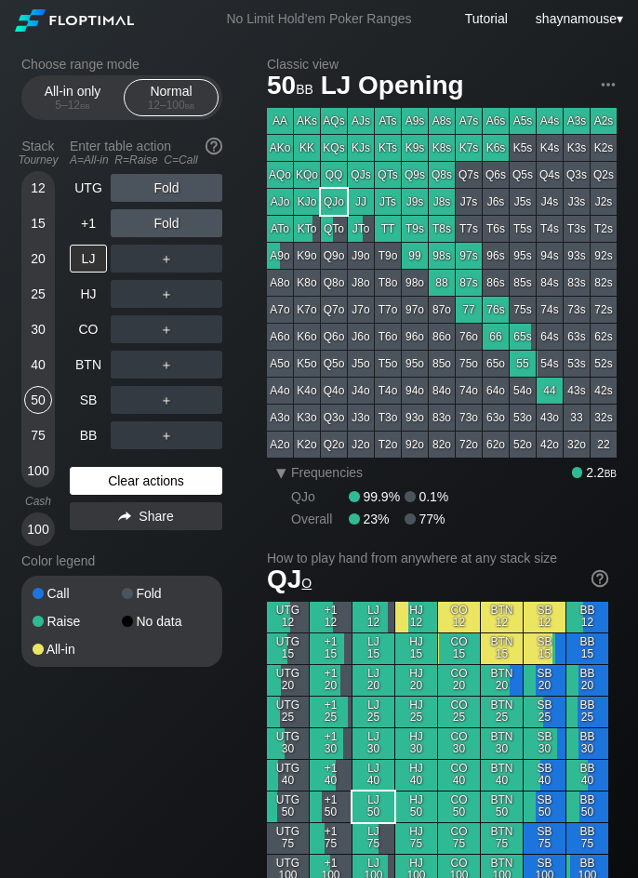
click at [165, 473] on div "Clear actions" at bounding box center [146, 481] width 152 height 28
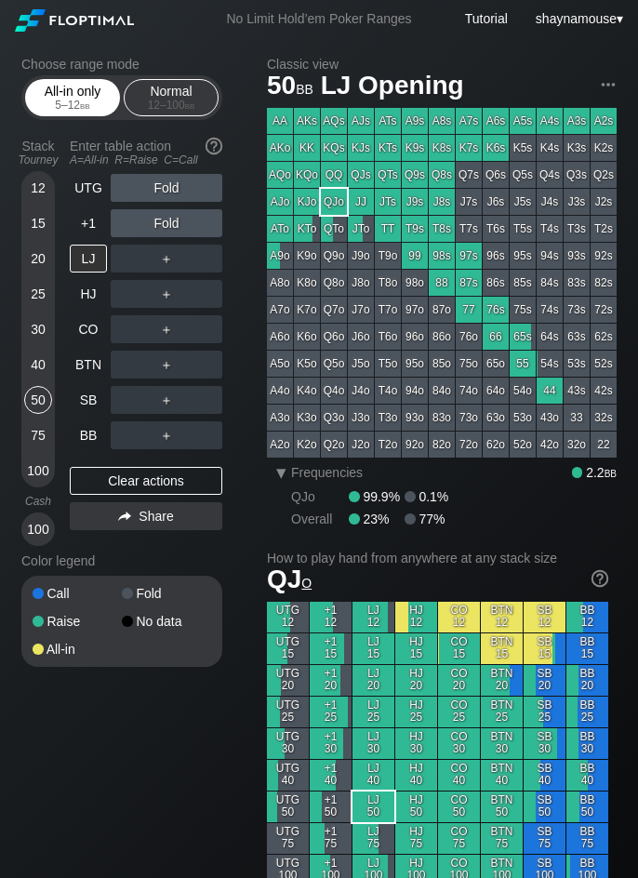
click at [80, 105] on span "bb" at bounding box center [85, 105] width 10 height 13
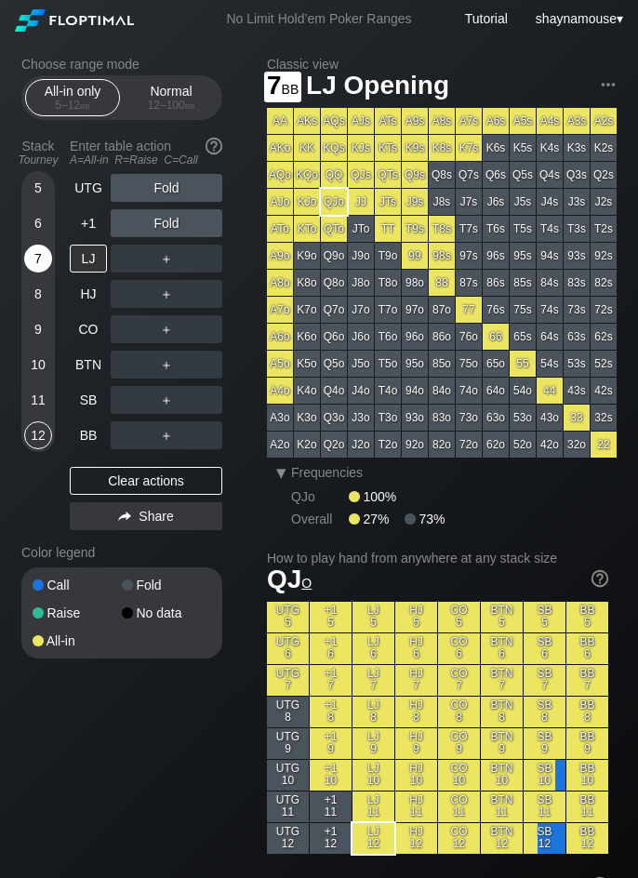
click at [31, 255] on div "7" at bounding box center [38, 259] width 28 height 28
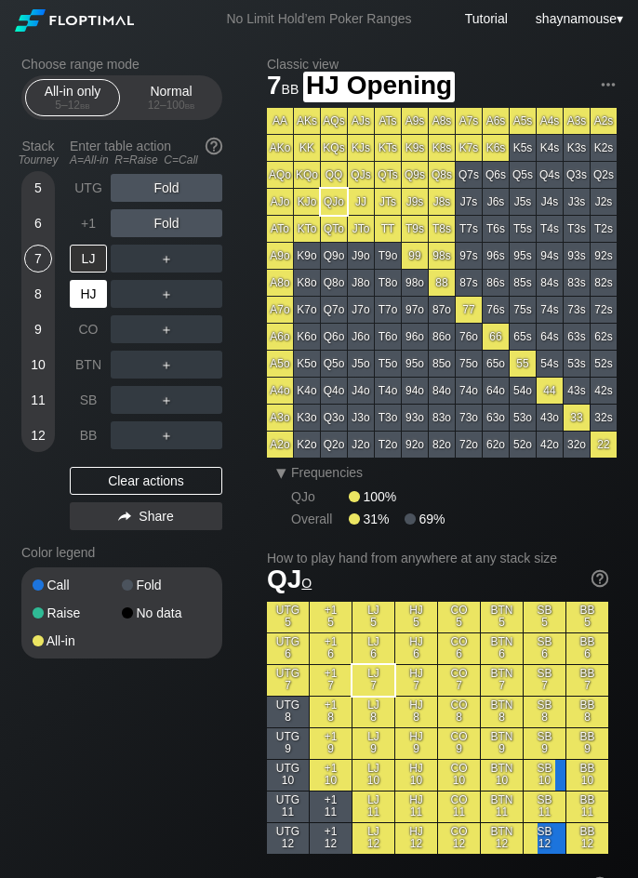
click at [71, 298] on div "HJ" at bounding box center [88, 294] width 37 height 28
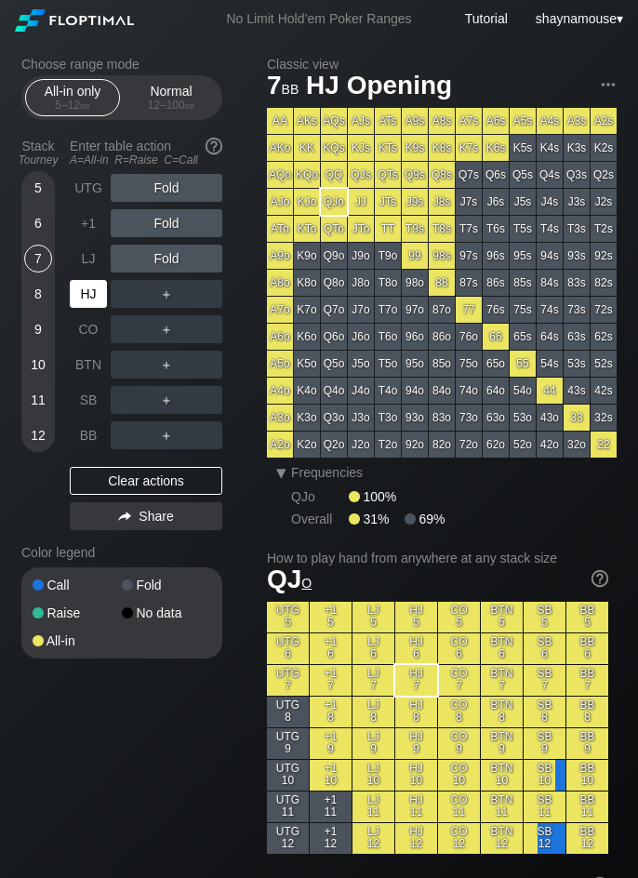
click at [91, 296] on div "HJ" at bounding box center [88, 294] width 37 height 28
click at [149, 86] on div "Normal 12 – 100 bb" at bounding box center [171, 97] width 86 height 35
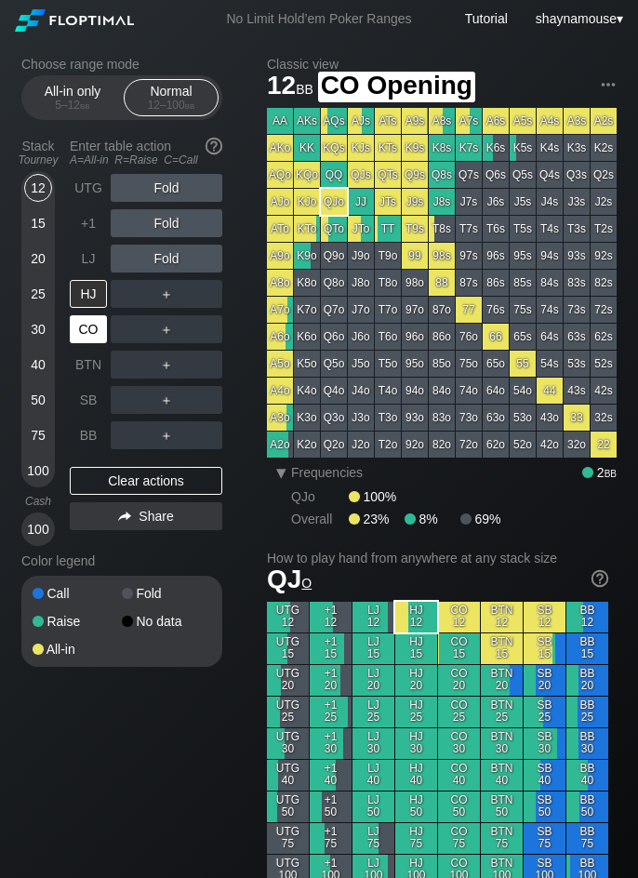
click at [98, 334] on div "CO" at bounding box center [88, 329] width 37 height 28
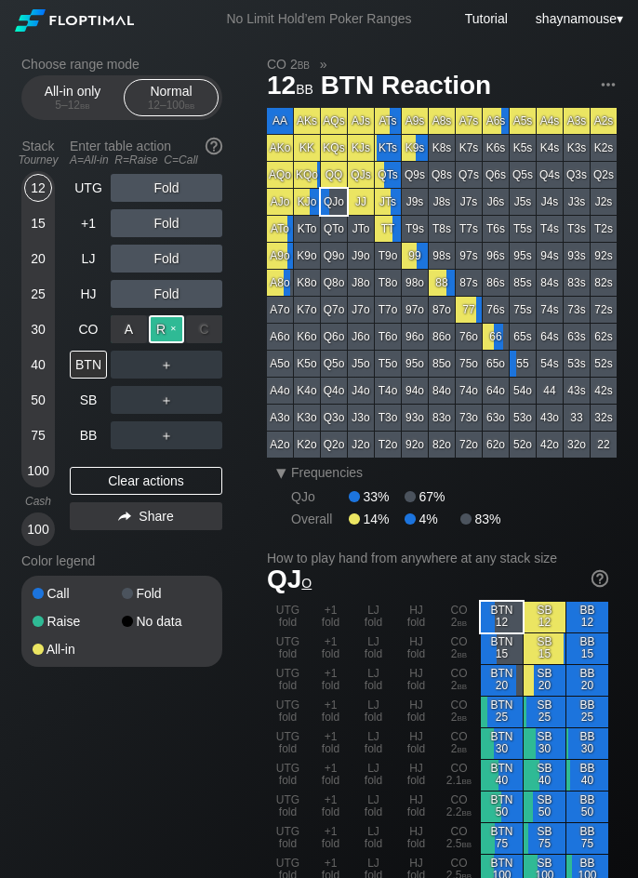
click at [153, 327] on div "R ✕" at bounding box center [167, 329] width 36 height 28
click at [164, 327] on div "R ✕" at bounding box center [167, 329] width 36 height 28
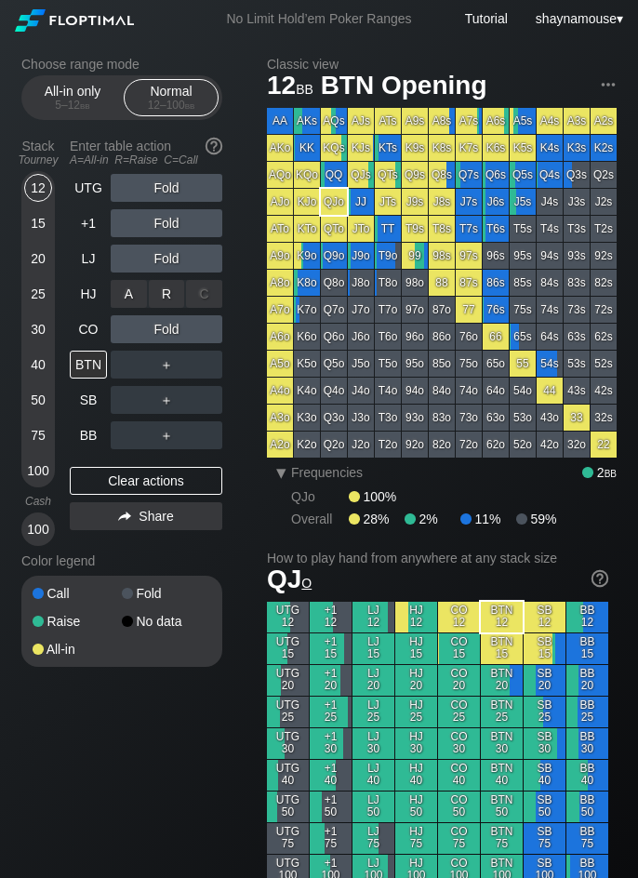
click at [165, 294] on div "R ✕" at bounding box center [167, 294] width 36 height 28
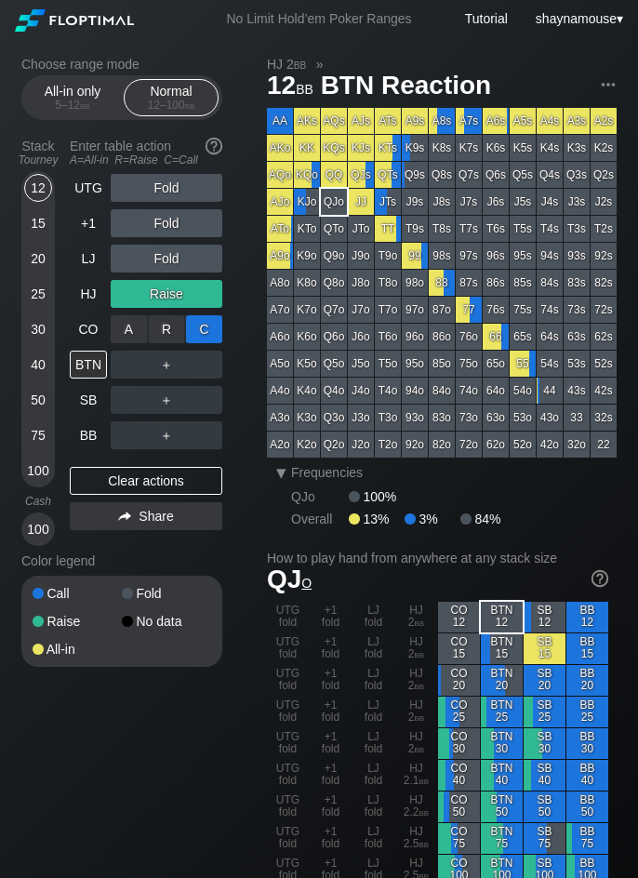
click at [208, 325] on div "C ✕" at bounding box center [204, 329] width 36 height 28
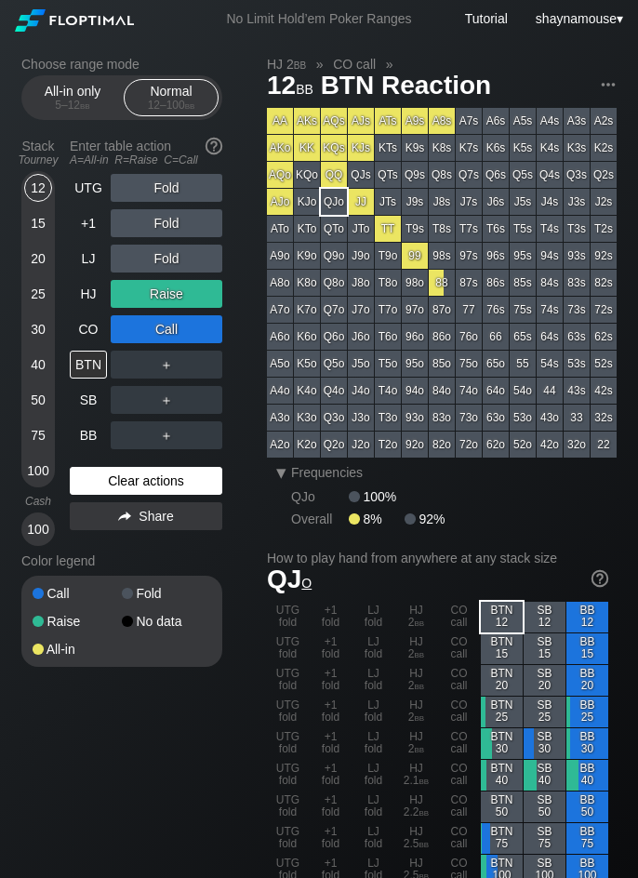
click at [184, 494] on div "Clear actions" at bounding box center [146, 481] width 152 height 28
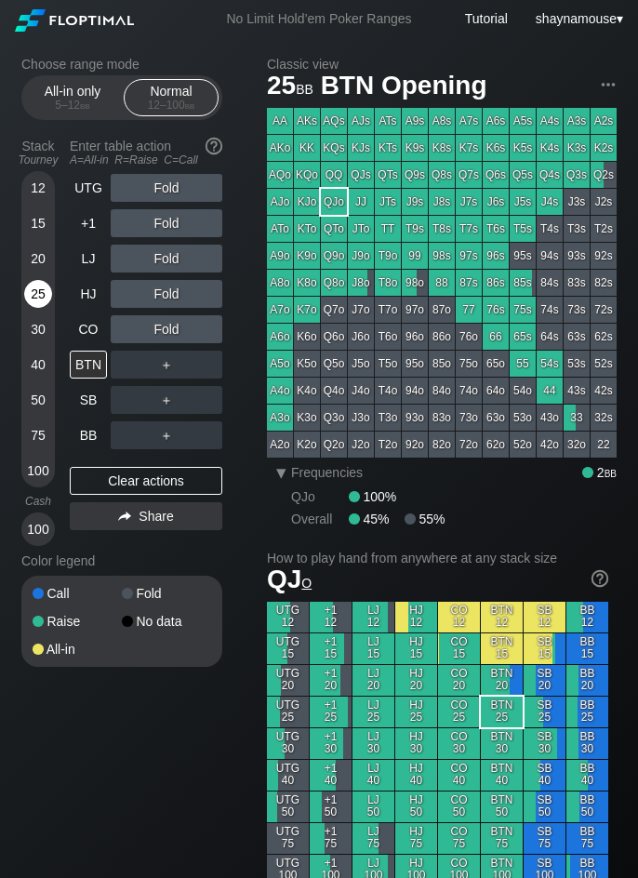
click at [39, 302] on div "25" at bounding box center [38, 294] width 28 height 28
click at [172, 366] on div "R ✕" at bounding box center [167, 364] width 36 height 28
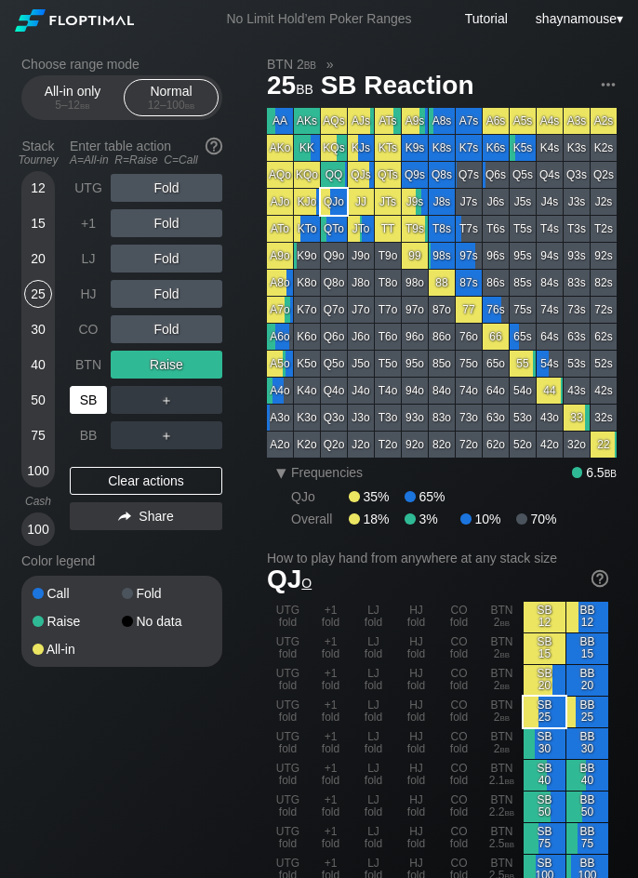
click at [104, 413] on div "SB" at bounding box center [88, 400] width 37 height 28
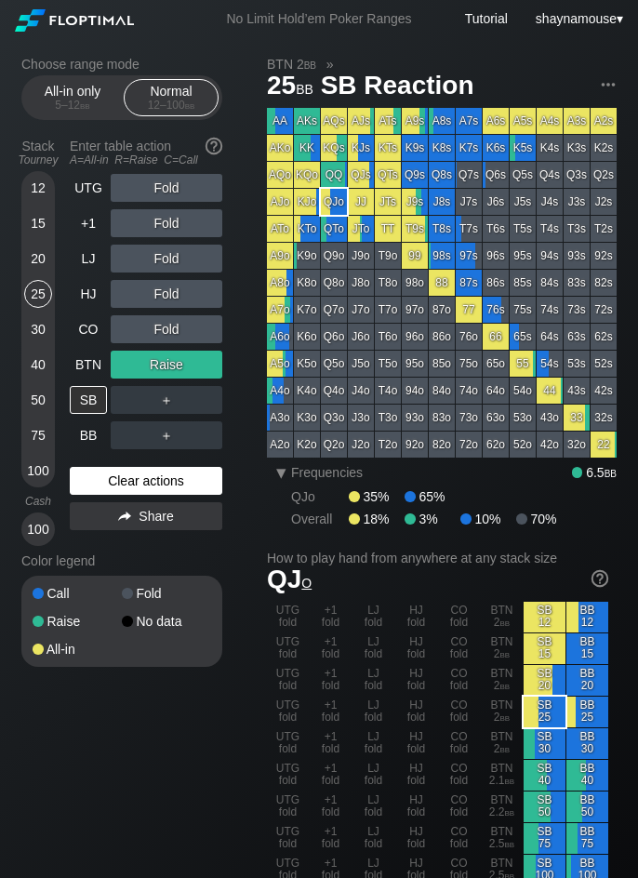
click at [211, 485] on div "Clear actions" at bounding box center [146, 481] width 152 height 28
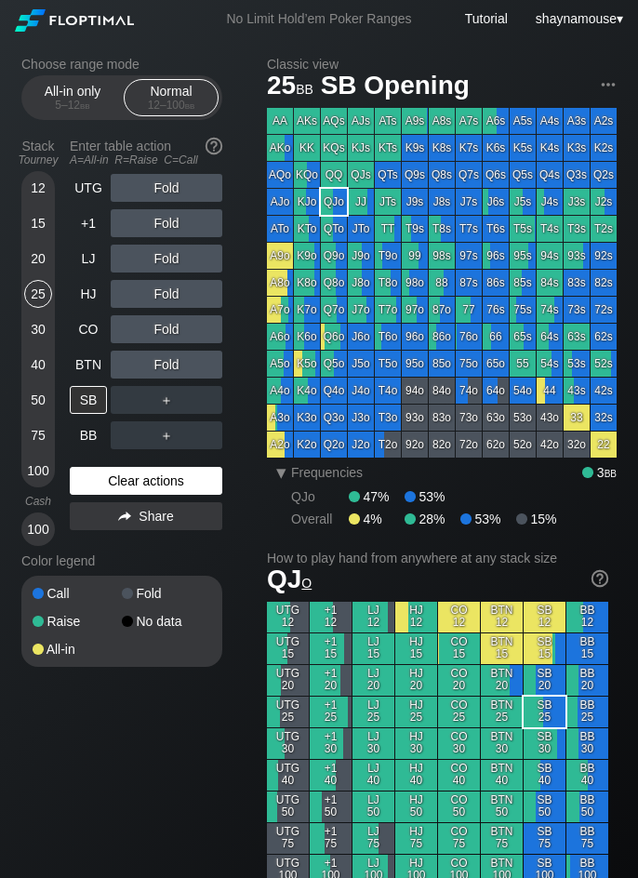
click at [211, 485] on div "Clear actions" at bounding box center [146, 481] width 152 height 28
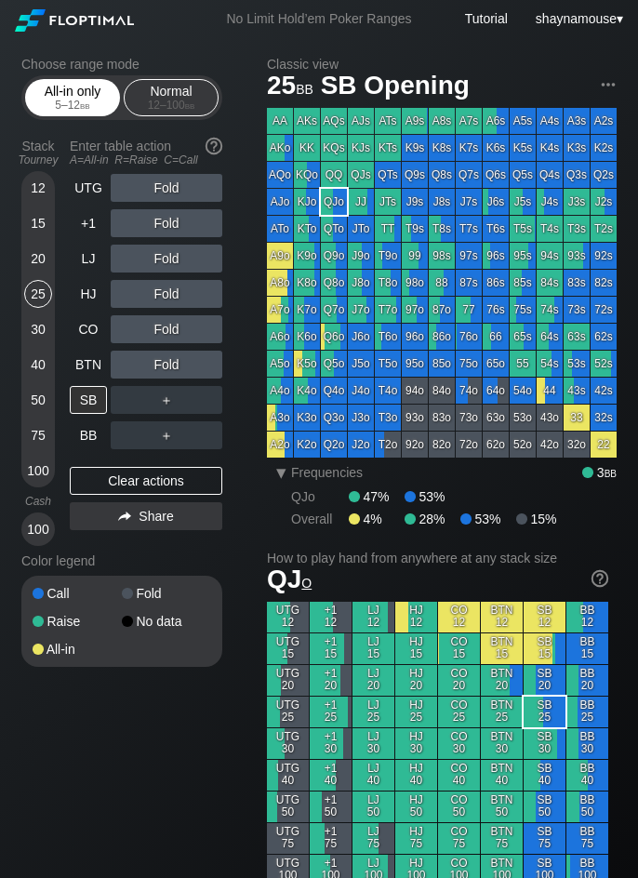
click at [60, 92] on div "All-in only 5 – 12 bb" at bounding box center [73, 97] width 86 height 35
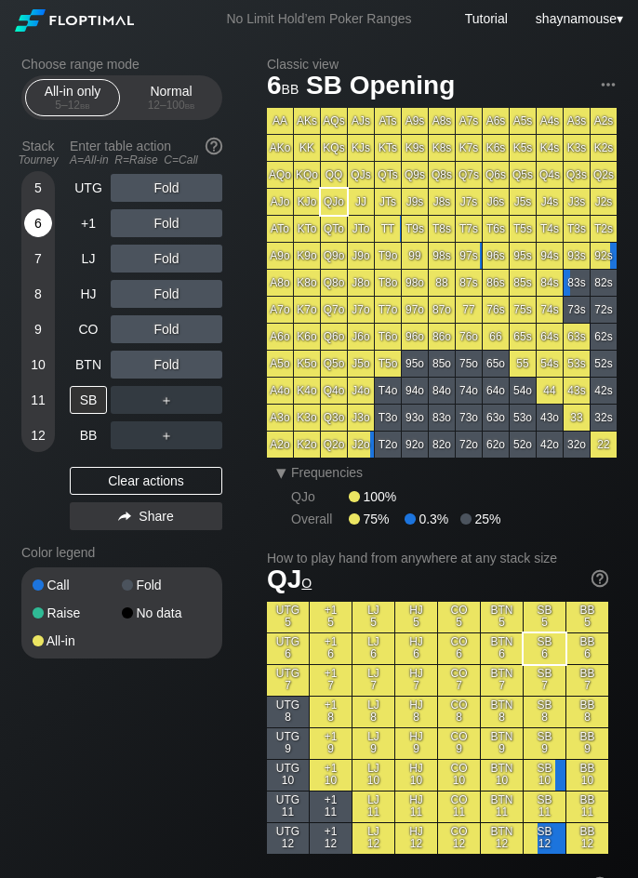
click at [32, 221] on div "6" at bounding box center [38, 223] width 28 height 28
click at [165, 95] on div "Normal 12 – 100 bb" at bounding box center [171, 97] width 86 height 35
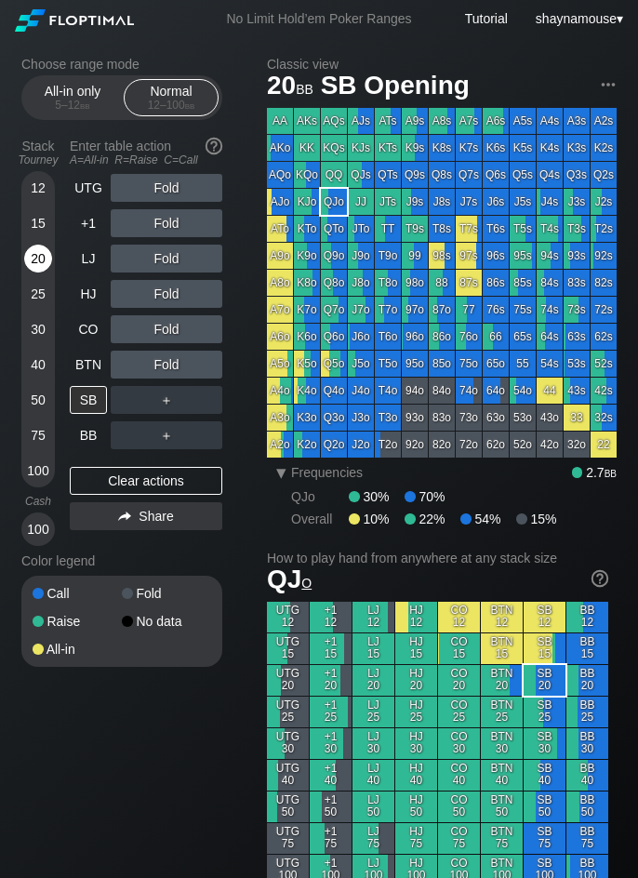
click at [47, 254] on div "20" at bounding box center [38, 259] width 28 height 28
click at [100, 402] on div "SB" at bounding box center [88, 400] width 37 height 28
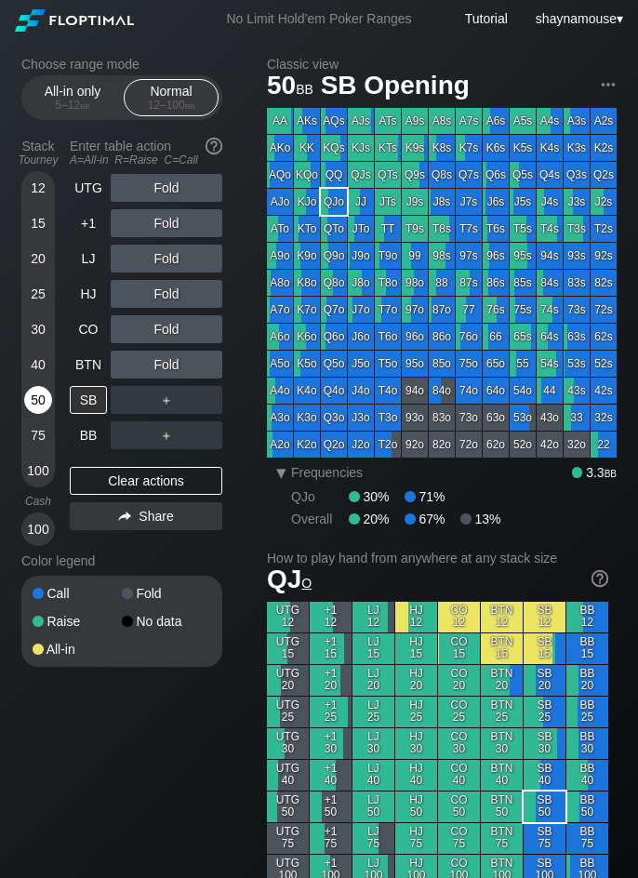
click at [42, 395] on div "50" at bounding box center [38, 400] width 28 height 28
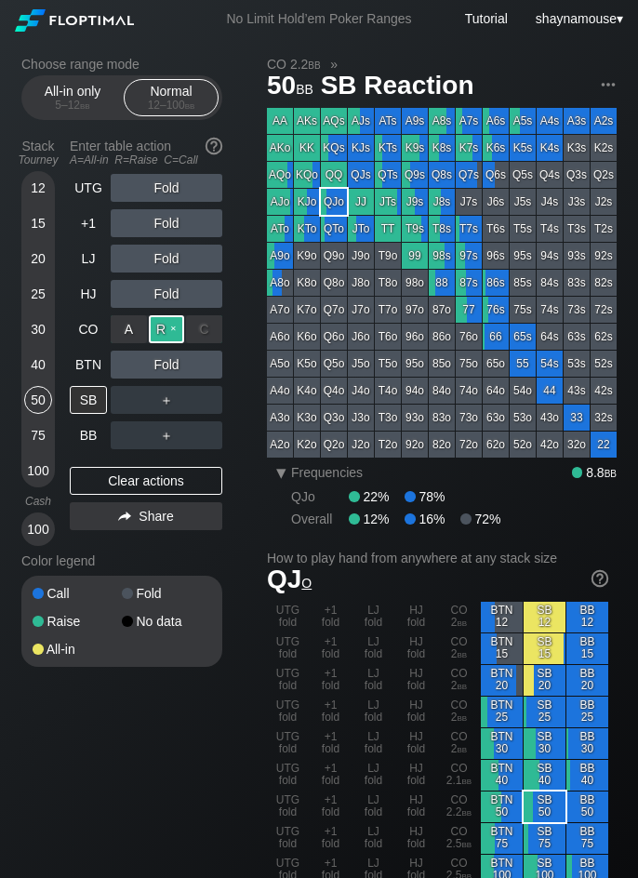
click at [159, 330] on div "R ✕" at bounding box center [167, 329] width 36 height 28
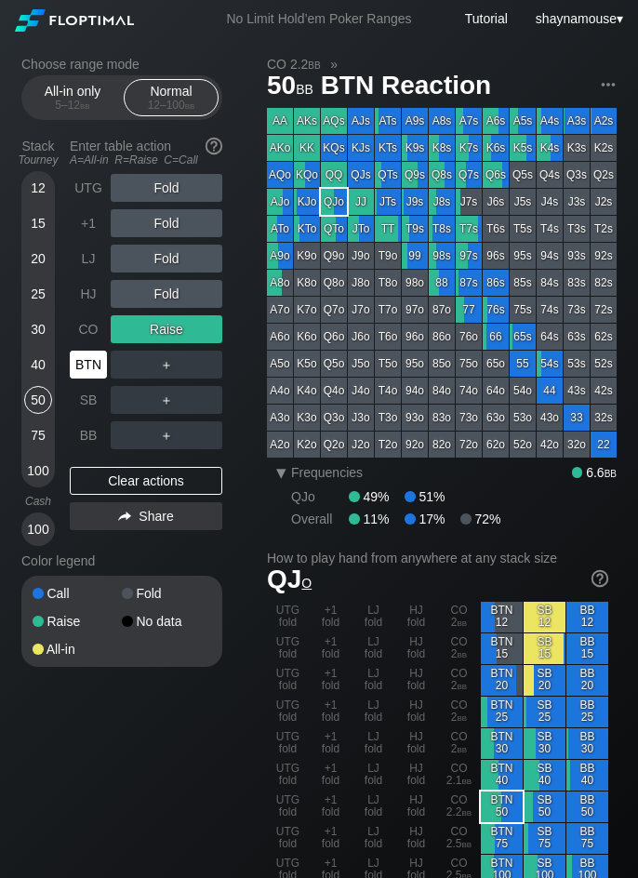
click at [88, 362] on div "BTN" at bounding box center [88, 364] width 37 height 28
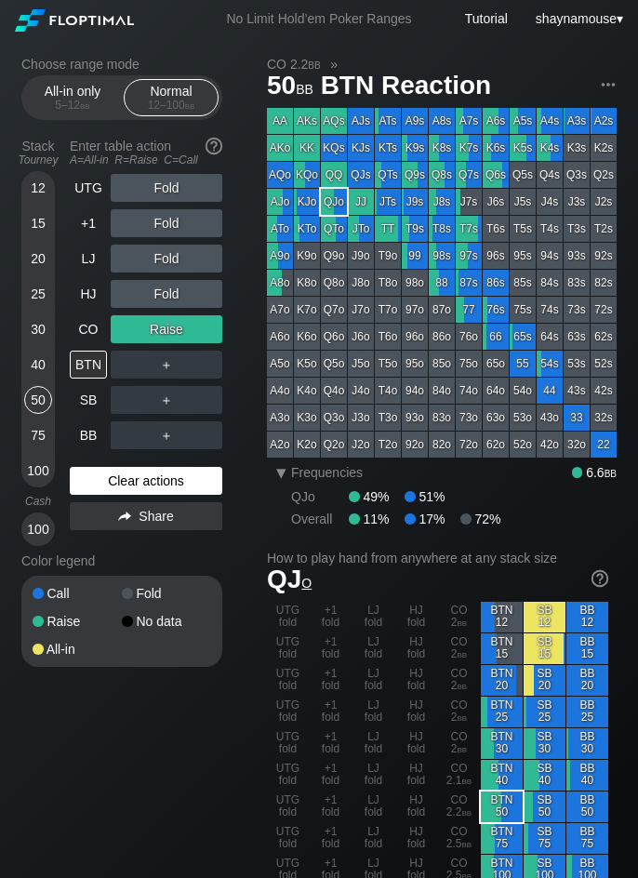
click at [150, 473] on div "Clear actions" at bounding box center [146, 481] width 152 height 28
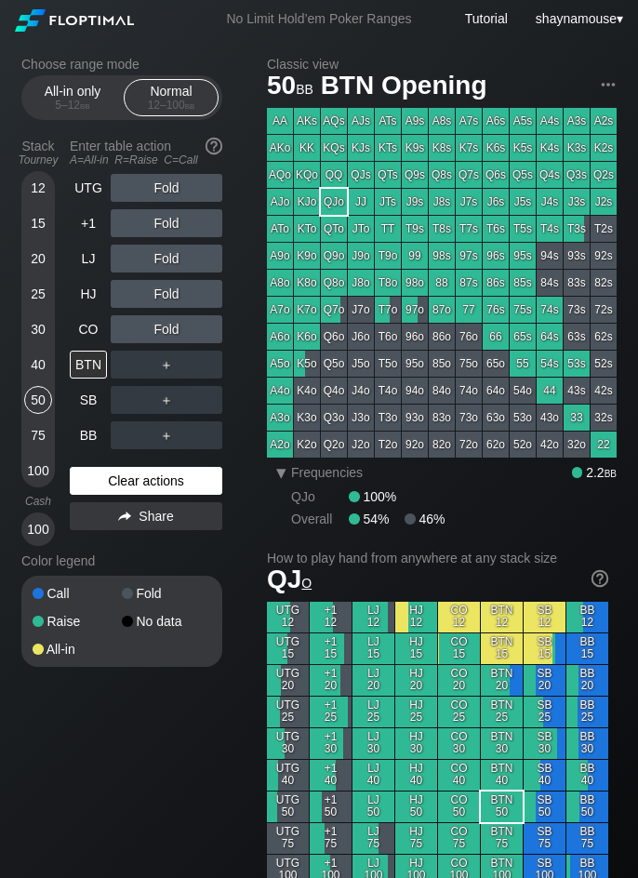
click at [150, 473] on div "Clear actions" at bounding box center [146, 481] width 152 height 28
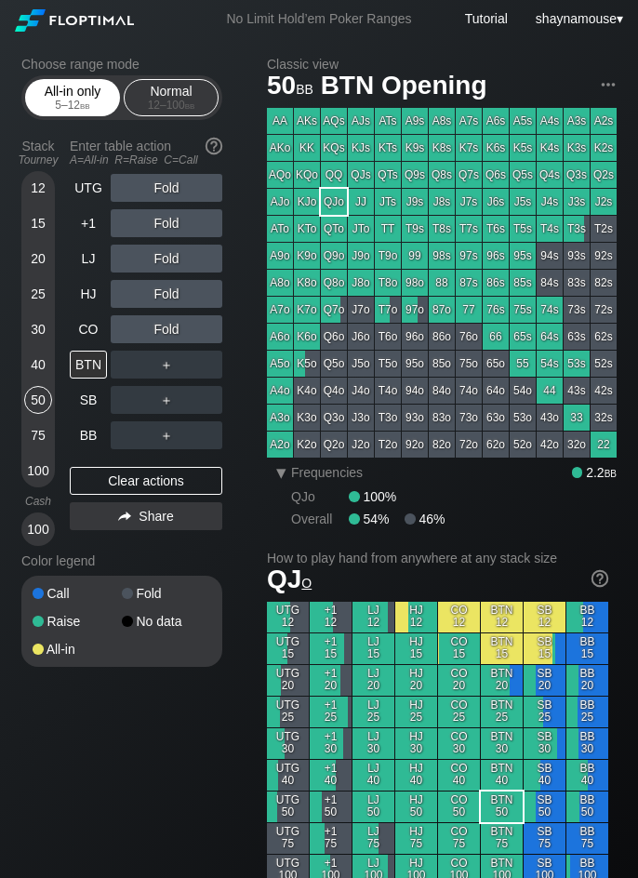
click at [85, 109] on span "bb" at bounding box center [85, 105] width 10 height 13
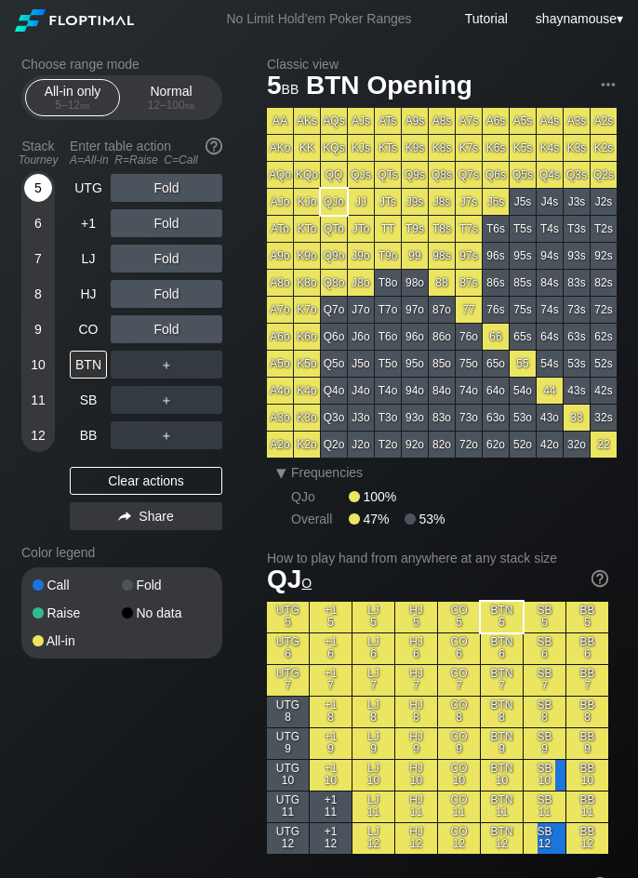
click at [38, 185] on div "5" at bounding box center [38, 188] width 28 height 28
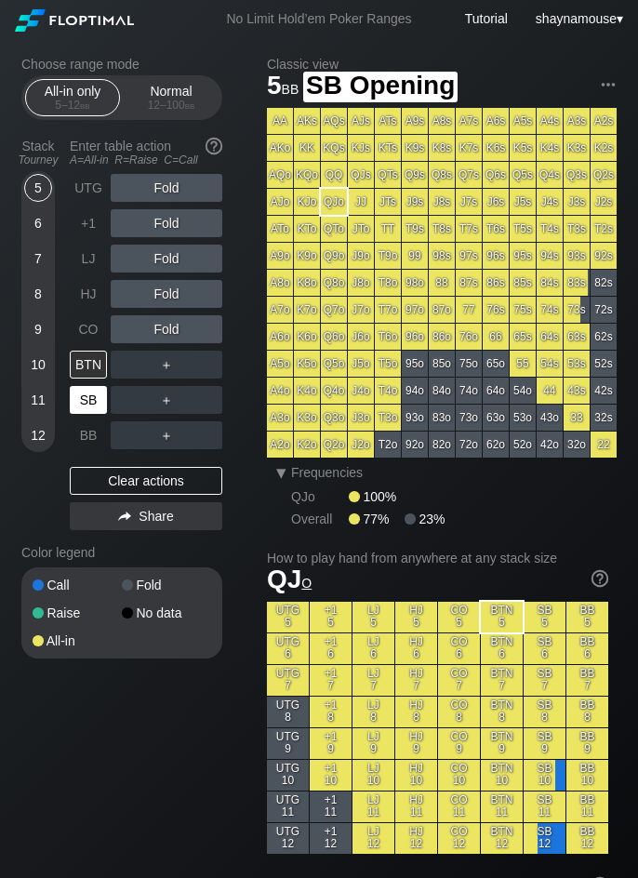
click at [99, 403] on div "SB" at bounding box center [88, 400] width 37 height 28
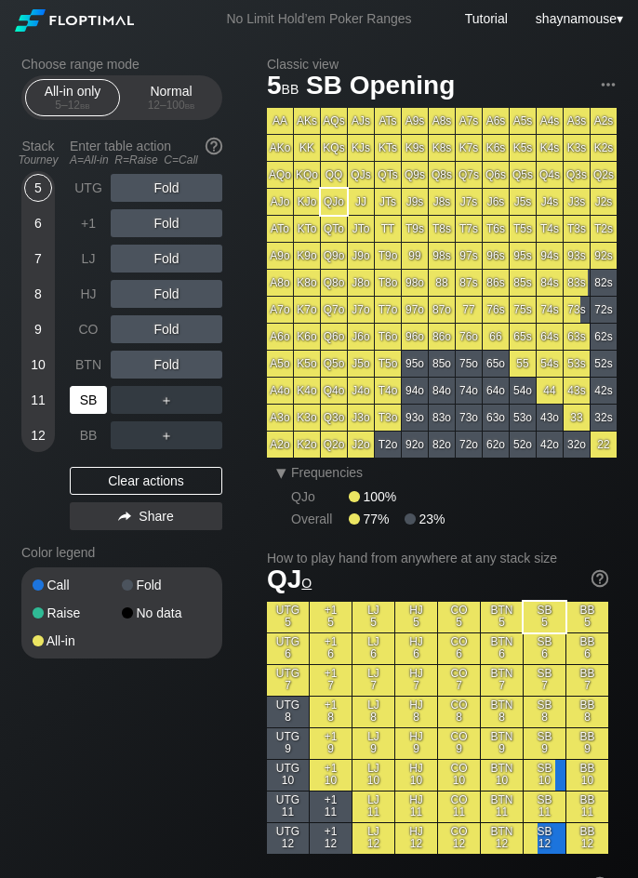
click at [99, 403] on div "SB" at bounding box center [88, 400] width 37 height 28
click at [164, 88] on div "Normal 12 – 100 bb" at bounding box center [171, 97] width 86 height 35
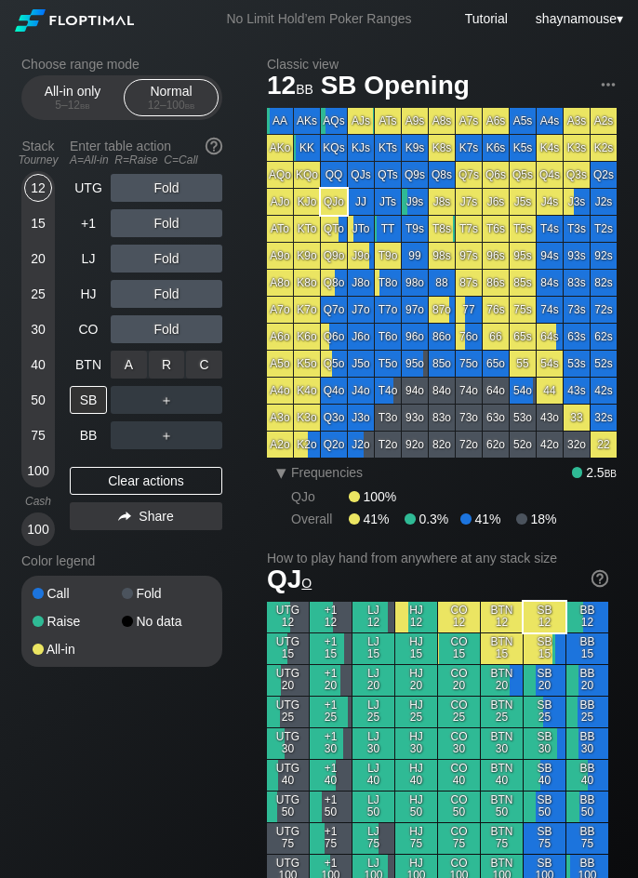
click at [132, 375] on div "A ✕" at bounding box center [129, 364] width 36 height 28
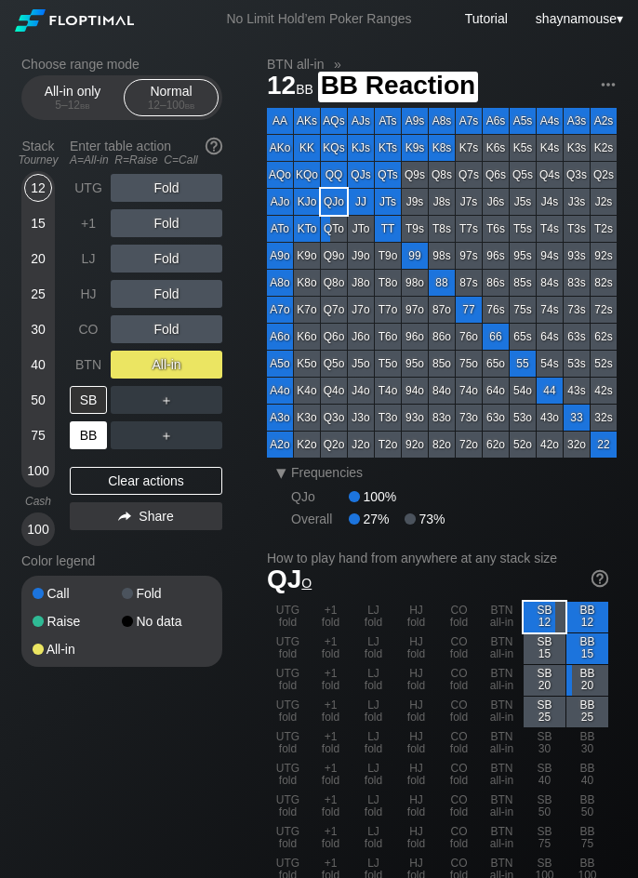
click at [85, 435] on div "BB" at bounding box center [88, 435] width 37 height 28
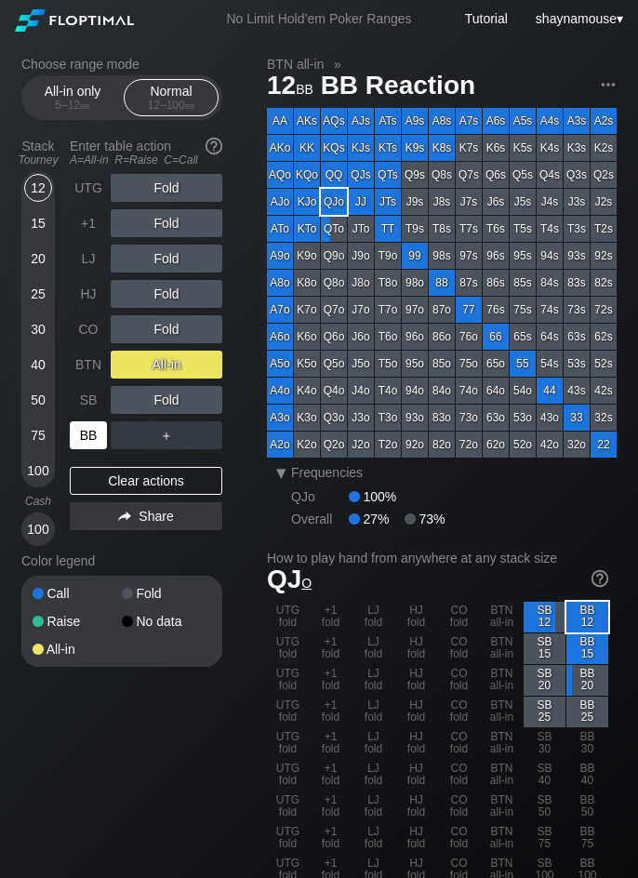
click at [85, 435] on div "BB" at bounding box center [88, 435] width 37 height 28
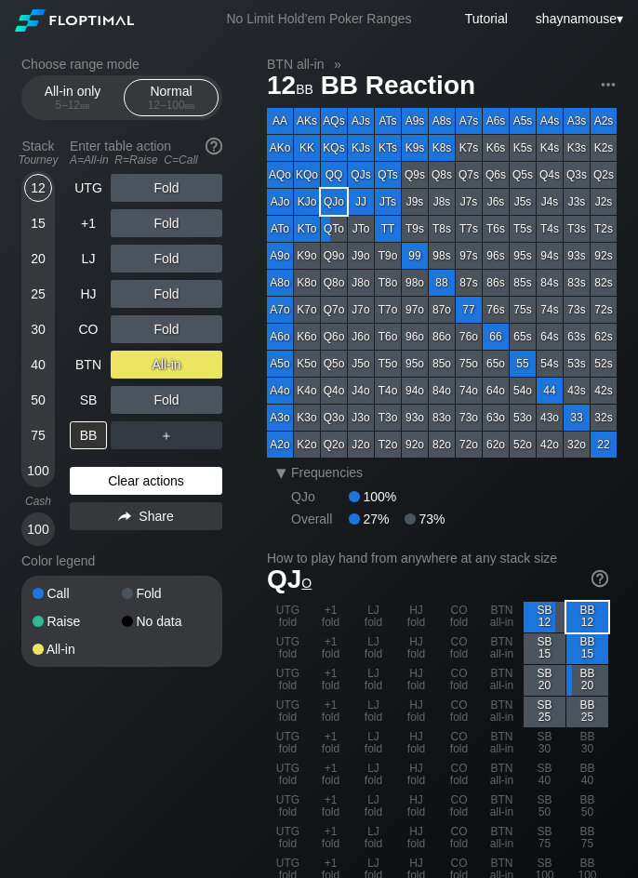
click at [134, 476] on div "Clear actions" at bounding box center [146, 481] width 152 height 28
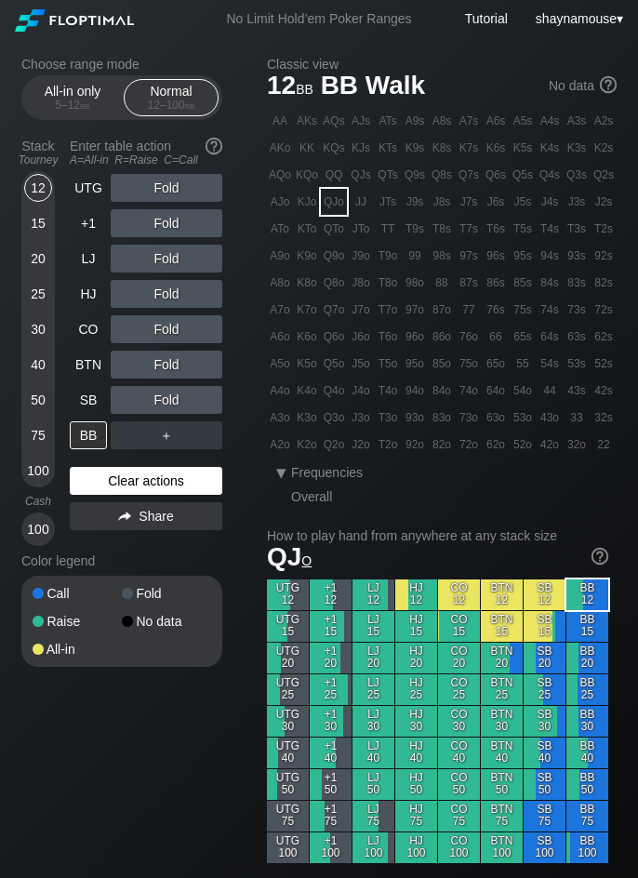
click at [134, 476] on div "Clear actions" at bounding box center [146, 481] width 152 height 28
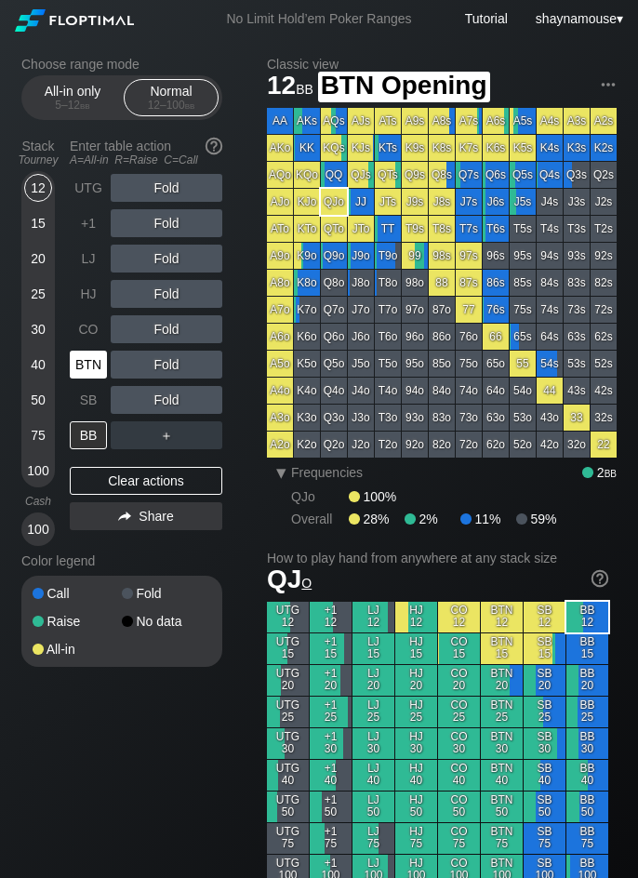
click at [87, 360] on div "BTN" at bounding box center [88, 364] width 37 height 28
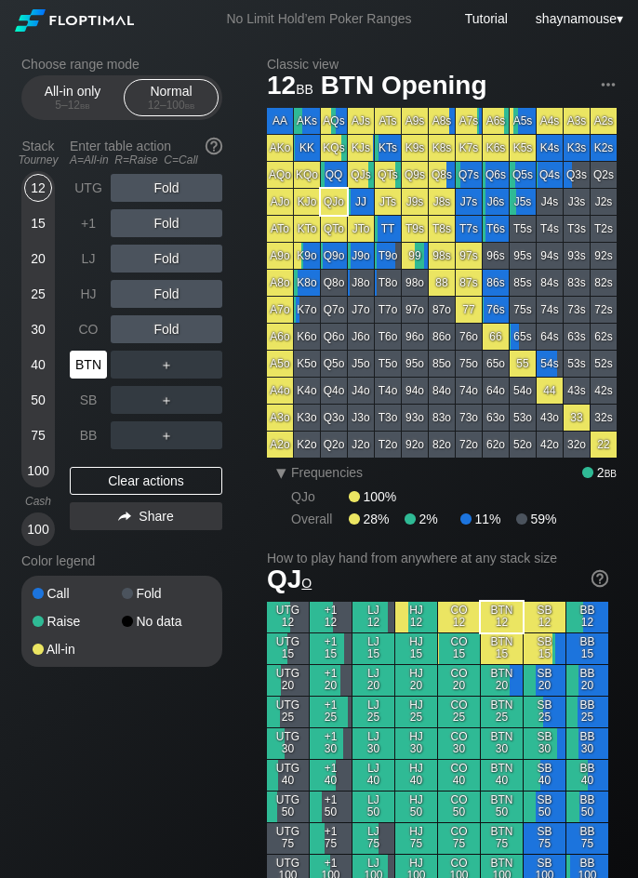
click at [87, 360] on div "BTN" at bounding box center [88, 364] width 37 height 28
click at [56, 108] on div "5 – 12 bb" at bounding box center [72, 105] width 78 height 13
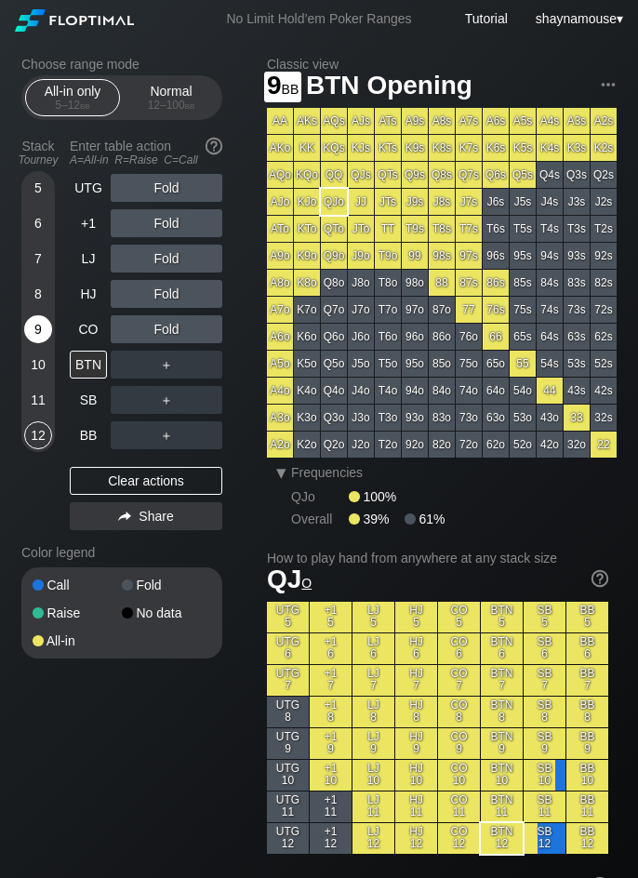
click at [42, 321] on div "9" at bounding box center [38, 329] width 28 height 28
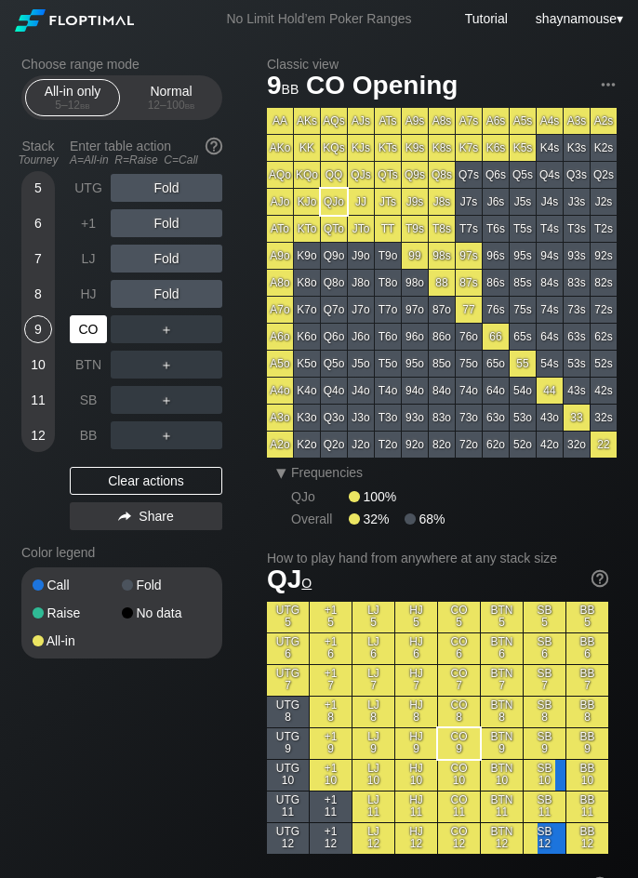
click at [94, 329] on div "CO" at bounding box center [88, 329] width 37 height 28
click at [123, 332] on div "A ✕" at bounding box center [129, 329] width 36 height 28
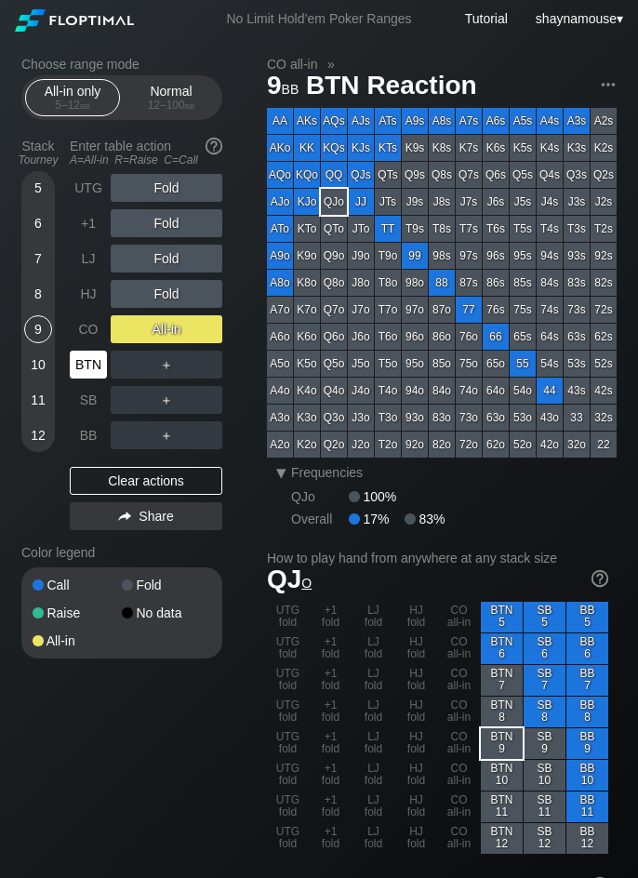
click at [94, 362] on div "BTN" at bounding box center [88, 364] width 37 height 28
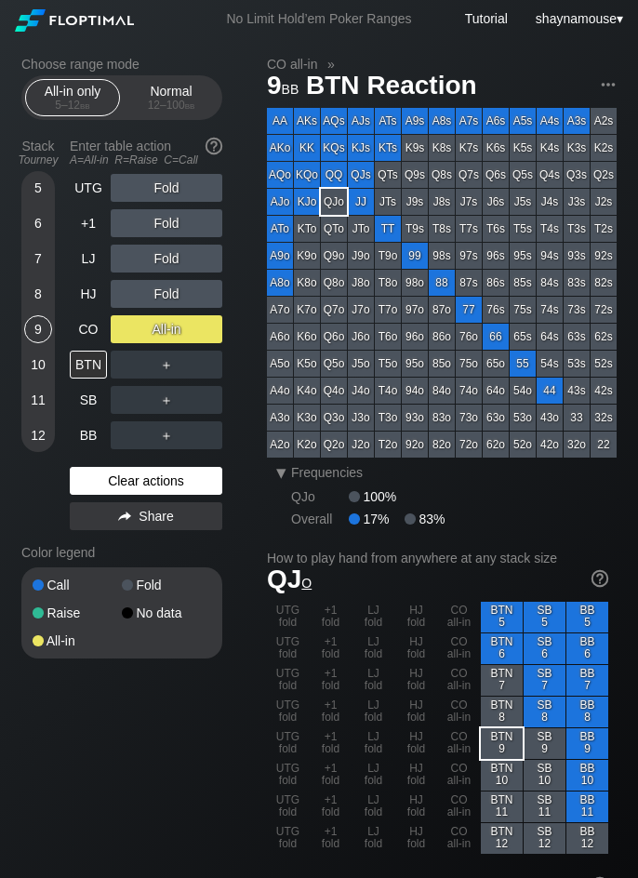
click at [134, 473] on div "Clear actions" at bounding box center [146, 481] width 152 height 28
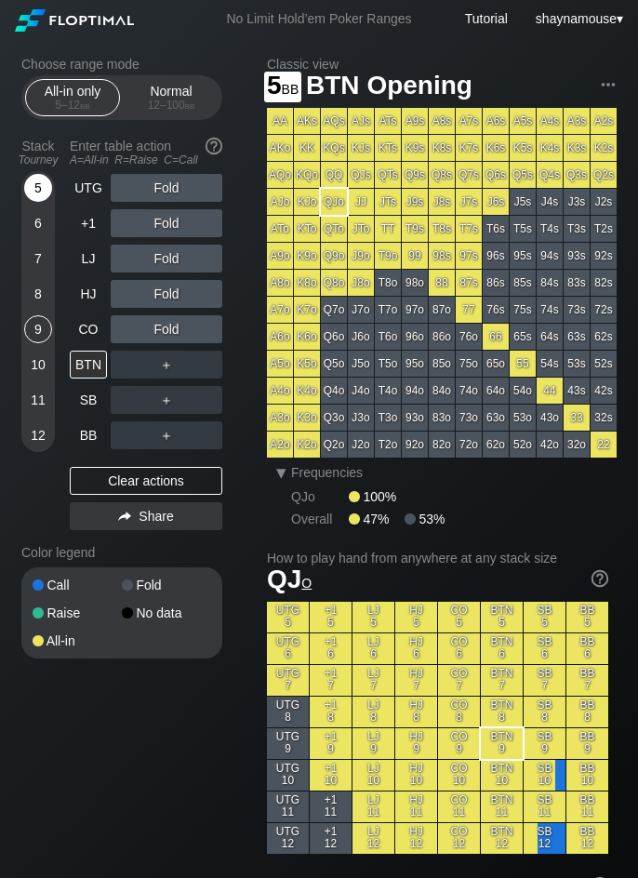
click at [35, 198] on div "5" at bounding box center [38, 188] width 28 height 28
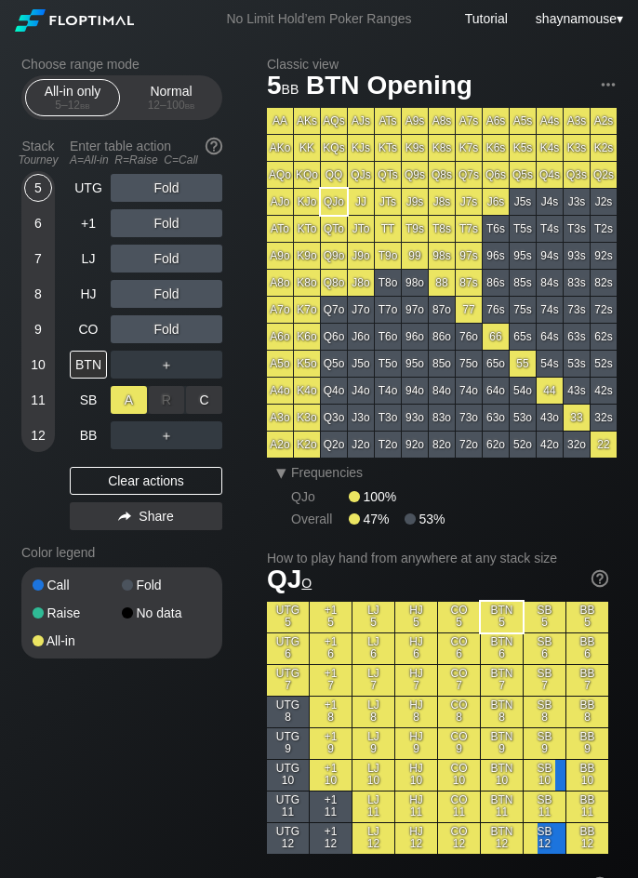
click at [142, 400] on div "A ✕" at bounding box center [129, 400] width 36 height 28
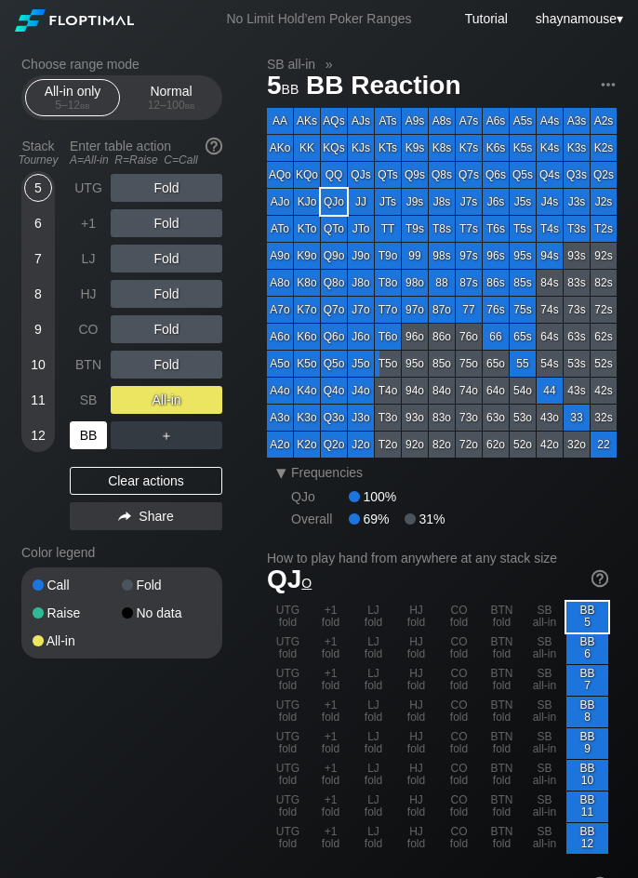
click at [99, 431] on div "BB" at bounding box center [88, 435] width 37 height 28
click at [99, 432] on div "BB" at bounding box center [88, 435] width 37 height 28
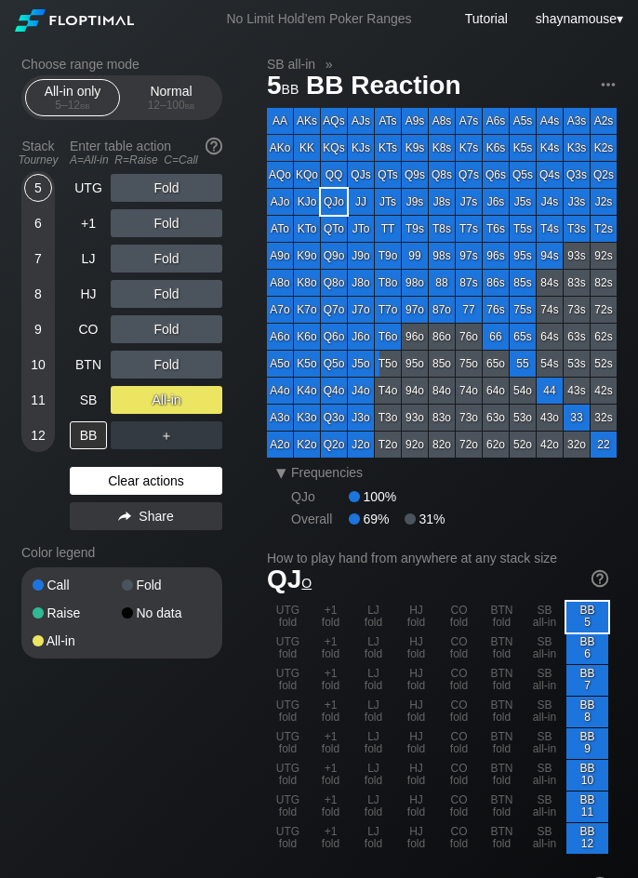
click at [127, 473] on div "Clear actions" at bounding box center [146, 481] width 152 height 28
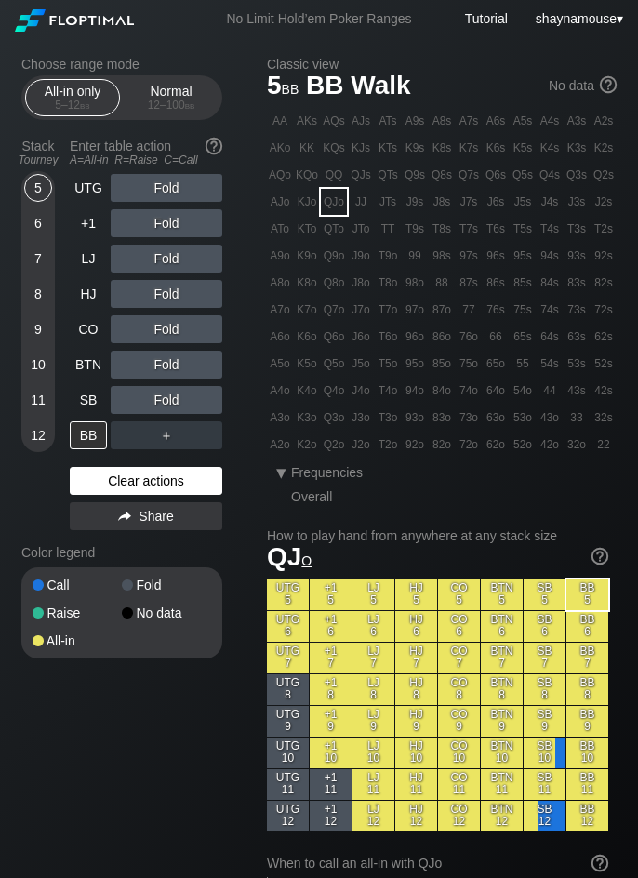
click at [127, 473] on div "Clear actions" at bounding box center [146, 481] width 152 height 28
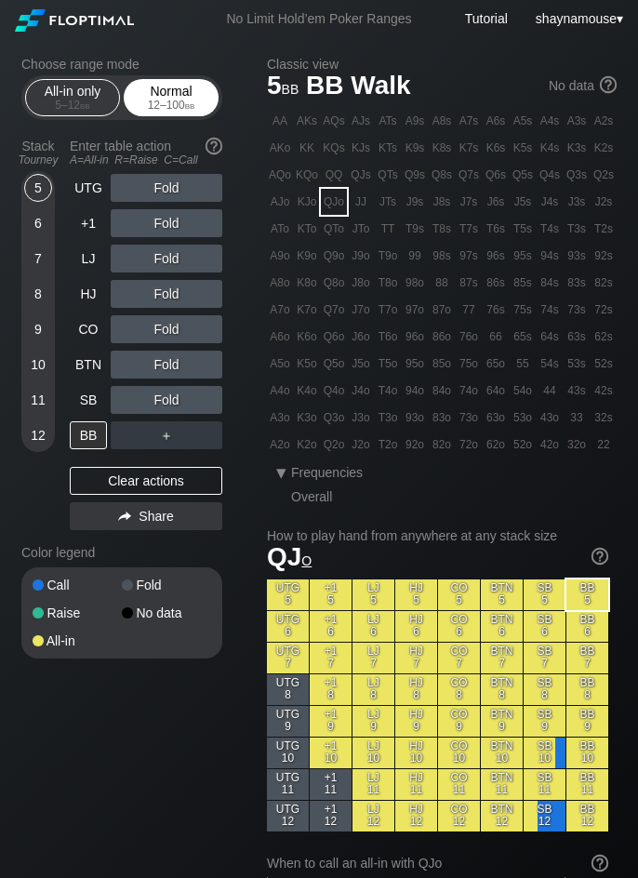
click at [142, 103] on div "12 – 100 bb" at bounding box center [171, 105] width 78 height 13
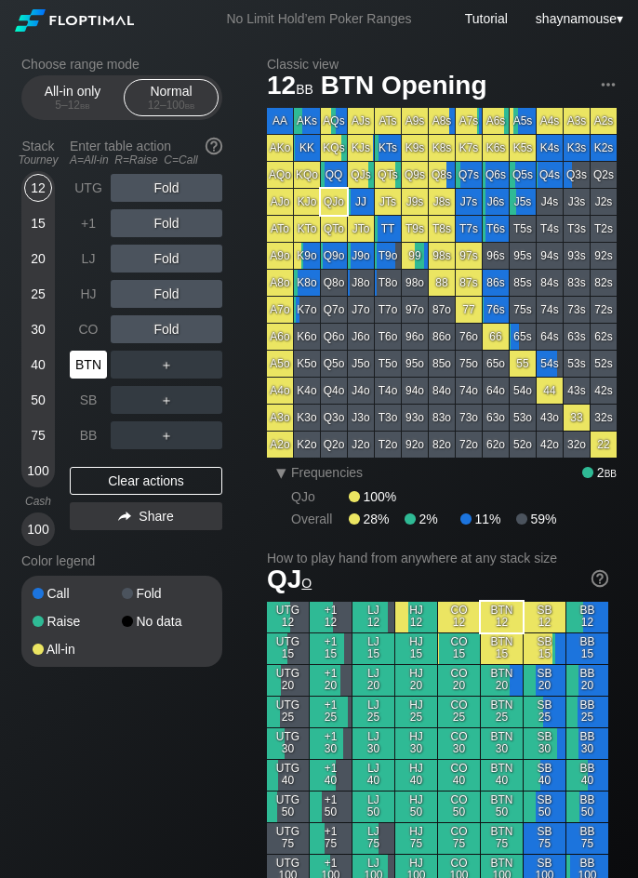
click at [102, 356] on div "BTN" at bounding box center [88, 364] width 37 height 28
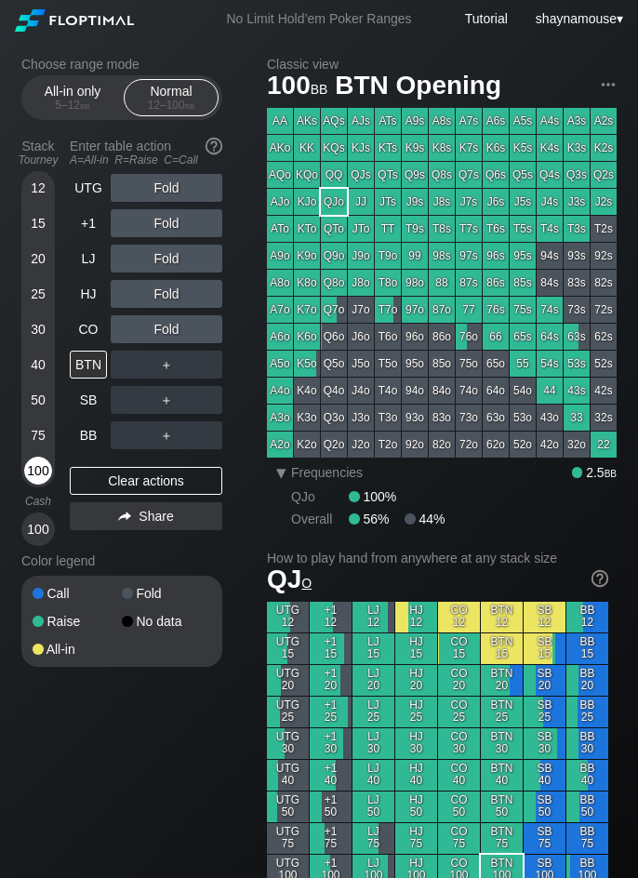
click at [35, 470] on div "100" at bounding box center [38, 470] width 28 height 28
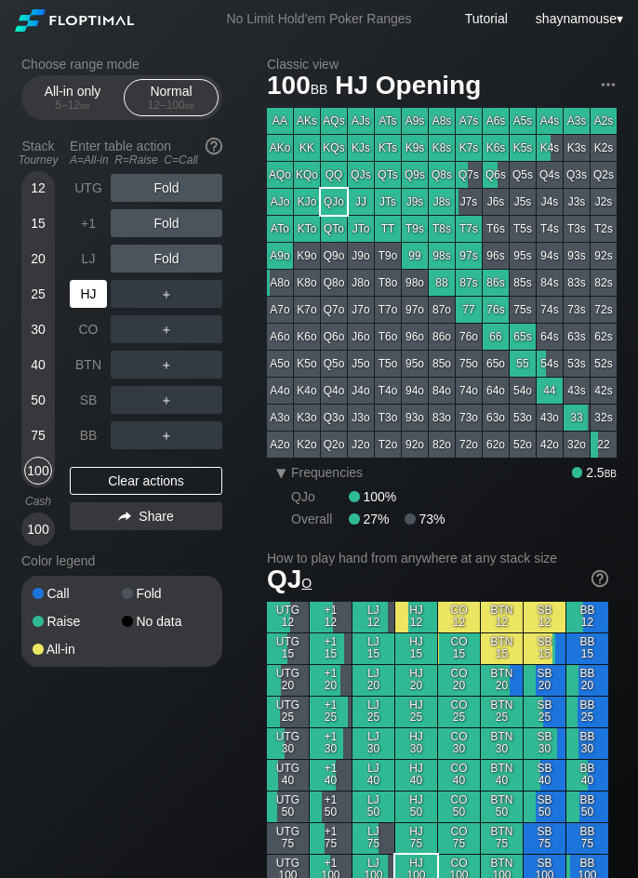
drag, startPoint x: 98, startPoint y: 291, endPoint x: 125, endPoint y: 296, distance: 27.4
click at [100, 293] on div "HJ" at bounding box center [88, 294] width 37 height 28
click at [193, 294] on div "C ✕" at bounding box center [204, 294] width 36 height 28
click at [164, 292] on div "R ✕" at bounding box center [167, 294] width 36 height 28
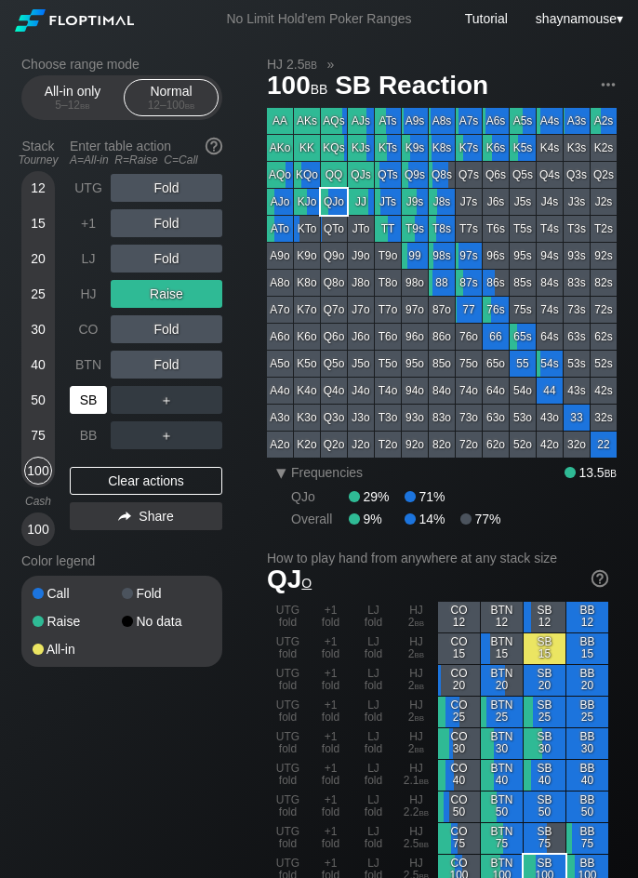
click at [91, 384] on div "SB" at bounding box center [90, 399] width 41 height 35
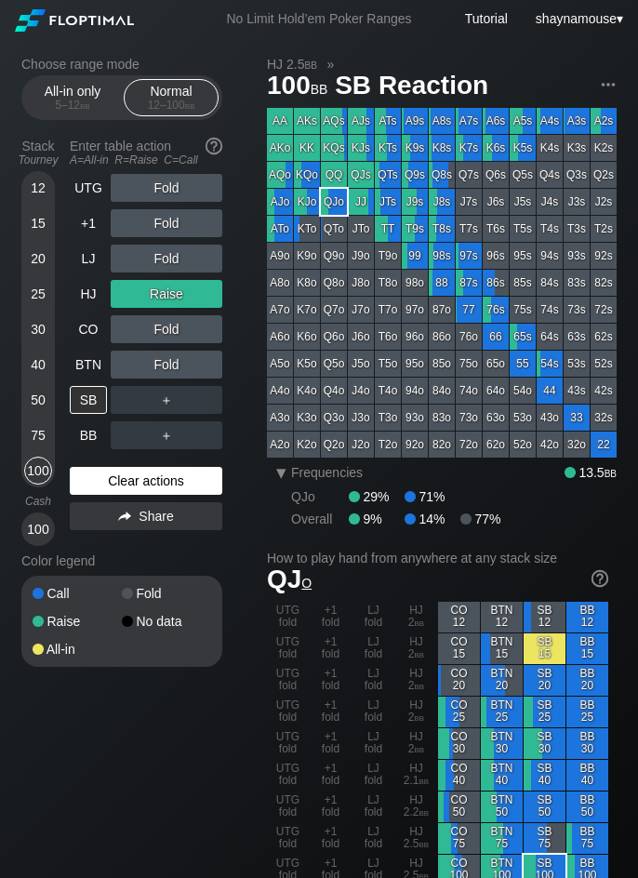
click at [209, 483] on div "Clear actions" at bounding box center [146, 481] width 152 height 28
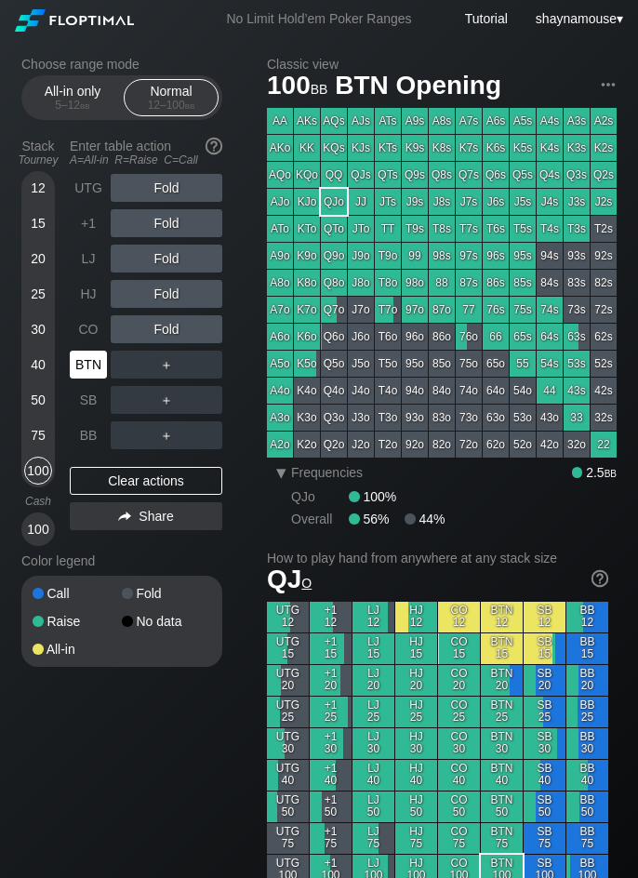
click at [110, 372] on div "BTN" at bounding box center [90, 364] width 41 height 35
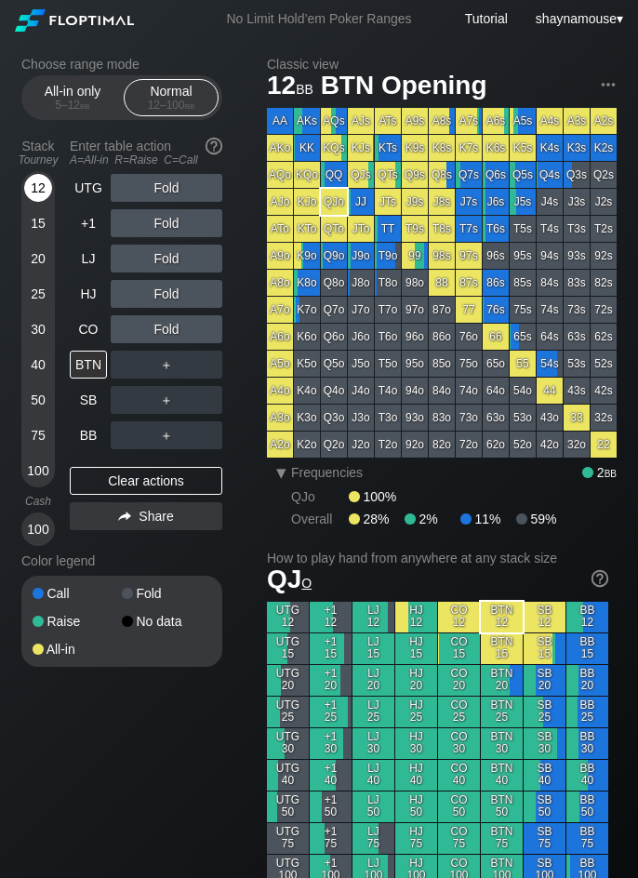
click at [36, 189] on div "12" at bounding box center [38, 188] width 28 height 28
click at [163, 255] on div "R ✕" at bounding box center [167, 259] width 36 height 28
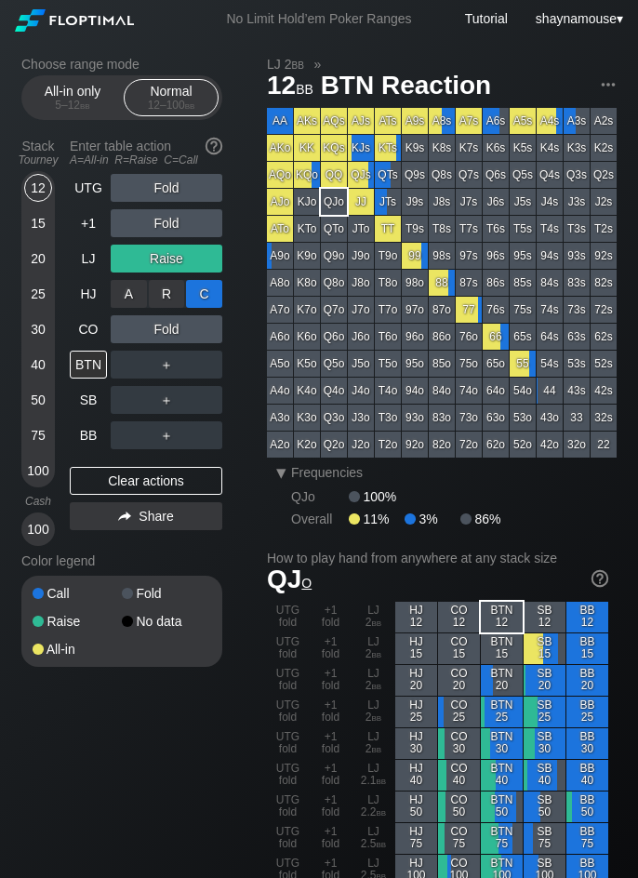
click at [205, 292] on div "C ✕" at bounding box center [204, 294] width 36 height 28
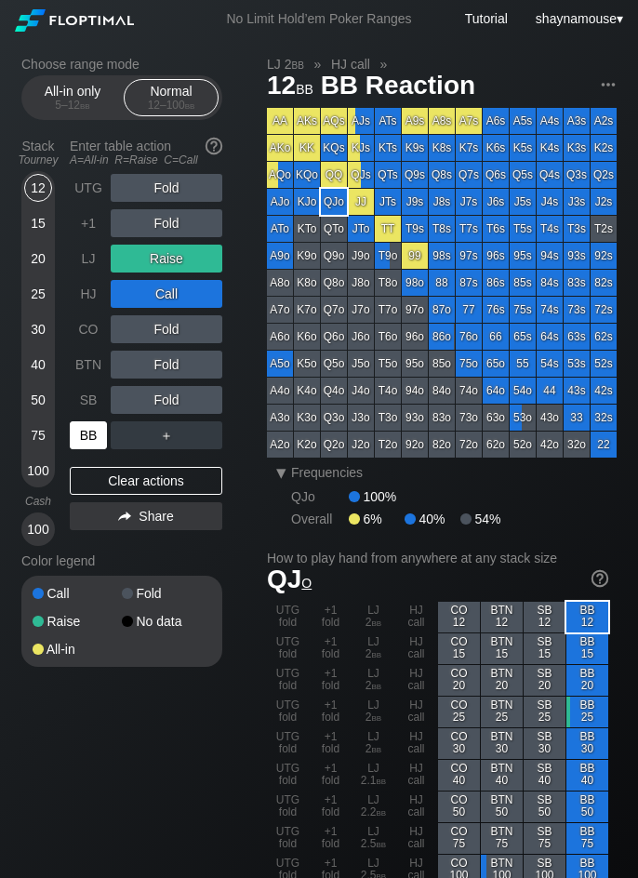
click at [86, 441] on div "BB" at bounding box center [88, 435] width 37 height 28
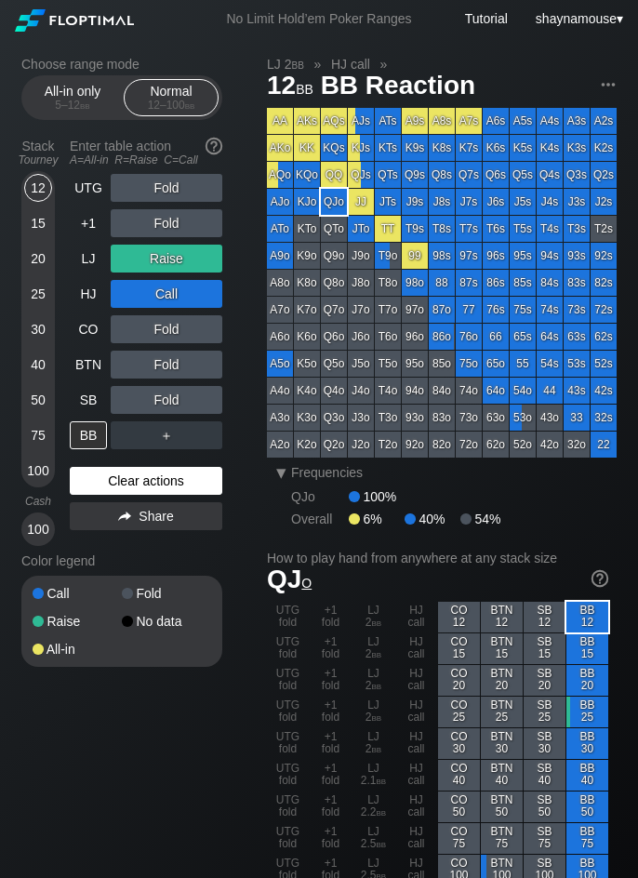
click at [137, 481] on div "Clear actions" at bounding box center [146, 481] width 152 height 28
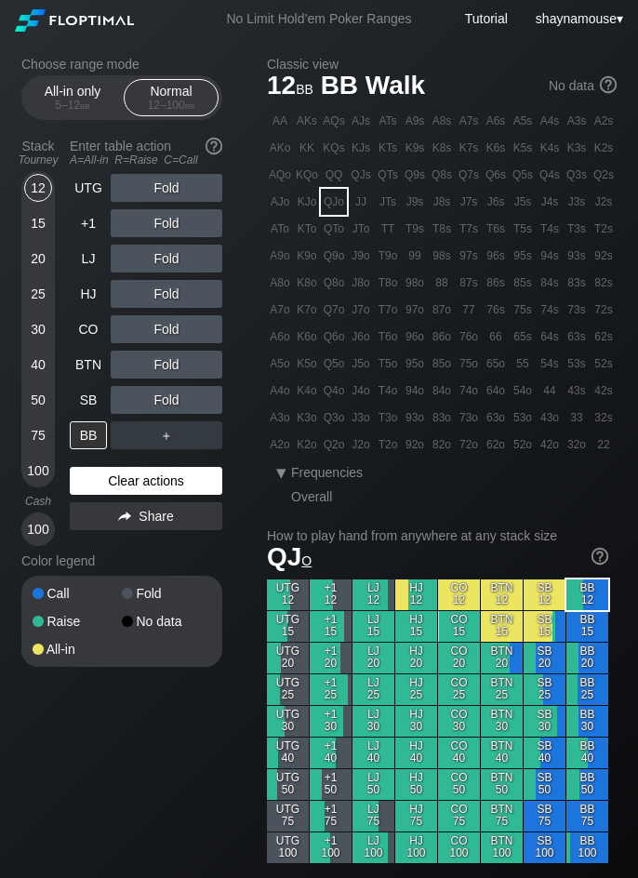
click at [137, 481] on div "Clear actions" at bounding box center [146, 481] width 152 height 28
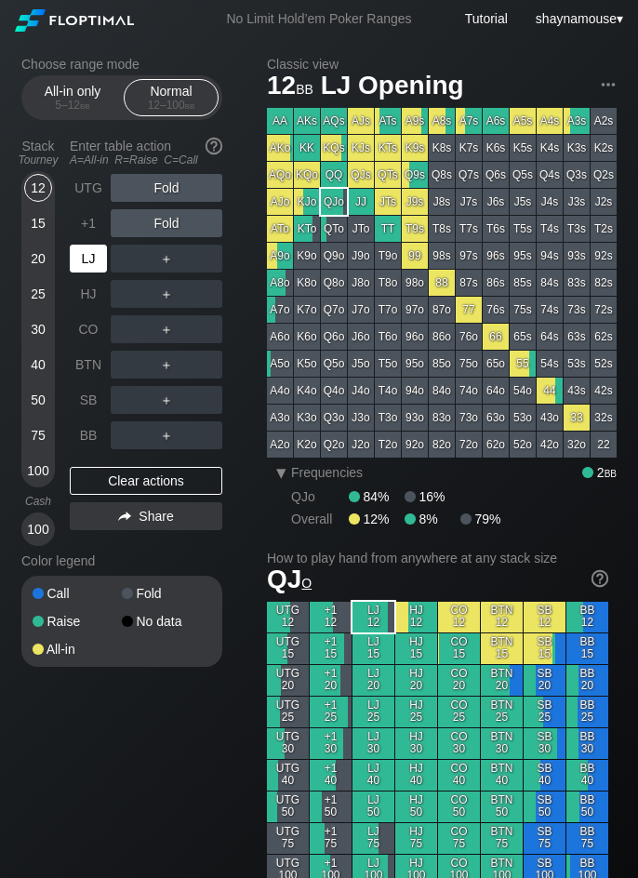
click at [91, 264] on div "LJ" at bounding box center [88, 259] width 37 height 28
click at [29, 251] on div "20" at bounding box center [38, 259] width 28 height 28
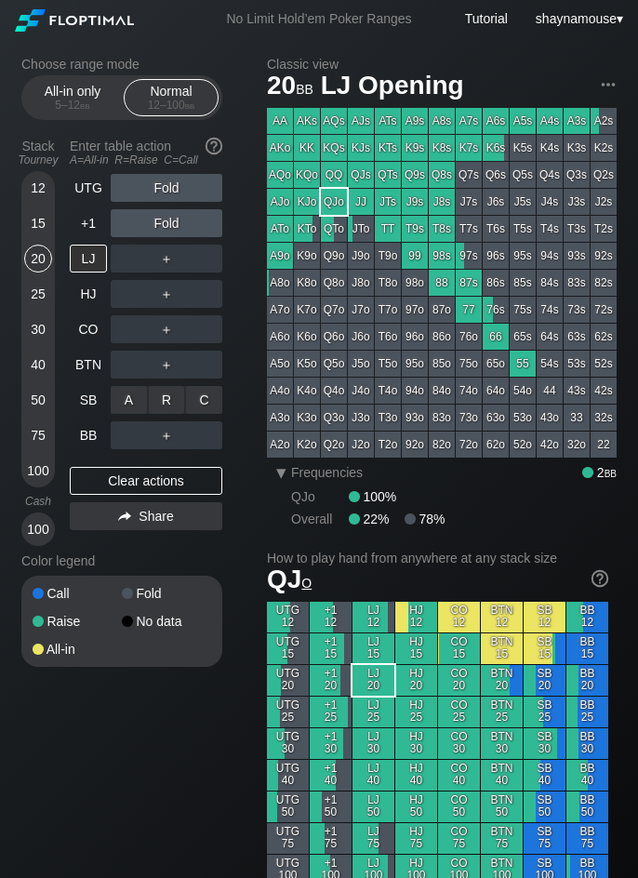
click at [215, 405] on div "C ✕" at bounding box center [204, 400] width 36 height 28
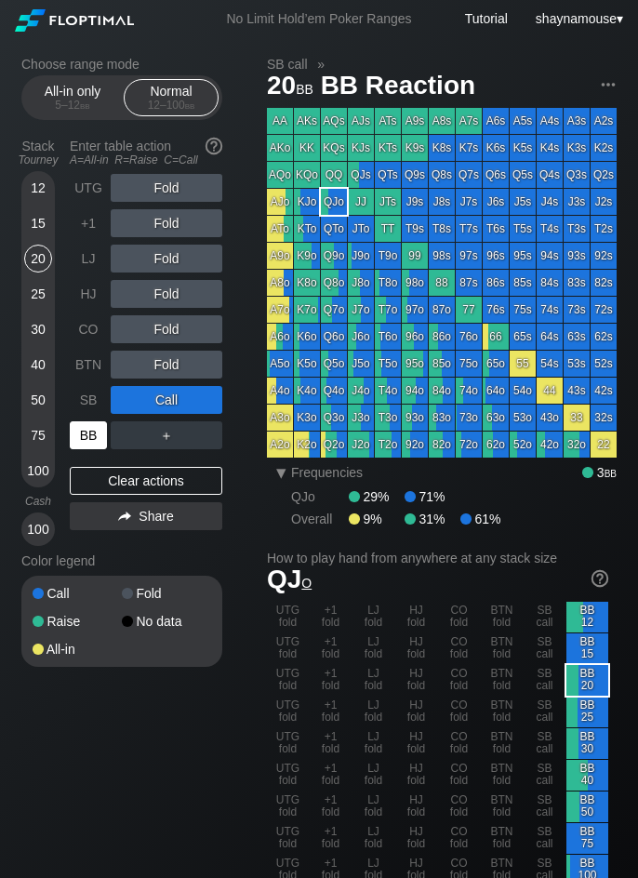
click at [77, 436] on div "BB" at bounding box center [88, 435] width 37 height 28
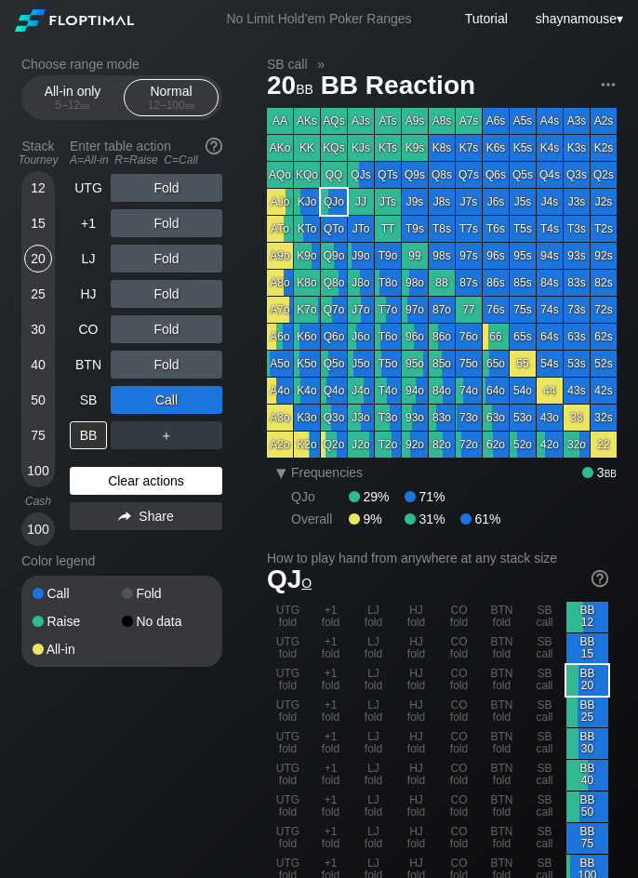
click at [154, 481] on div "Clear actions" at bounding box center [146, 481] width 152 height 28
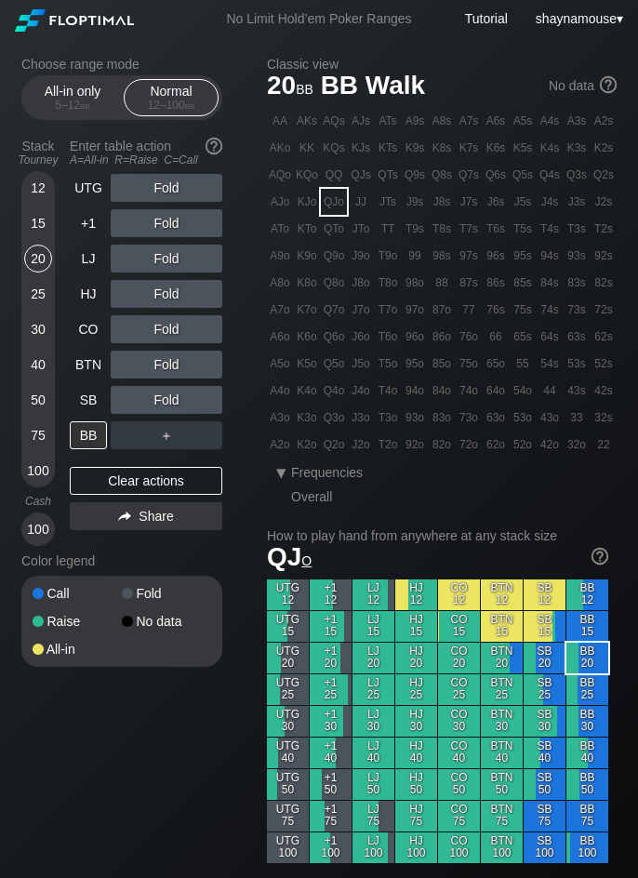
drag, startPoint x: 154, startPoint y: 479, endPoint x: 145, endPoint y: 440, distance: 40.1
click at [156, 476] on div "Clear actions" at bounding box center [146, 481] width 152 height 28
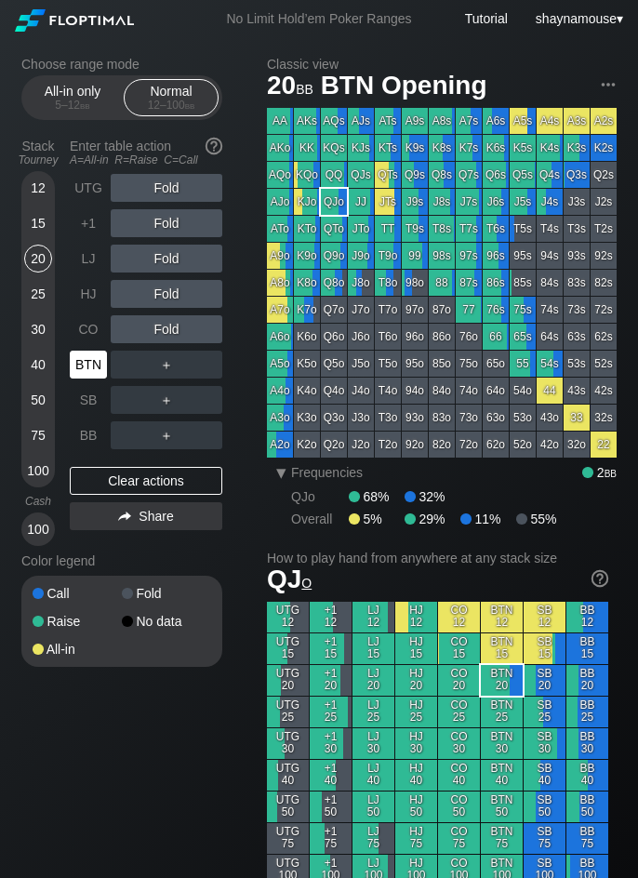
click at [82, 372] on div "BTN" at bounding box center [88, 364] width 37 height 28
click at [42, 442] on div "75" at bounding box center [38, 435] width 28 height 28
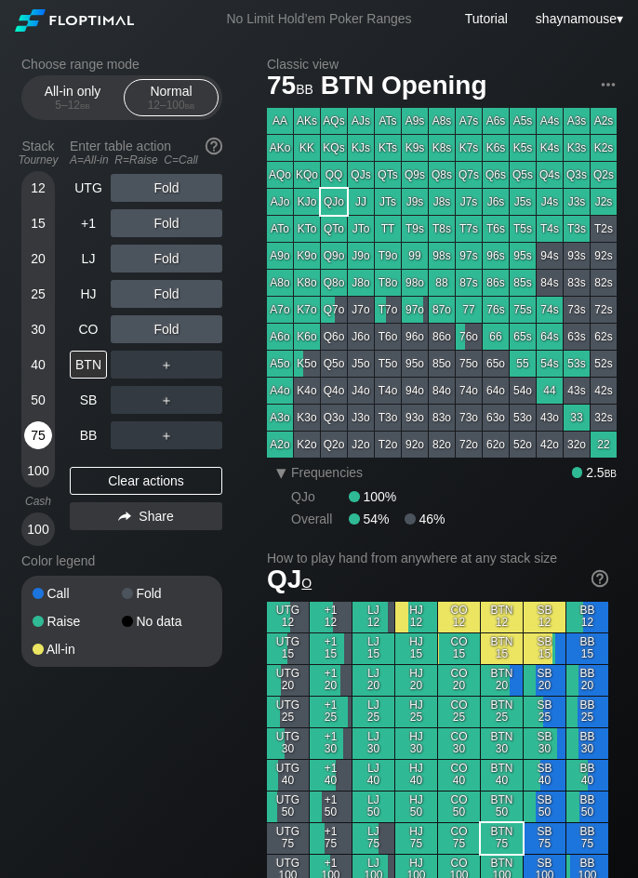
click at [42, 442] on div "75" at bounding box center [38, 435] width 28 height 28
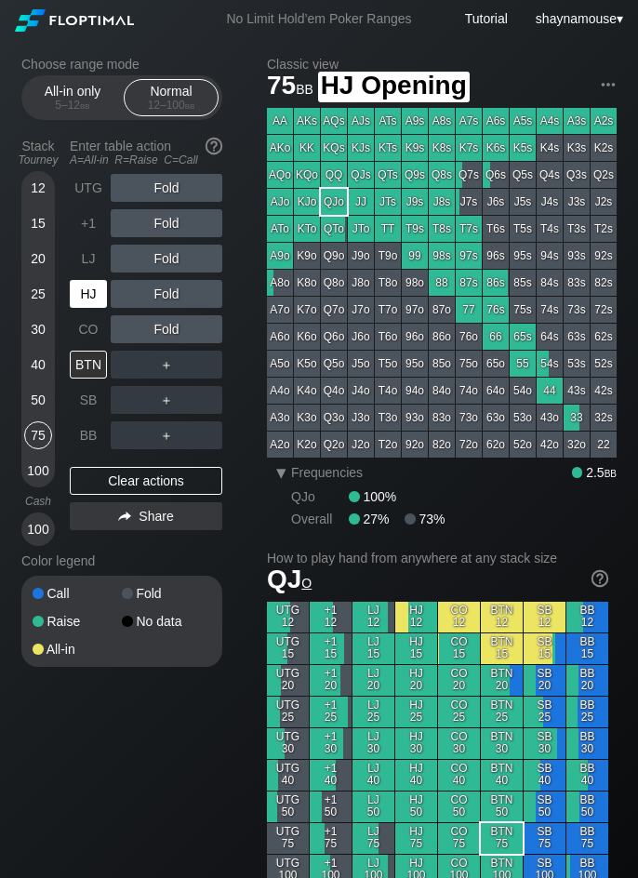
click at [89, 287] on div "HJ" at bounding box center [88, 294] width 37 height 28
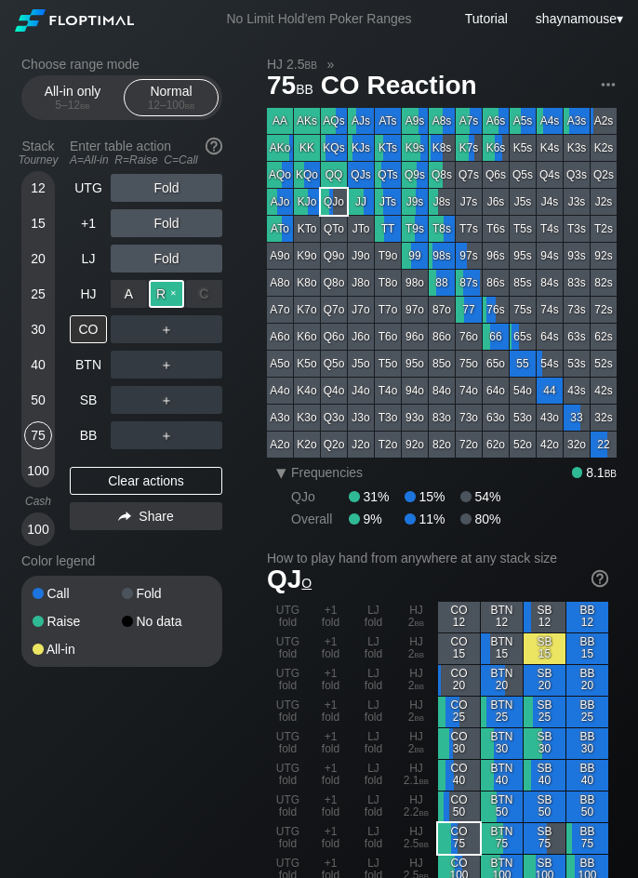
click at [161, 287] on div "R ✕" at bounding box center [167, 294] width 36 height 28
click at [197, 324] on div "C ✕" at bounding box center [204, 329] width 36 height 28
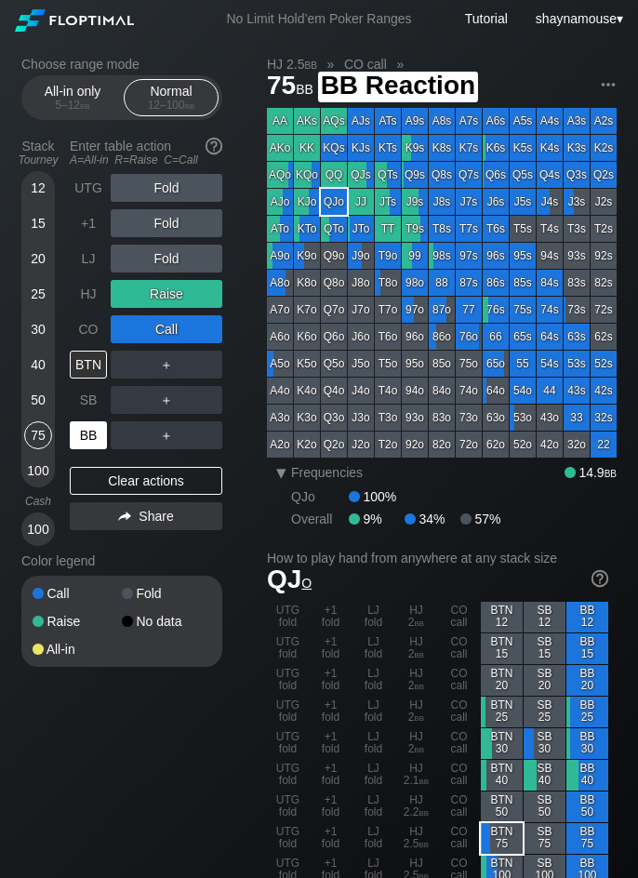
click at [97, 427] on div "BB" at bounding box center [88, 435] width 37 height 28
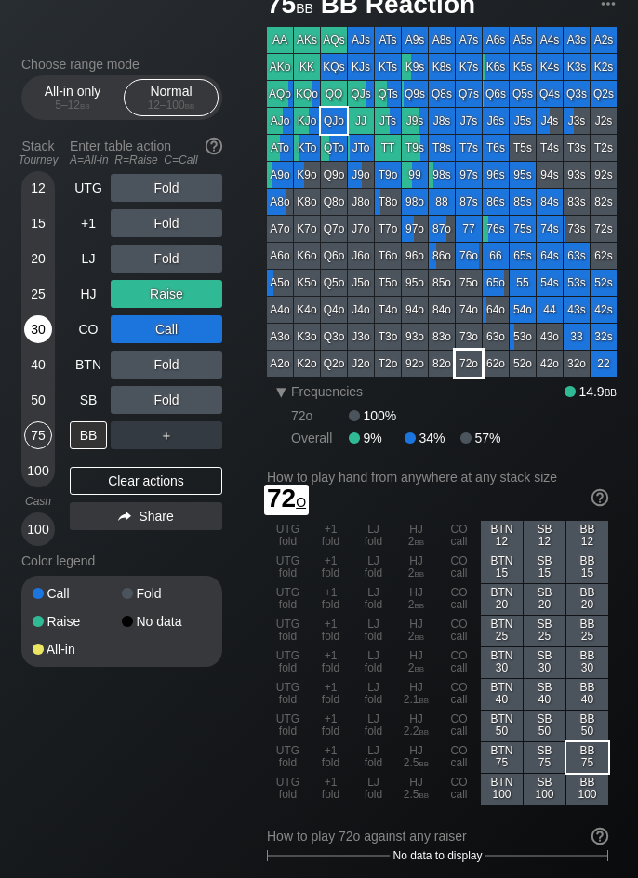
scroll to position [93, 0]
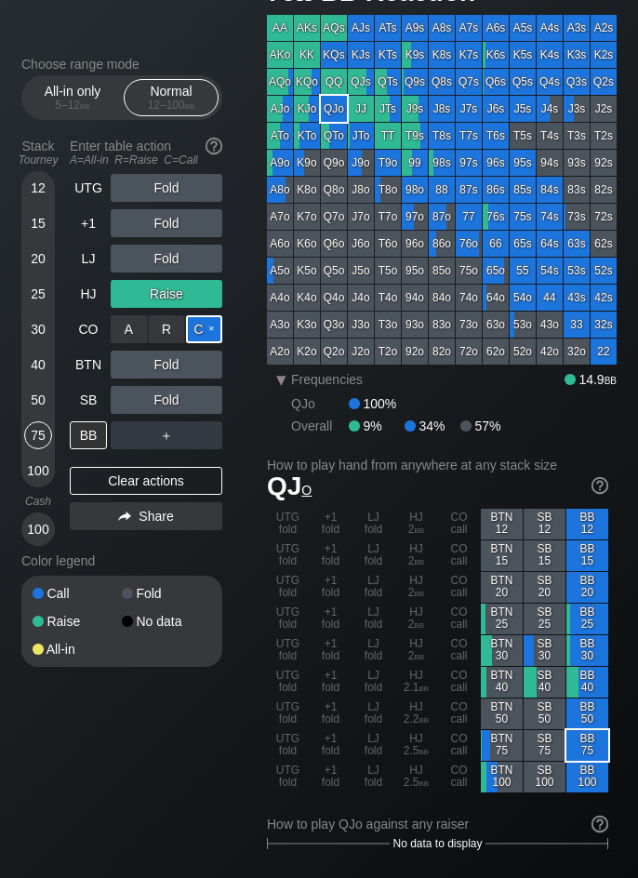
click at [202, 326] on div "C ✕" at bounding box center [204, 329] width 36 height 28
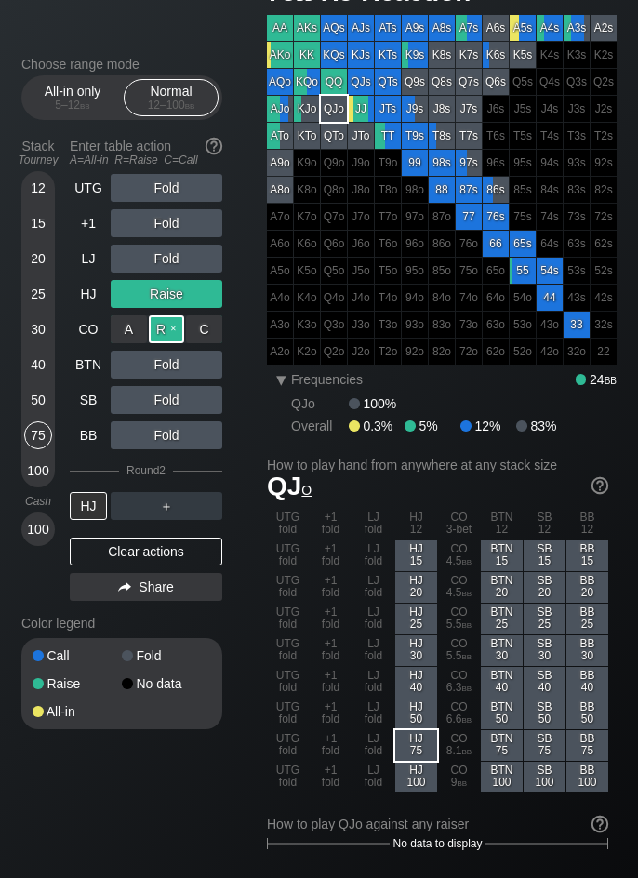
click at [170, 325] on div "R ✕" at bounding box center [167, 329] width 36 height 28
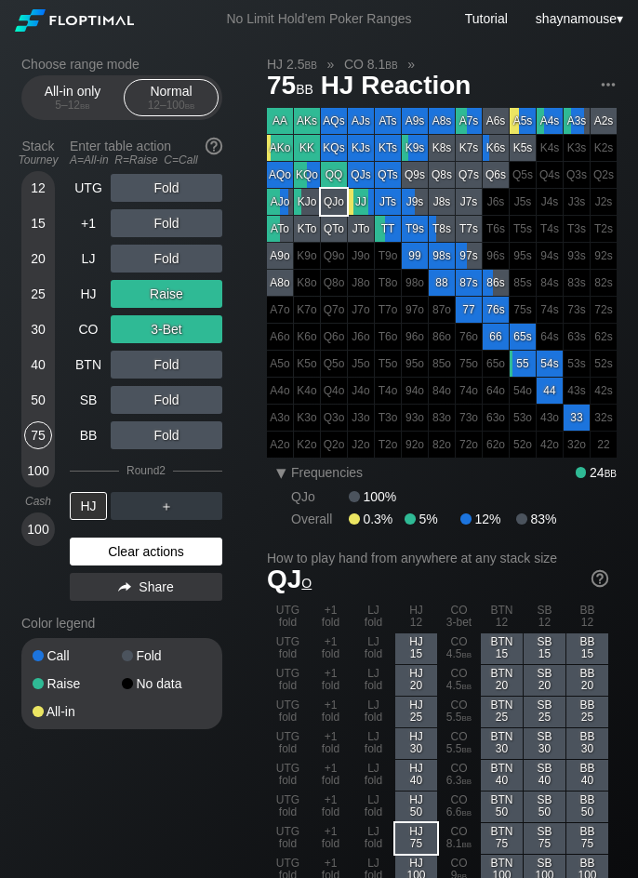
click at [165, 539] on div "Clear actions" at bounding box center [146, 551] width 152 height 28
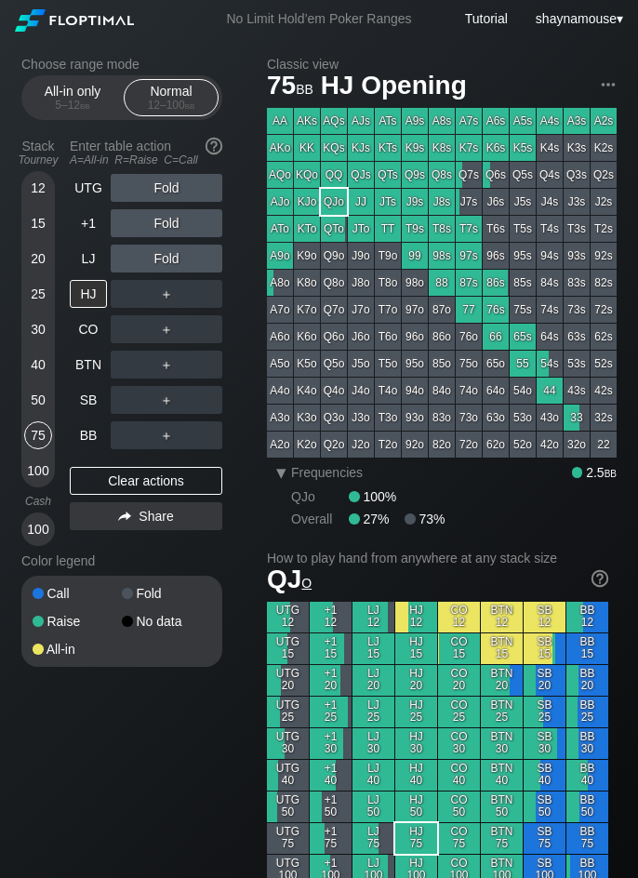
click at [163, 544] on div "UTG Fold +1 Fold LJ Fold HJ ＋ CO ＋ BTN ＋ SB ＋ BB ＋ Clear actions Share" at bounding box center [146, 360] width 152 height 372
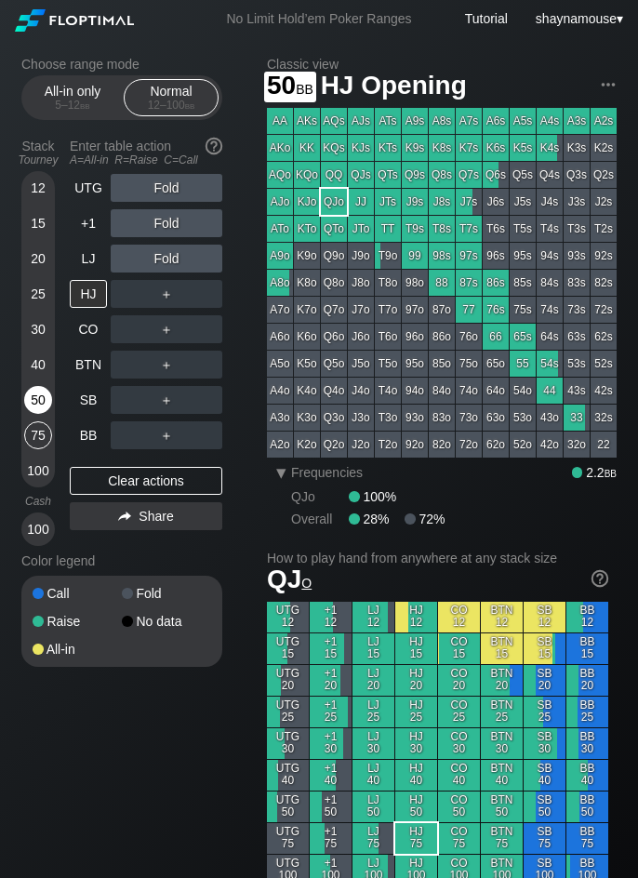
click at [39, 399] on div "50" at bounding box center [38, 400] width 28 height 28
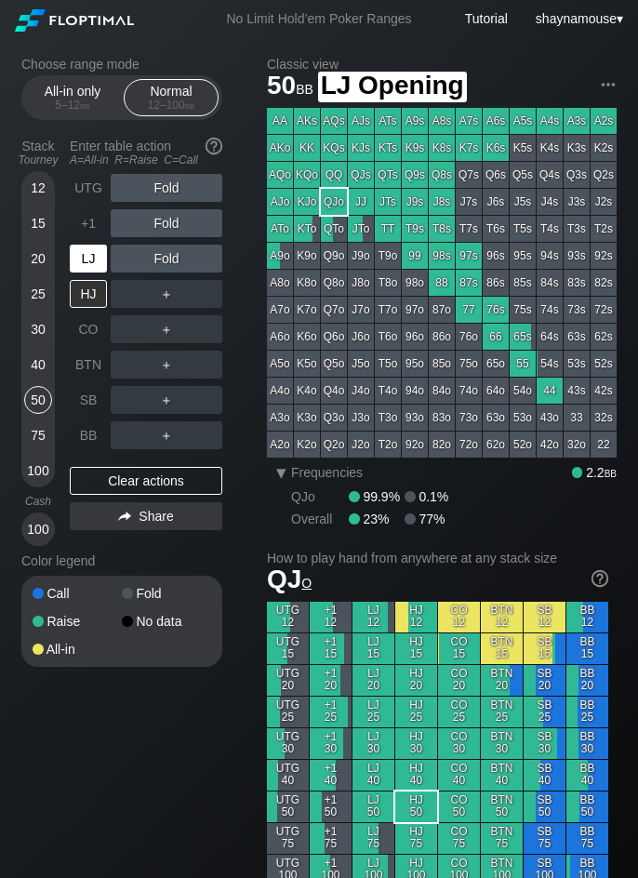
click at [99, 257] on div "LJ" at bounding box center [88, 259] width 37 height 28
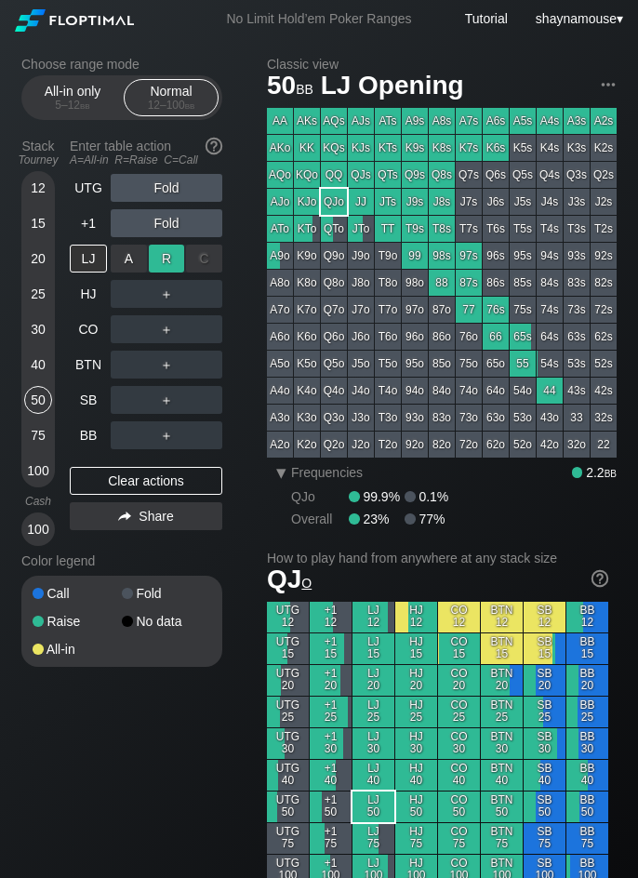
click at [160, 249] on div "R ✕" at bounding box center [167, 259] width 36 height 28
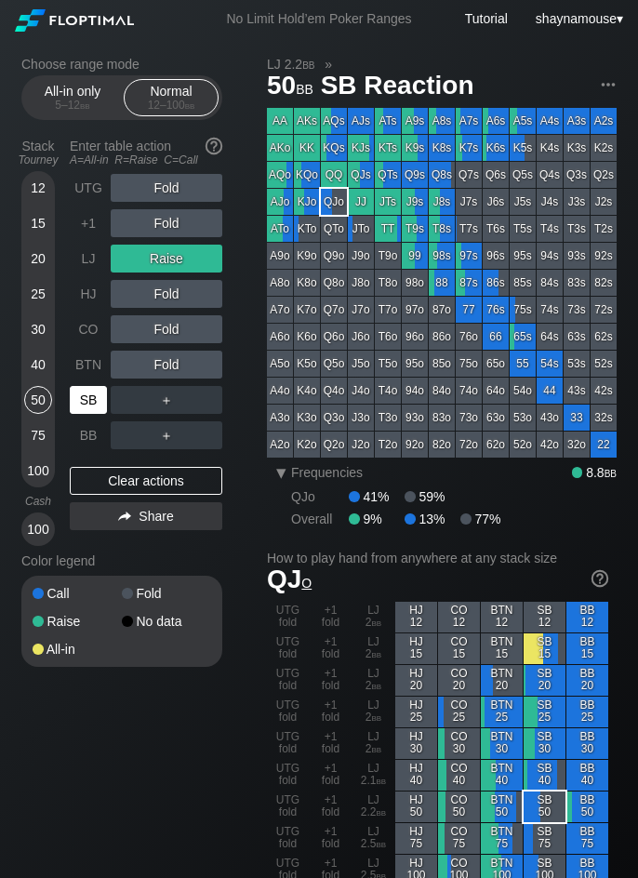
click at [88, 393] on div "SB" at bounding box center [88, 400] width 37 height 28
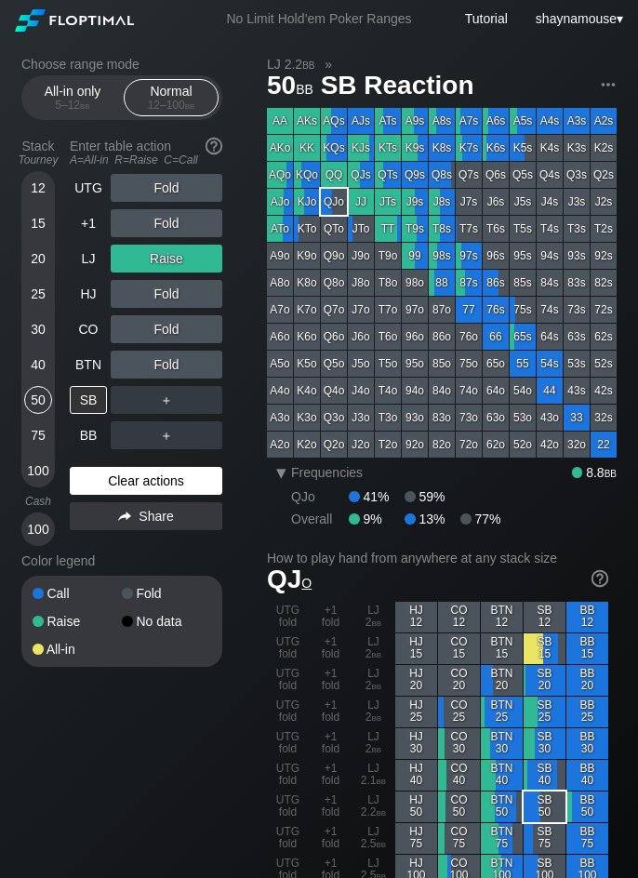
click at [159, 475] on div "Clear actions" at bounding box center [146, 481] width 152 height 28
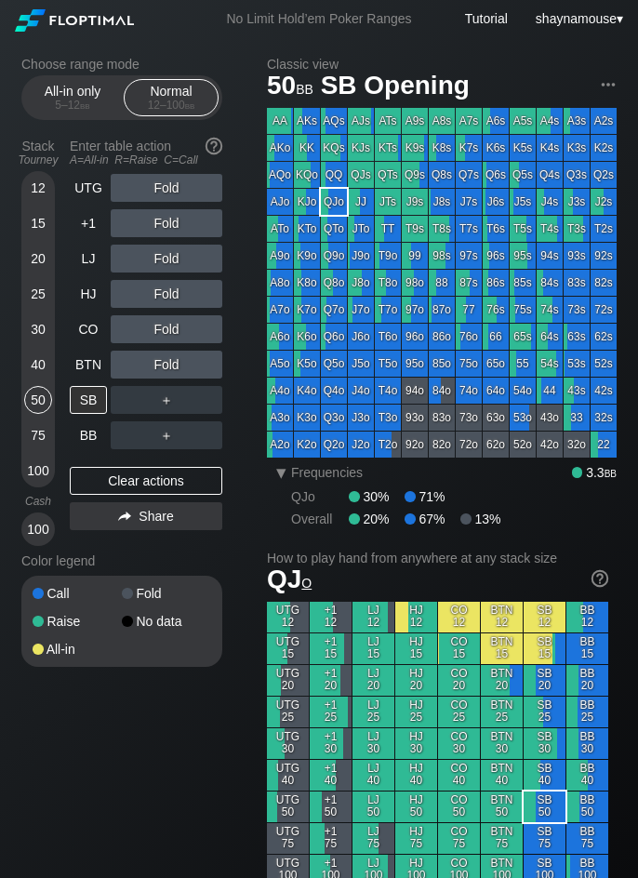
click at [41, 257] on div "20" at bounding box center [38, 259] width 28 height 28
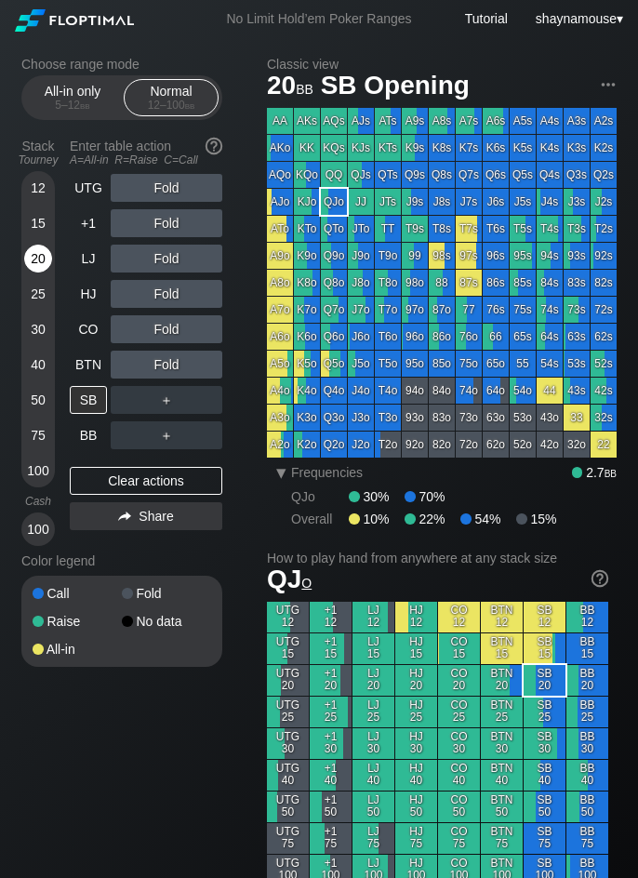
click at [41, 257] on div "20" at bounding box center [38, 259] width 28 height 28
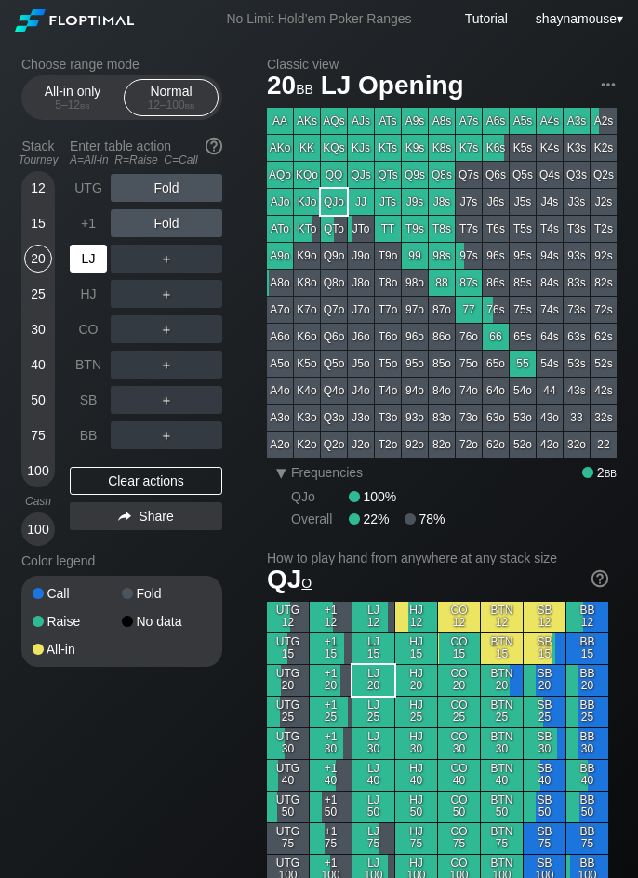
click at [79, 261] on div "LJ" at bounding box center [88, 259] width 37 height 28
click at [157, 262] on div "R ✕" at bounding box center [167, 259] width 36 height 28
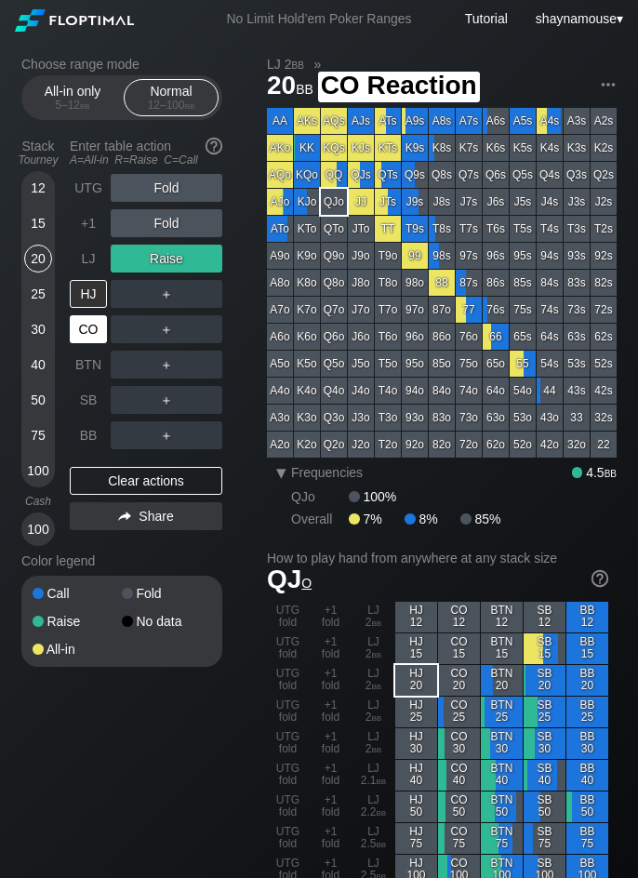
click at [92, 331] on div "CO" at bounding box center [88, 329] width 37 height 28
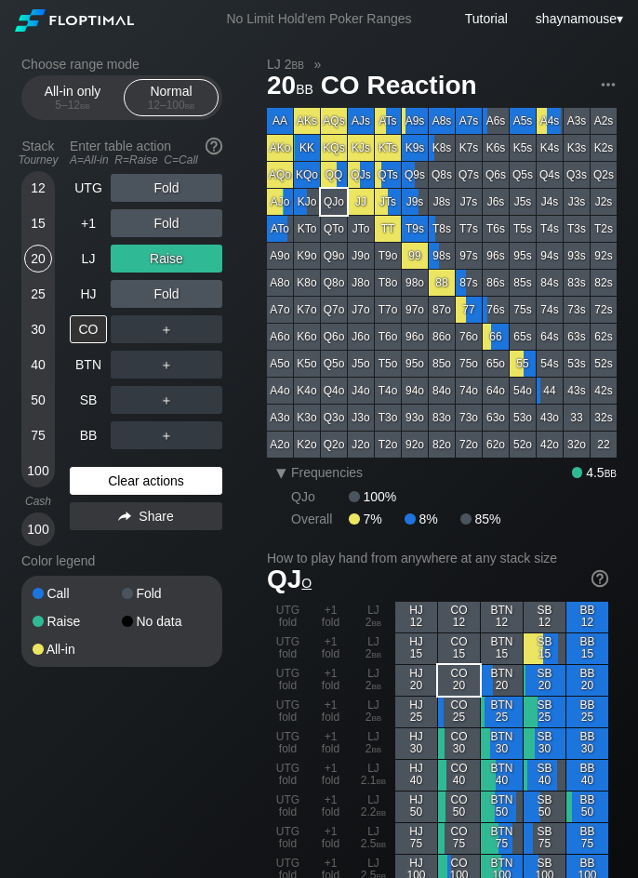
click at [134, 473] on div "Clear actions" at bounding box center [146, 481] width 152 height 28
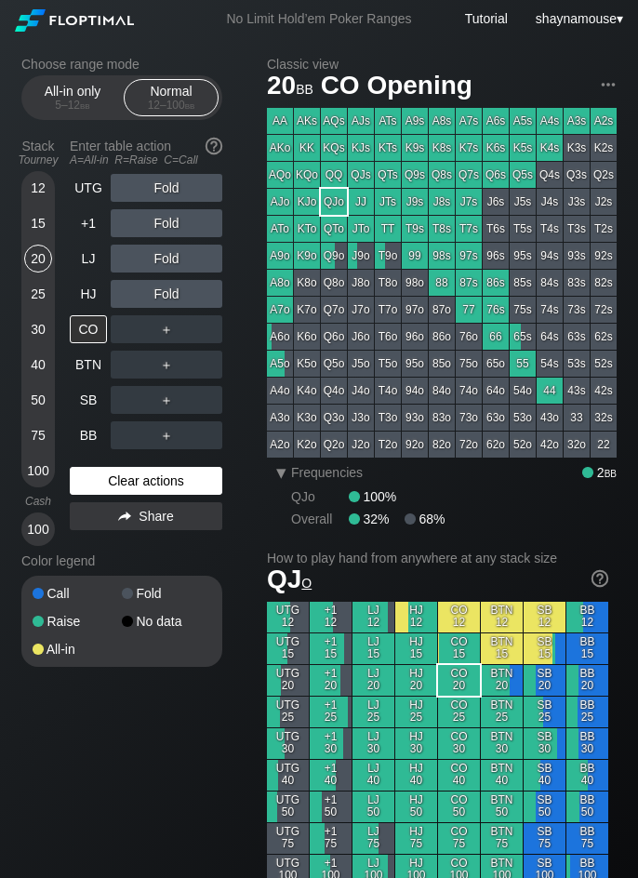
click at [134, 473] on div "Clear actions" at bounding box center [146, 481] width 152 height 28
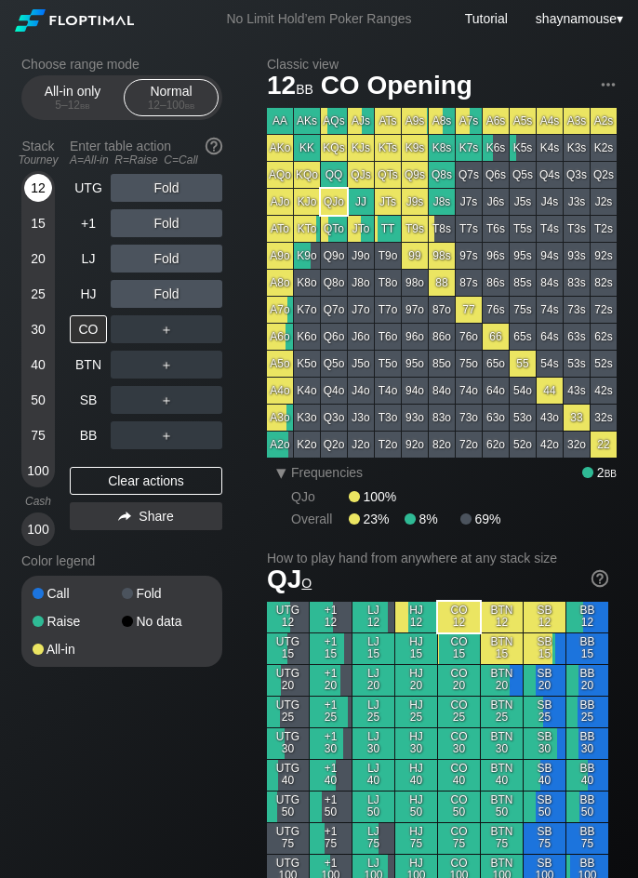
click at [39, 182] on div "12" at bounding box center [38, 188] width 28 height 28
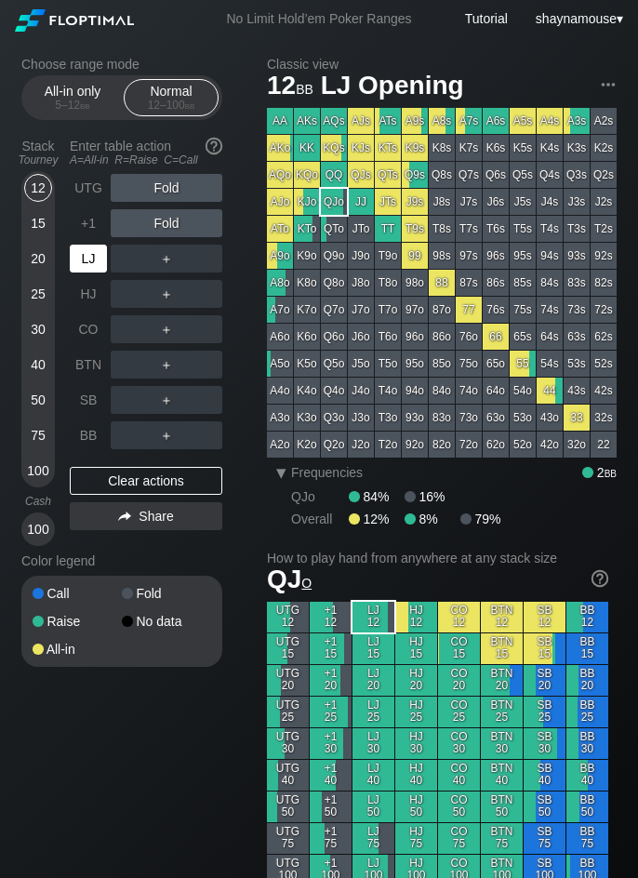
click at [102, 258] on div "LJ" at bounding box center [88, 259] width 37 height 28
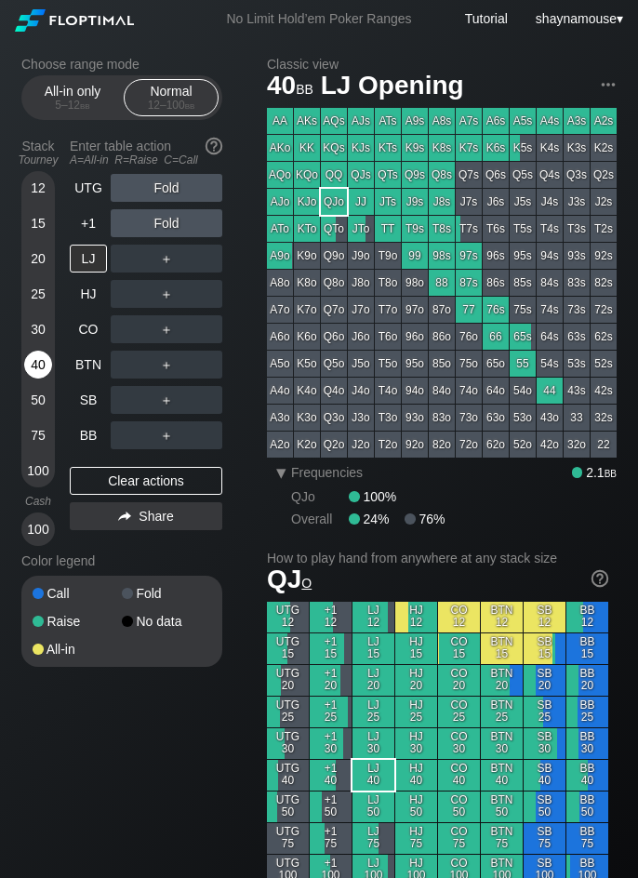
click at [29, 378] on div "40" at bounding box center [38, 367] width 28 height 35
click at [165, 253] on div "R ✕" at bounding box center [167, 259] width 36 height 28
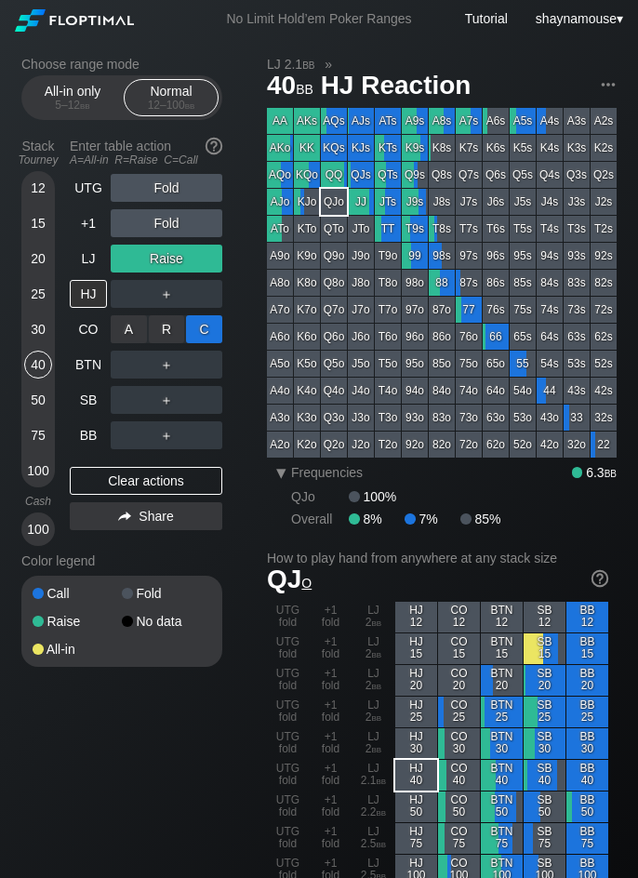
click at [200, 337] on div "C ✕" at bounding box center [204, 329] width 36 height 28
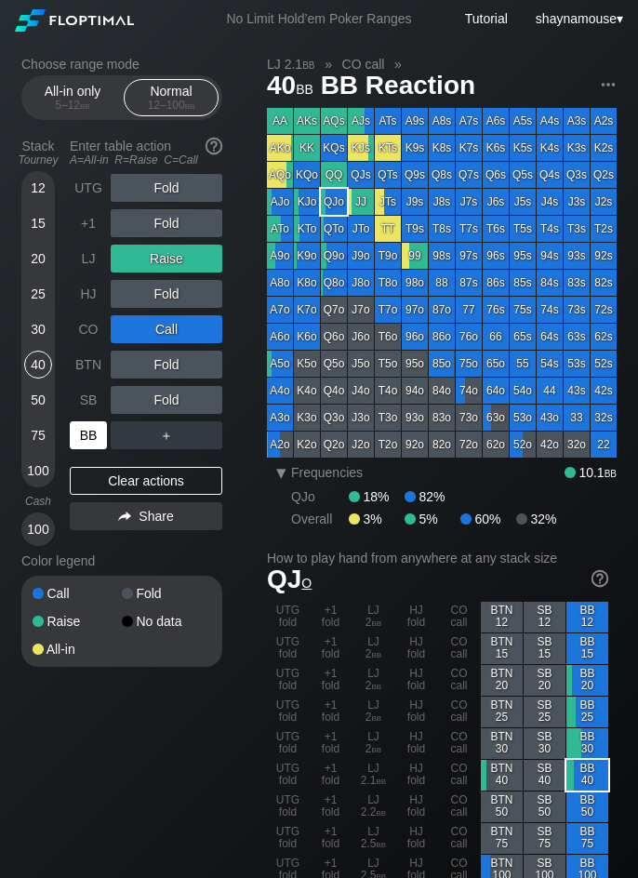
click at [79, 425] on div "BB" at bounding box center [88, 435] width 37 height 28
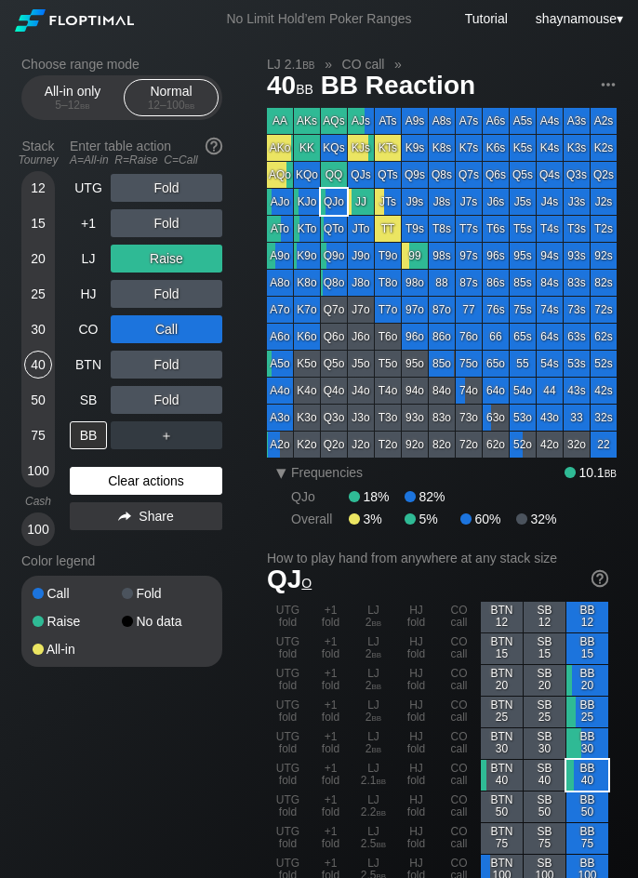
click at [174, 481] on div "Clear actions" at bounding box center [146, 481] width 152 height 28
click at [174, 480] on div "Clear actions" at bounding box center [146, 481] width 152 height 28
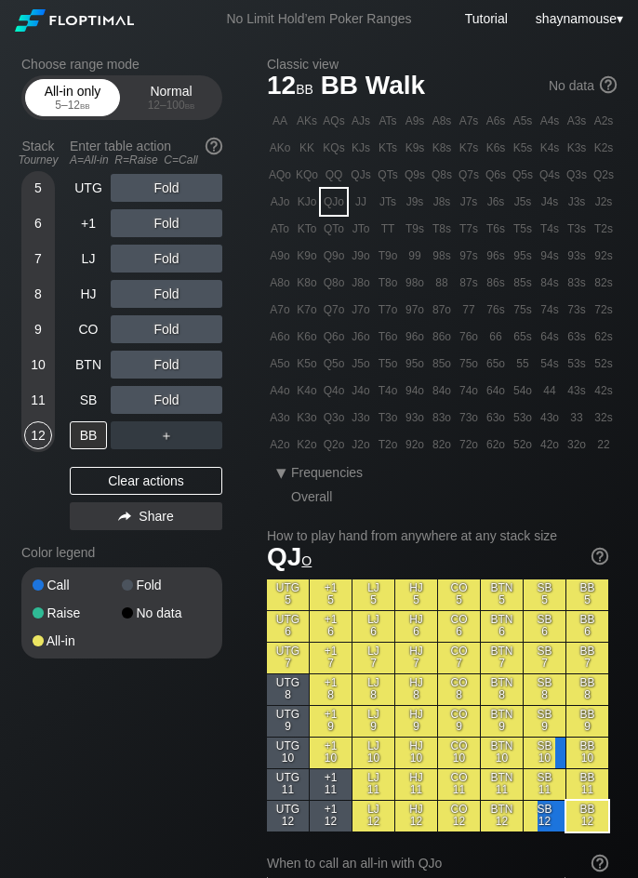
click at [57, 96] on div "All-in only 5 – 12 bb" at bounding box center [73, 97] width 86 height 35
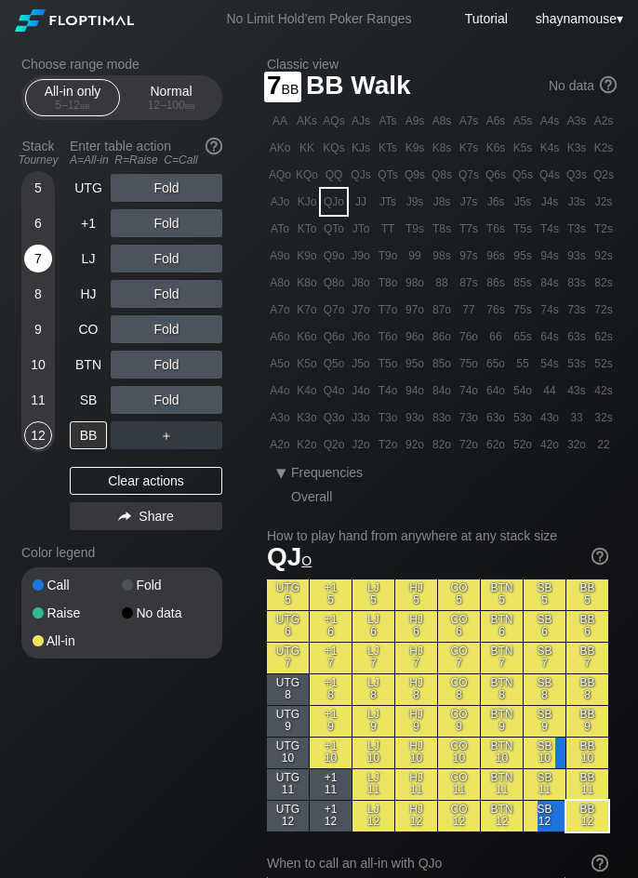
click at [33, 268] on div "7" at bounding box center [38, 259] width 28 height 28
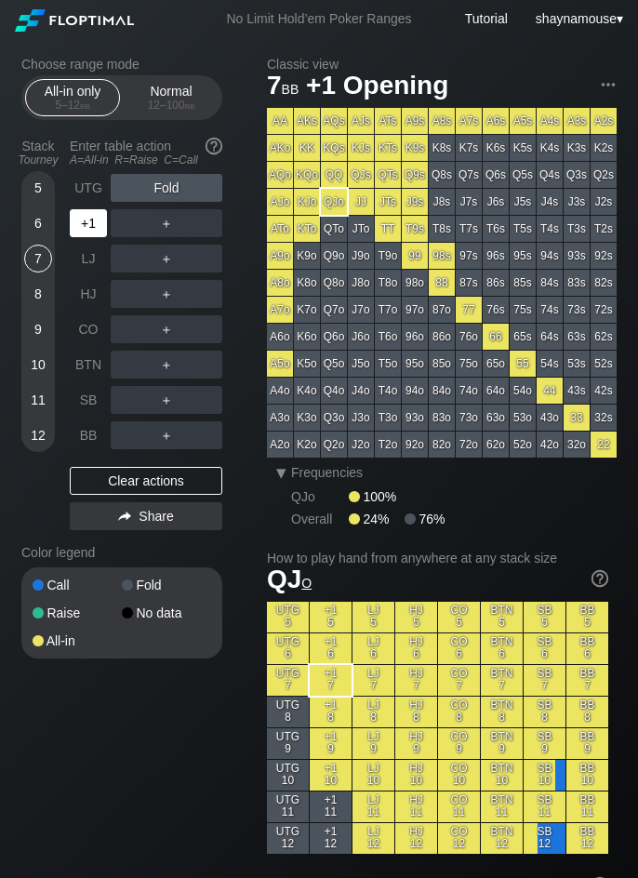
click at [79, 228] on div "+1" at bounding box center [88, 223] width 37 height 28
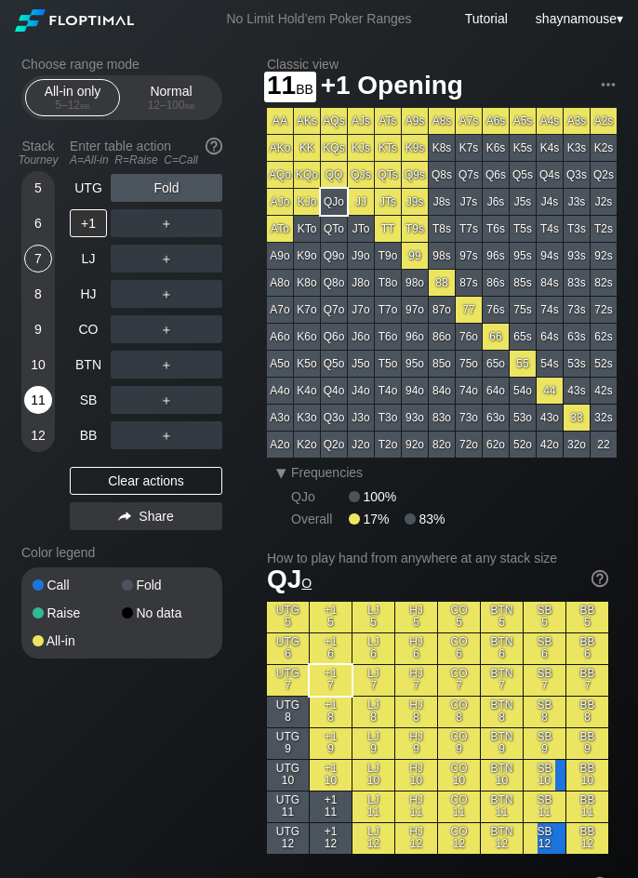
click at [31, 394] on div "11" at bounding box center [38, 400] width 28 height 28
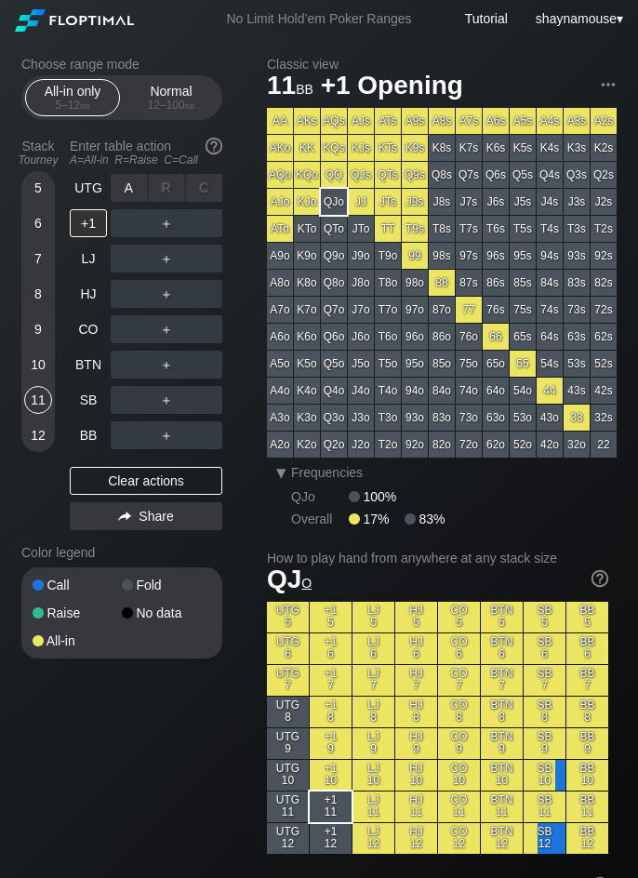
click at [129, 189] on div "A ✕" at bounding box center [129, 188] width 36 height 28
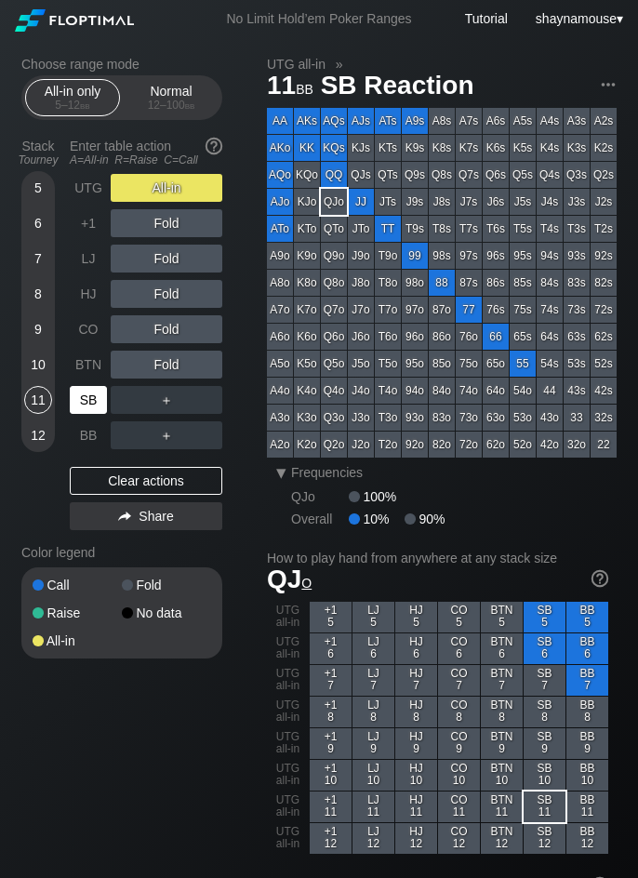
click at [74, 397] on div "SB" at bounding box center [88, 400] width 37 height 28
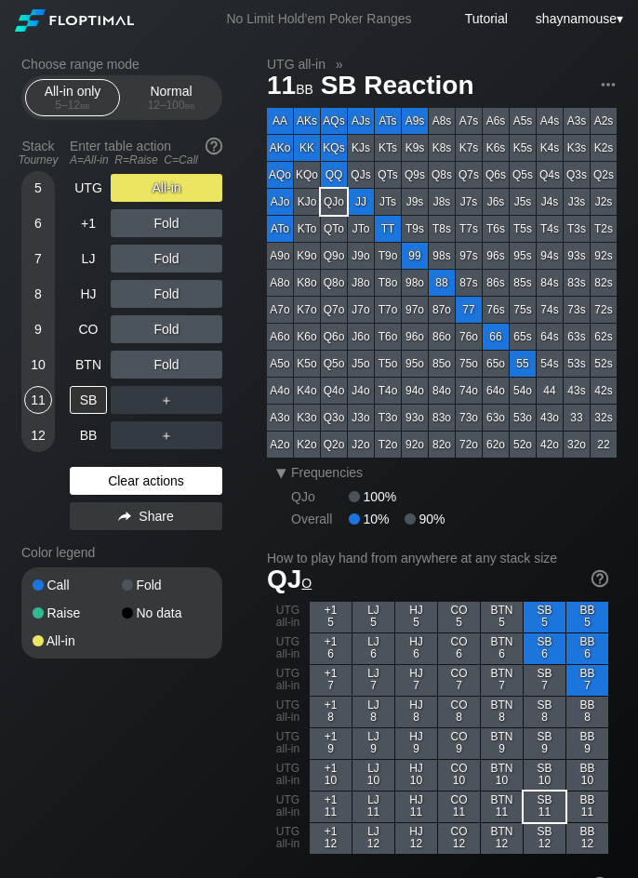
click at [130, 488] on div "Clear actions" at bounding box center [146, 481] width 152 height 28
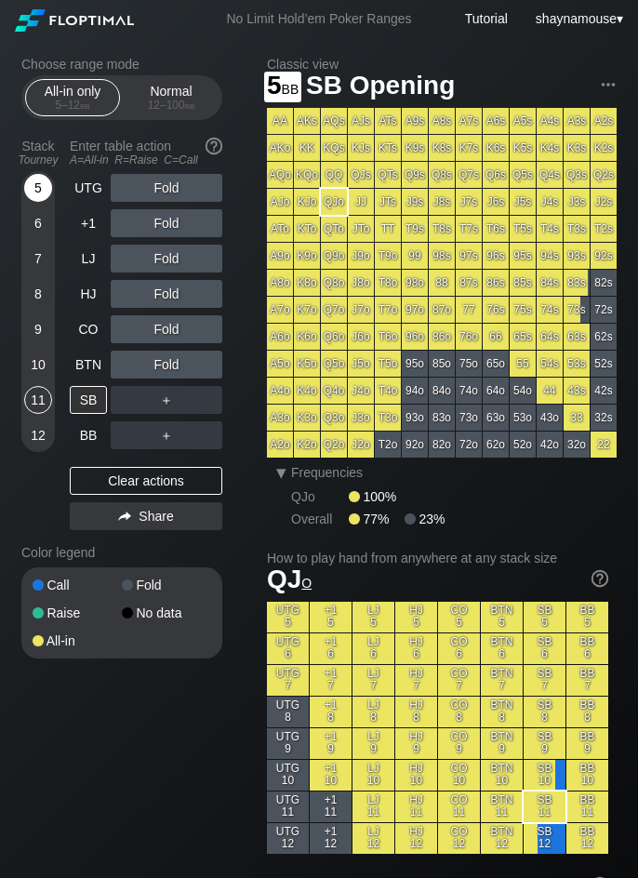
click at [44, 193] on div "5" at bounding box center [38, 188] width 28 height 28
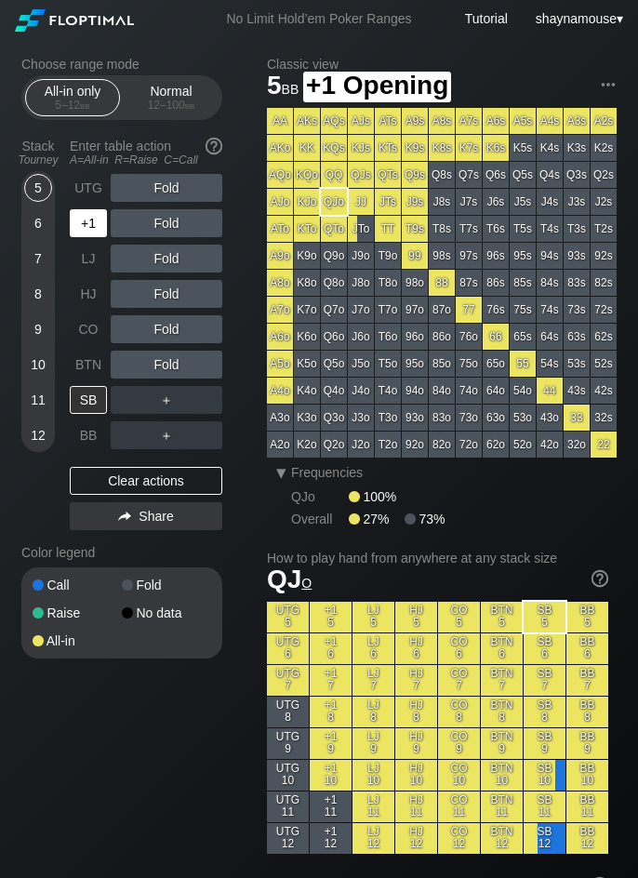
click at [73, 227] on div "+1" at bounding box center [88, 223] width 37 height 28
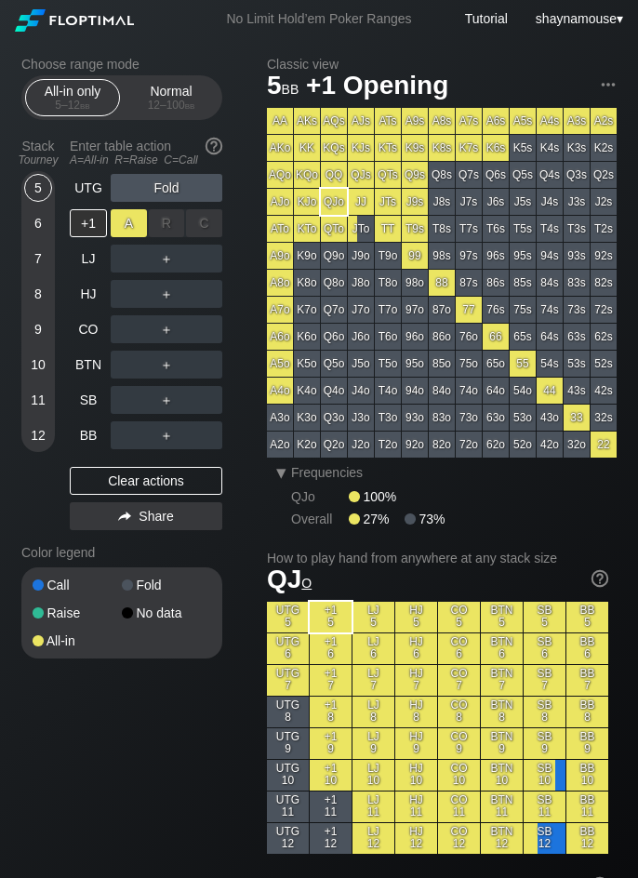
click at [131, 230] on div "A ✕" at bounding box center [129, 223] width 36 height 28
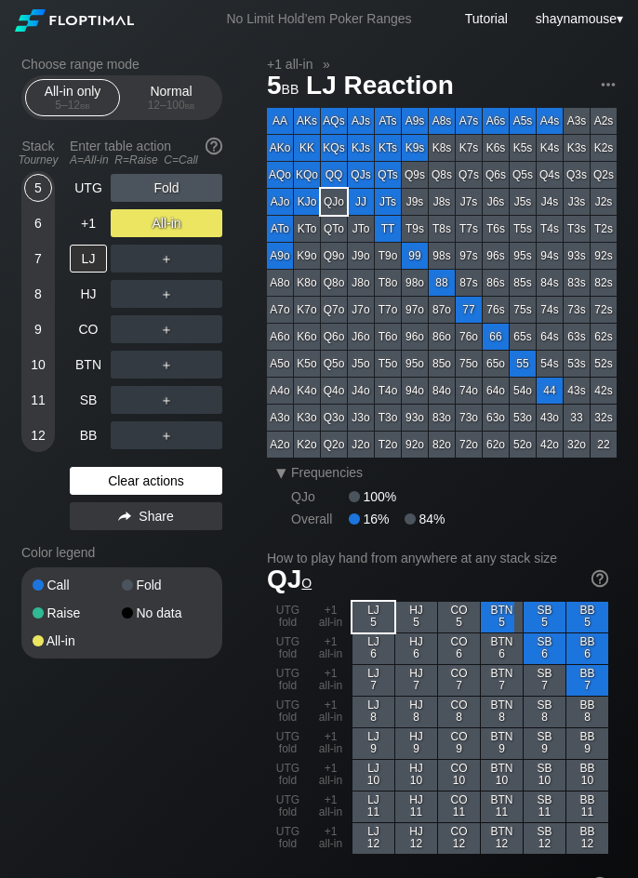
click at [175, 477] on div "Clear actions" at bounding box center [146, 481] width 152 height 28
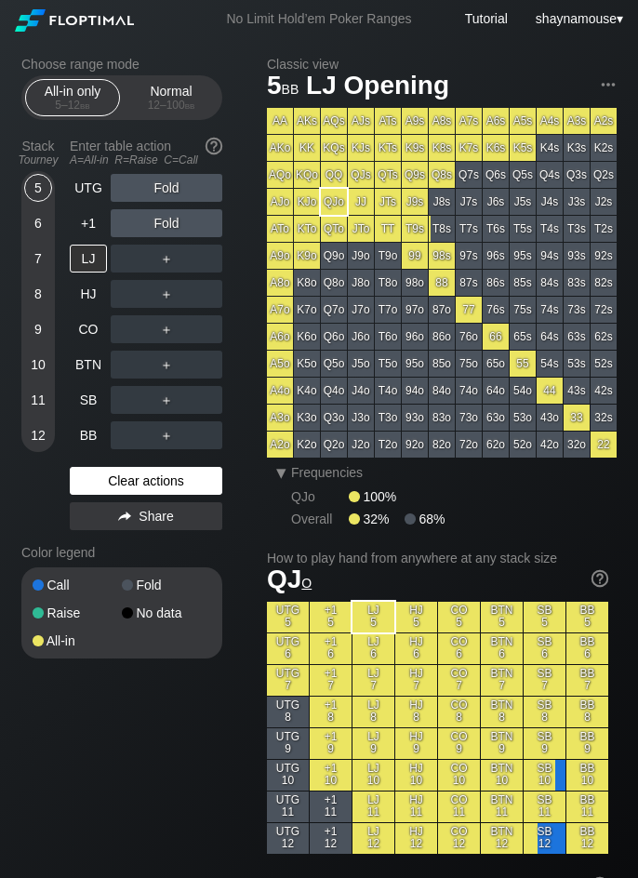
click at [175, 477] on div "Clear actions" at bounding box center [146, 481] width 152 height 28
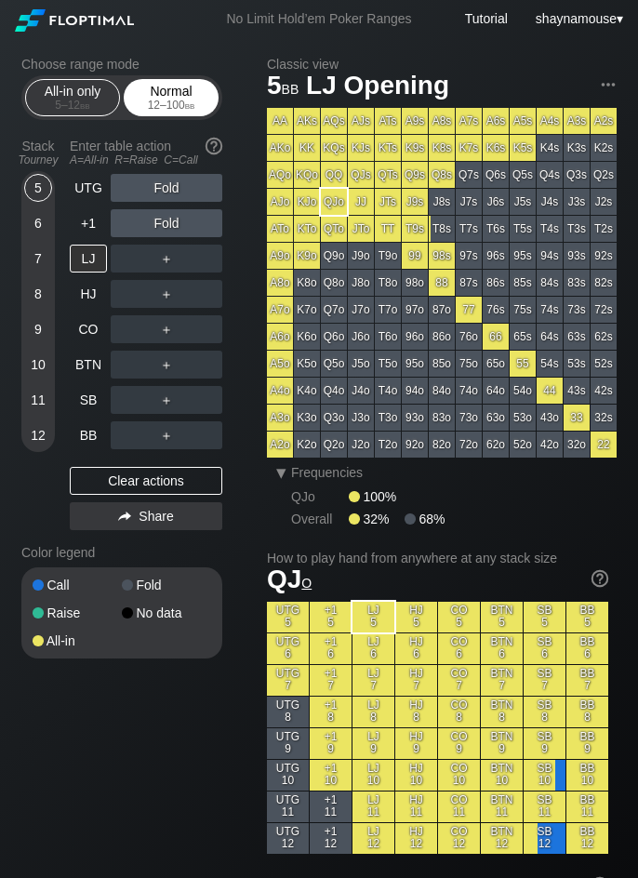
click at [180, 88] on div "Normal 12 – 100 bb" at bounding box center [171, 97] width 86 height 35
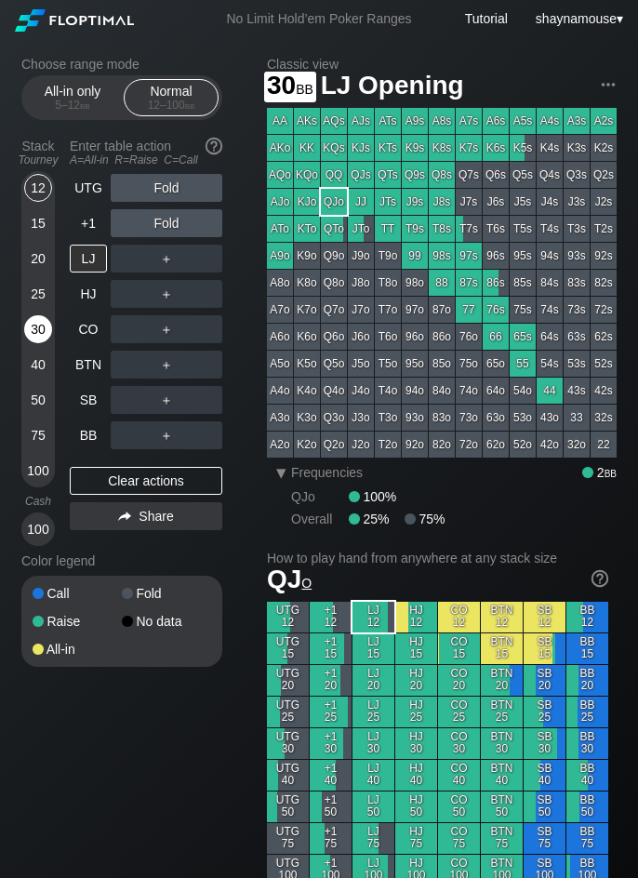
click at [39, 331] on div "30" at bounding box center [38, 329] width 28 height 28
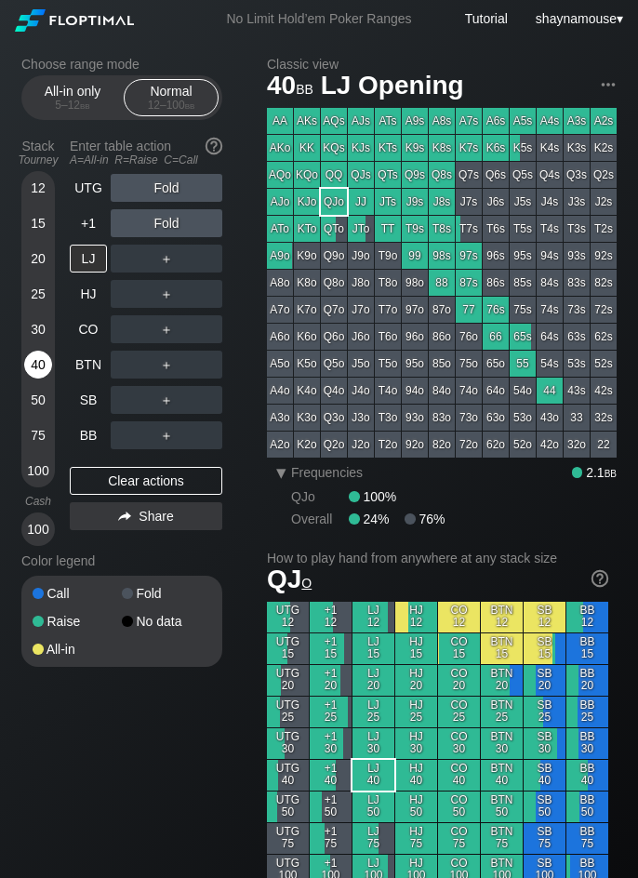
click at [30, 363] on div "40" at bounding box center [38, 364] width 28 height 28
click at [37, 324] on div "30" at bounding box center [38, 329] width 28 height 28
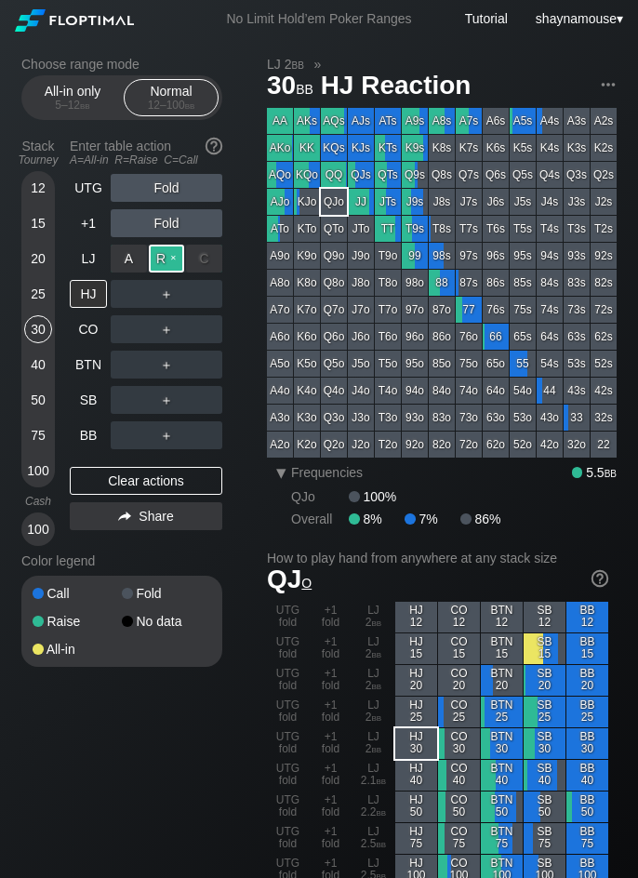
click at [167, 264] on div "R ✕" at bounding box center [167, 259] width 36 height 28
click at [209, 292] on div "C ✕" at bounding box center [204, 294] width 36 height 28
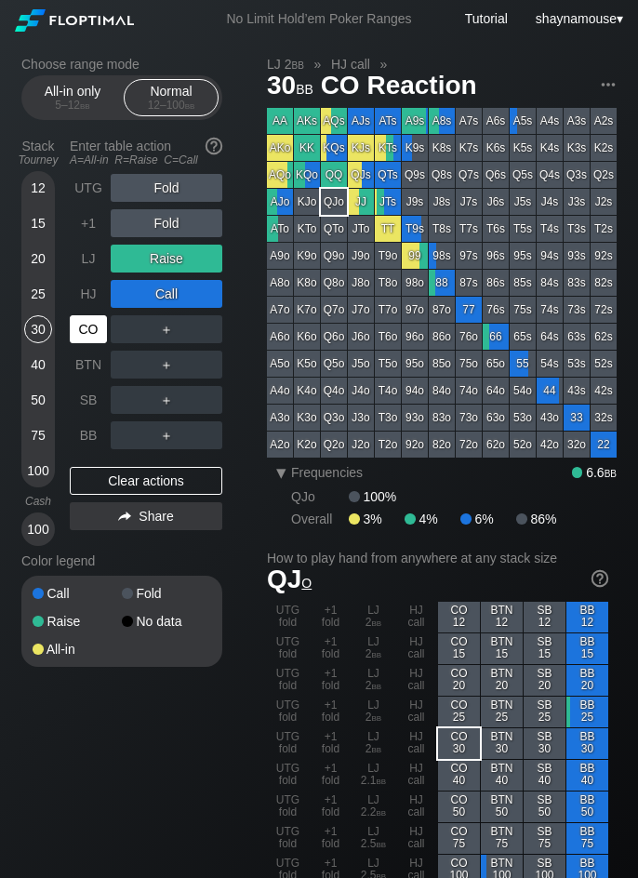
click at [84, 330] on div "CO" at bounding box center [88, 329] width 37 height 28
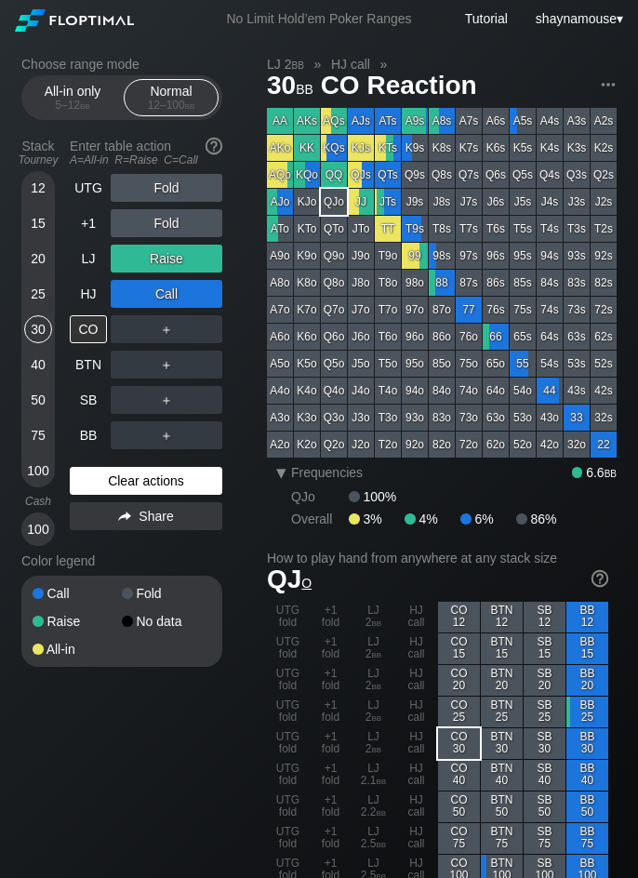
click at [128, 467] on div "Clear actions" at bounding box center [146, 481] width 152 height 28
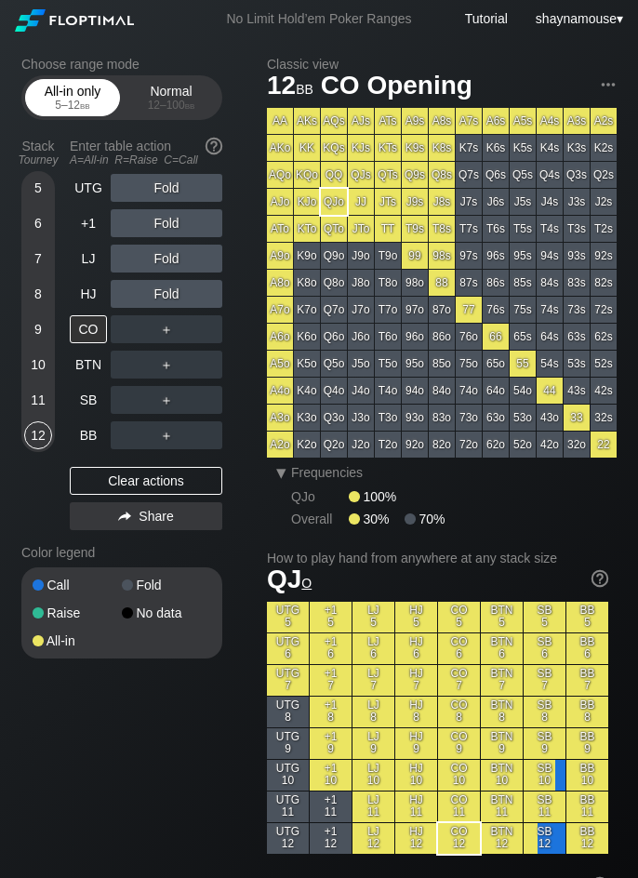
click at [84, 96] on div "All-in only 5 – 12 bb" at bounding box center [73, 97] width 86 height 35
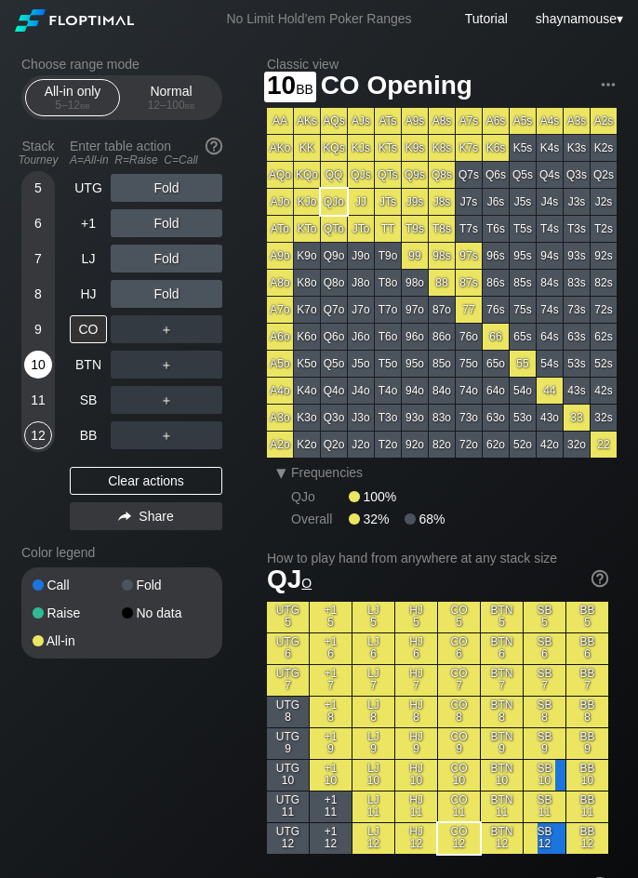
click at [34, 363] on div "10" at bounding box center [38, 364] width 28 height 28
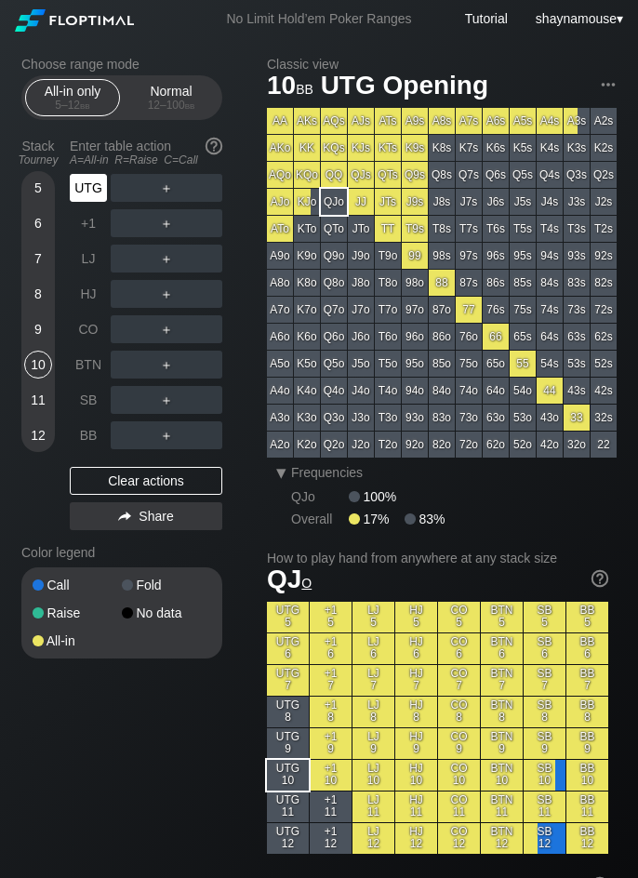
click at [84, 192] on div "UTG" at bounding box center [88, 188] width 37 height 28
click at [36, 330] on div "9" at bounding box center [38, 329] width 28 height 28
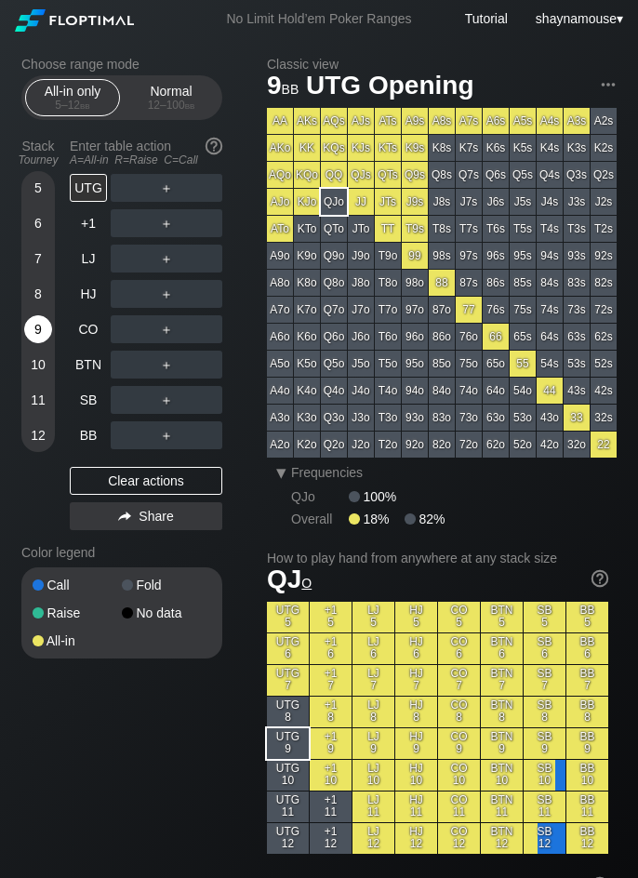
click at [36, 330] on div "9" at bounding box center [38, 329] width 28 height 28
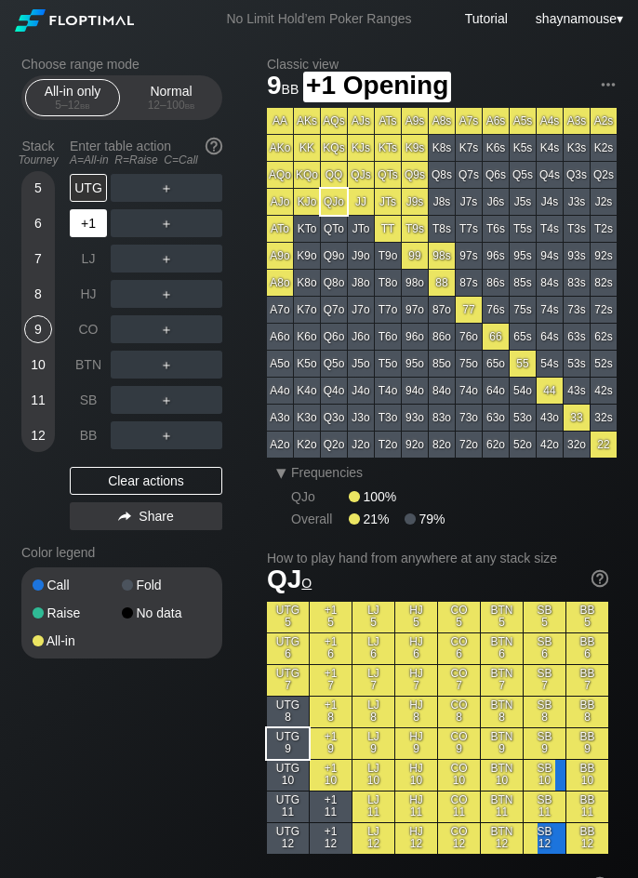
click at [99, 231] on div "+1" at bounding box center [88, 223] width 37 height 28
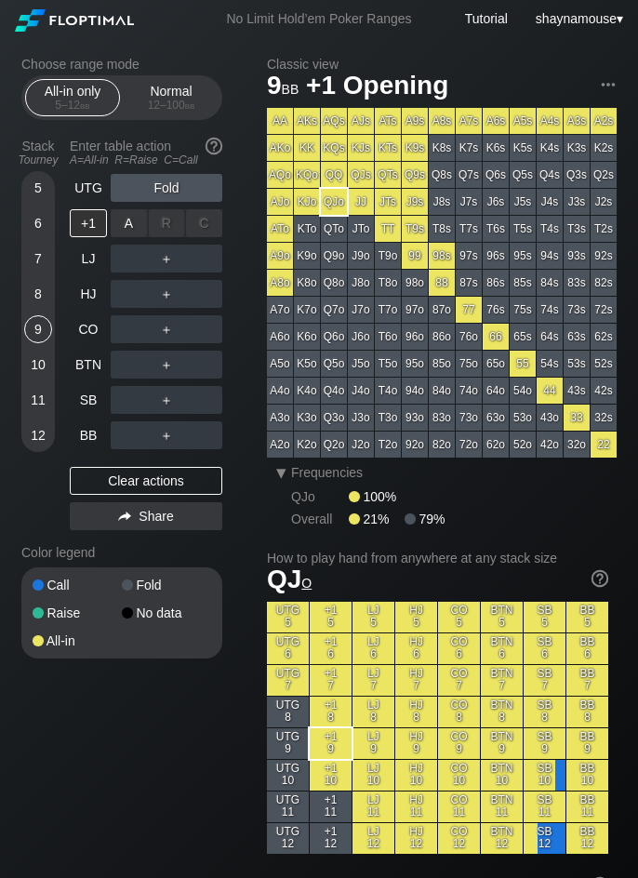
click at [123, 230] on div "A ✕" at bounding box center [129, 223] width 36 height 28
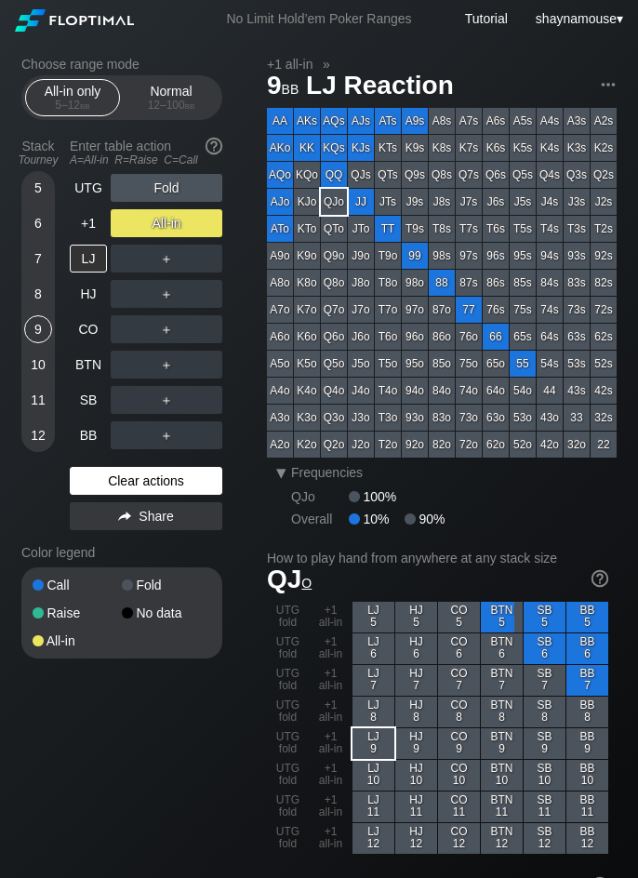
click at [144, 480] on div "Clear actions" at bounding box center [146, 481] width 152 height 28
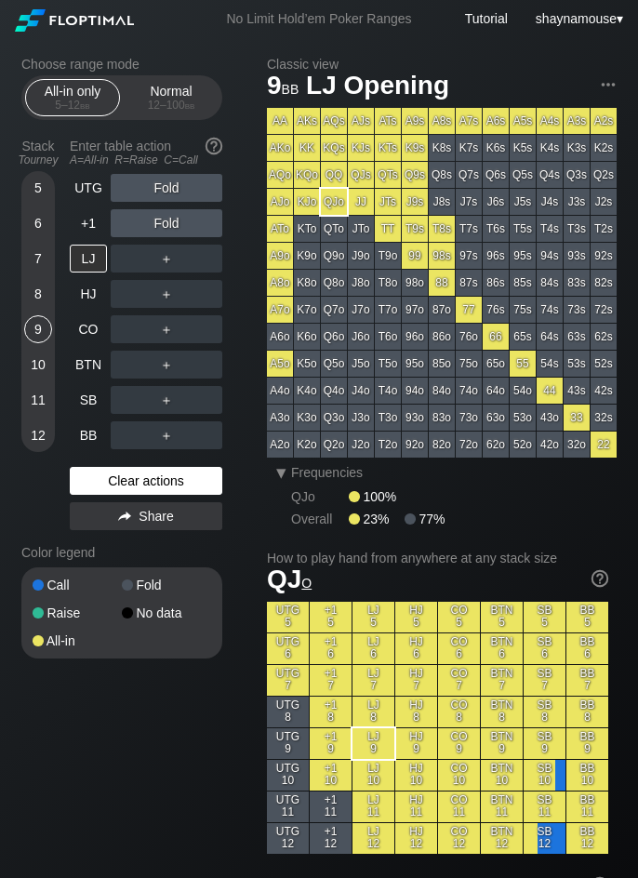
click at [142, 480] on div "Clear actions" at bounding box center [146, 481] width 152 height 28
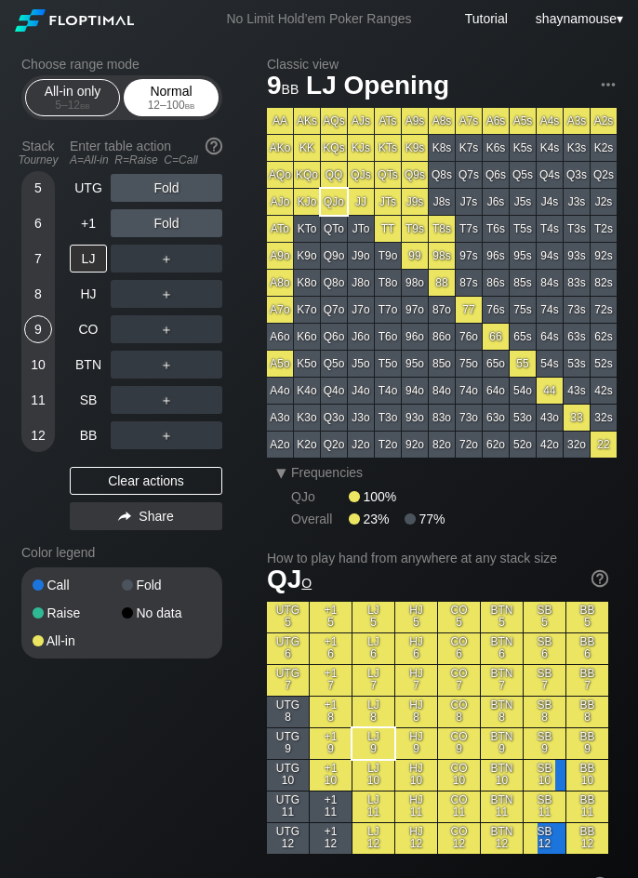
click at [207, 97] on div "Normal 12 – 100 bb" at bounding box center [171, 97] width 86 height 35
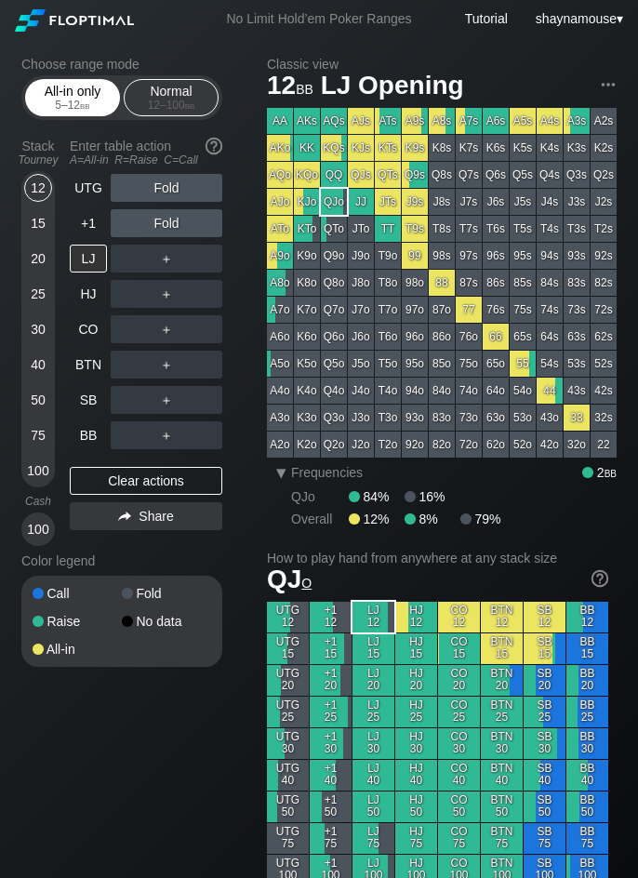
click at [68, 99] on div "All-in only 5 – 12 bb" at bounding box center [73, 97] width 86 height 35
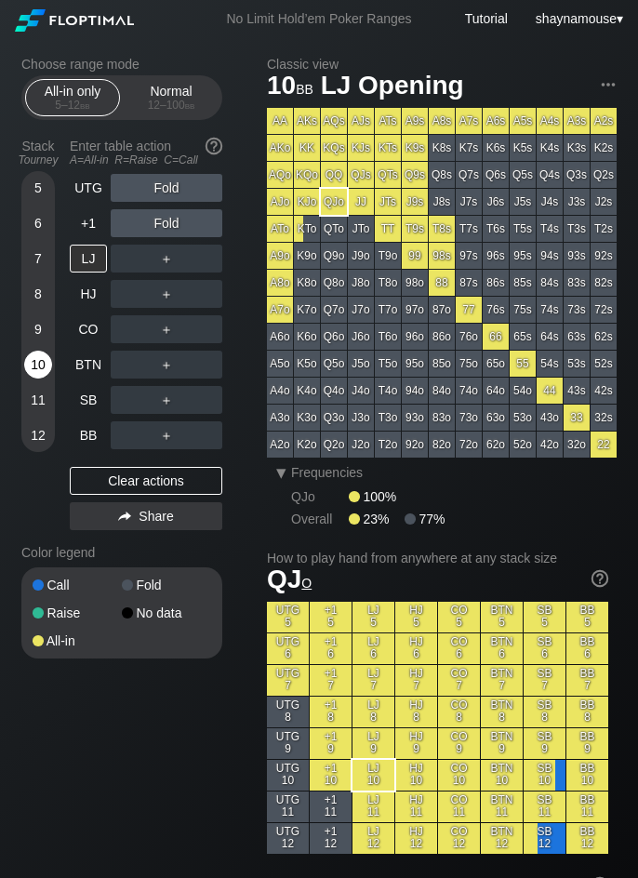
click at [51, 379] on div "10" at bounding box center [38, 367] width 28 height 35
click at [82, 269] on div "LJ" at bounding box center [88, 259] width 37 height 28
